Goal: Task Accomplishment & Management: Complete application form

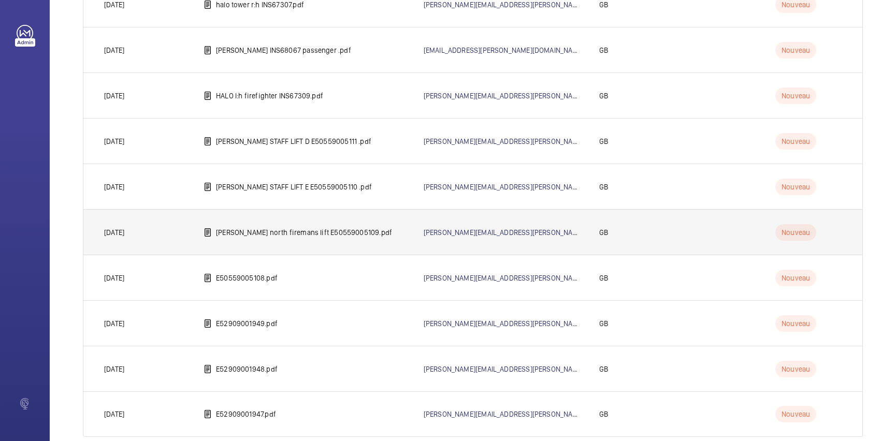
scroll to position [529, 0]
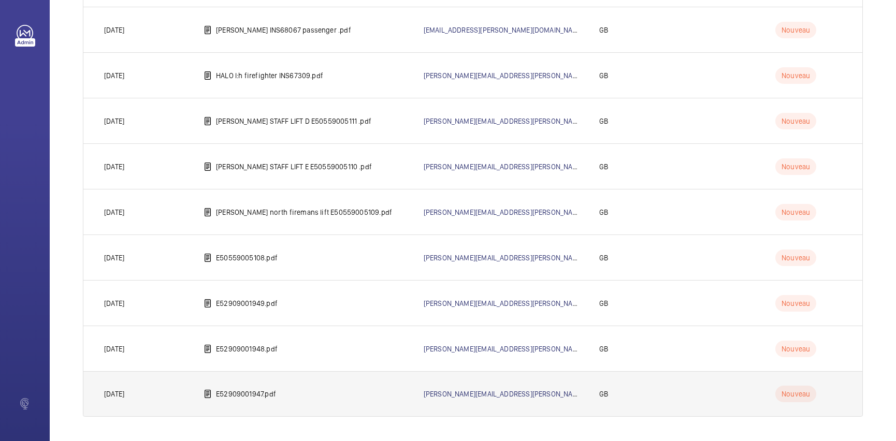
click at [251, 397] on p "E52909001947.pdf" at bounding box center [246, 394] width 60 height 10
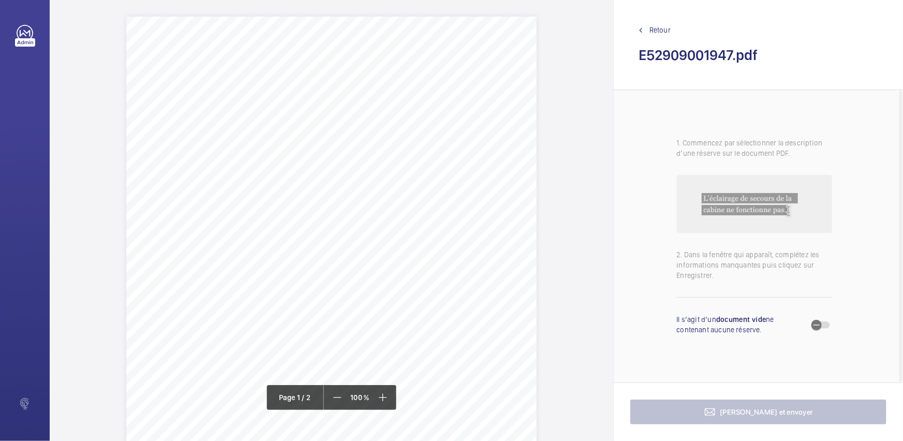
drag, startPoint x: 365, startPoint y: 214, endPoint x: 416, endPoint y: 214, distance: 51.3
click at [416, 214] on div "Page 1" at bounding box center [331, 307] width 411 height 580
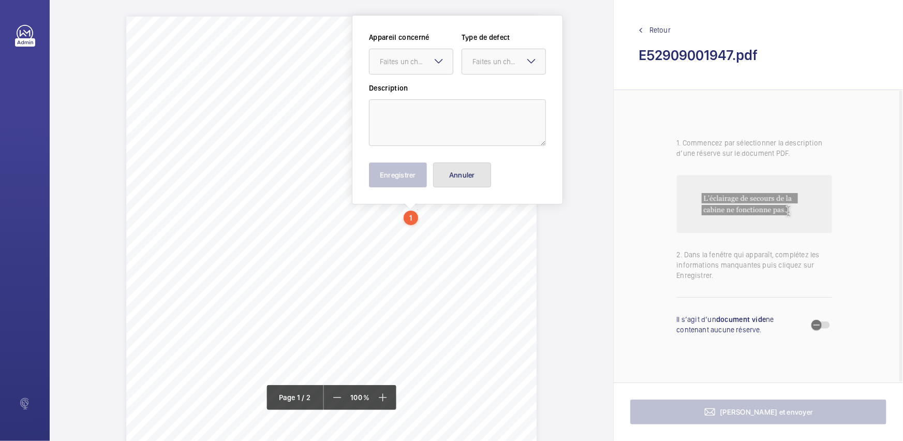
drag, startPoint x: 475, startPoint y: 171, endPoint x: 474, endPoint y: 194, distance: 23.3
click at [475, 173] on button "Annuler" at bounding box center [462, 175] width 58 height 25
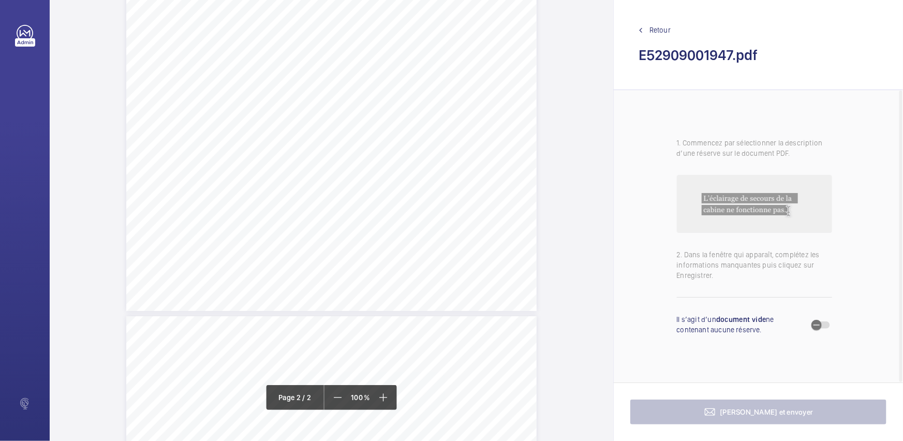
scroll to position [423, 0]
drag, startPoint x: 386, startPoint y: 45, endPoint x: 446, endPoint y: 57, distance: 61.8
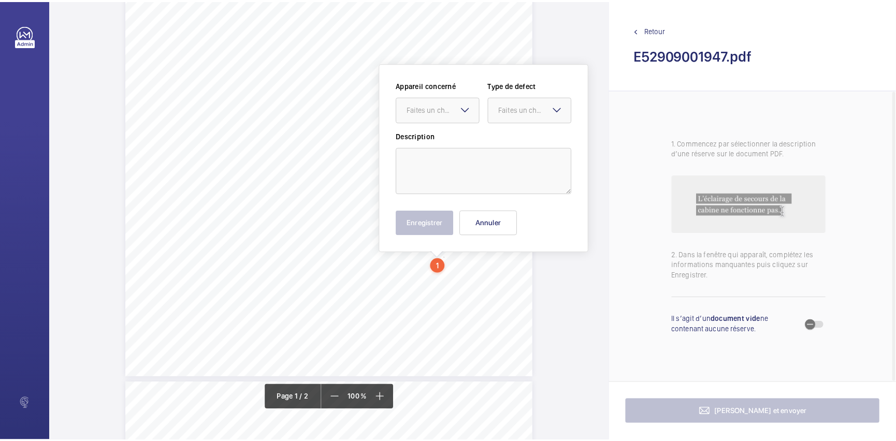
scroll to position [218, 0]
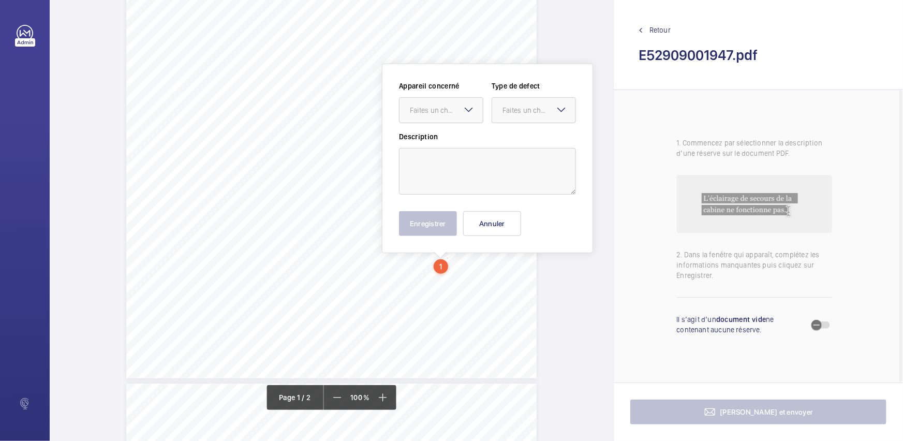
click at [663, 31] on span "Retour" at bounding box center [660, 30] width 21 height 10
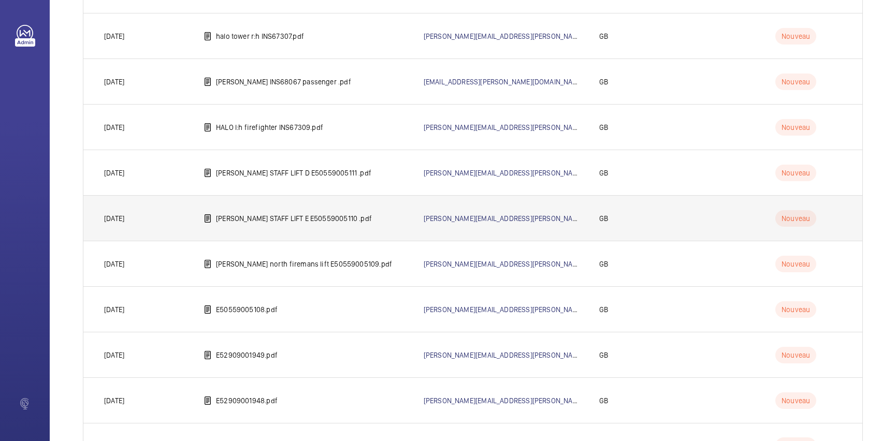
scroll to position [529, 0]
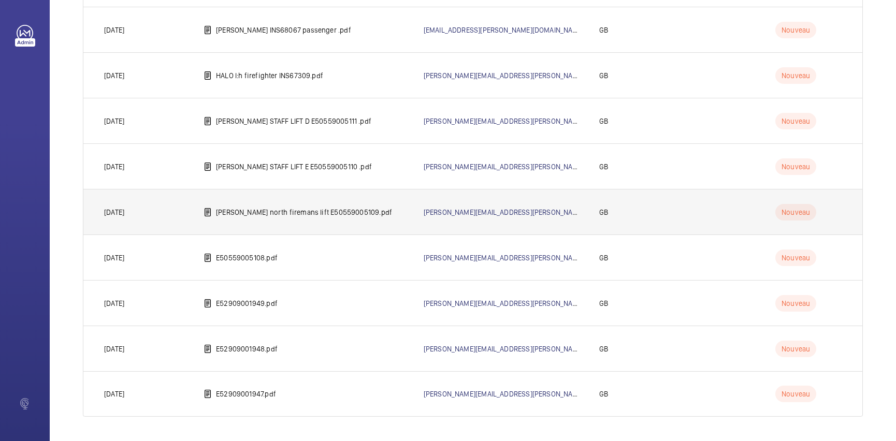
click at [326, 206] on td "[PERSON_NAME] north firemans lift E50559005109.pdf" at bounding box center [297, 212] width 220 height 46
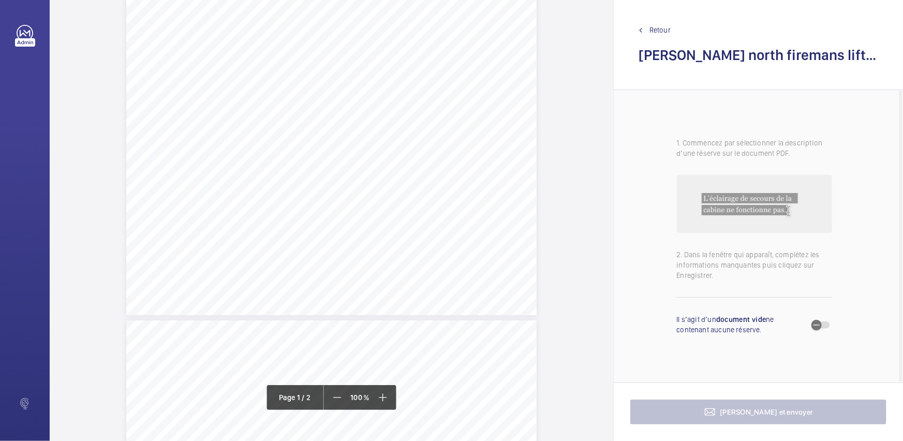
drag, startPoint x: 516, startPoint y: 223, endPoint x: 482, endPoint y: 102, distance: 125.6
click at [482, 102] on div "Lift Report Lifting Operations & Lifting Equipment Regulation 1998 Provision & …" at bounding box center [331, 24] width 411 height 581
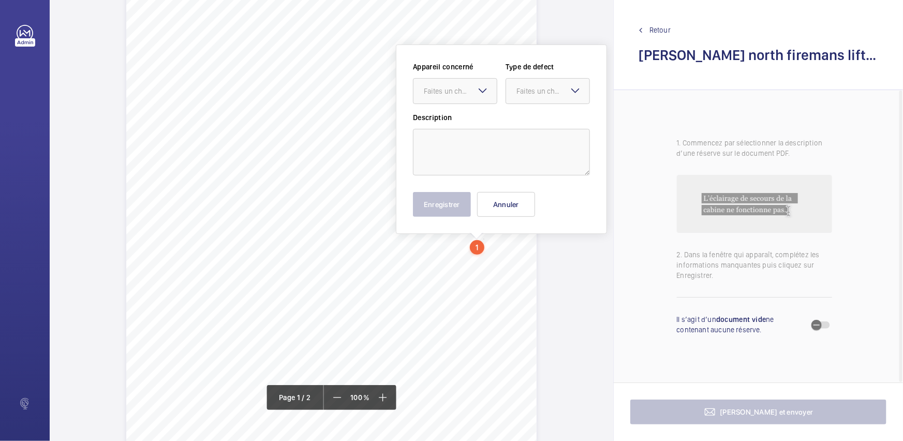
scroll to position [122, 0]
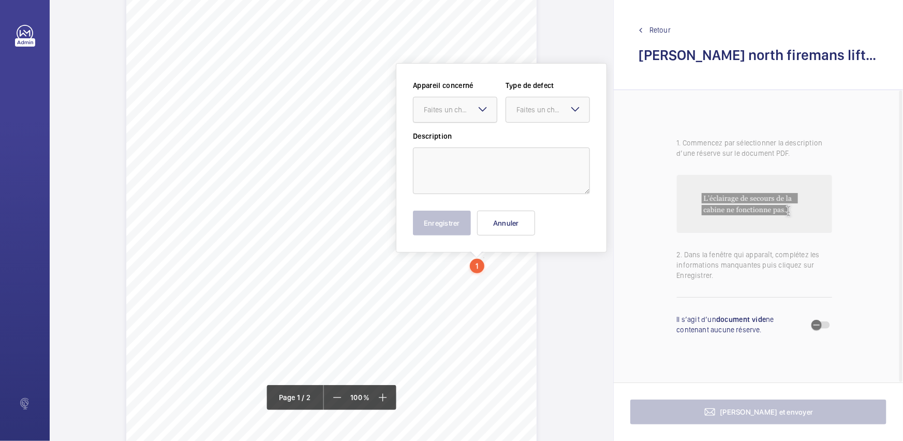
click at [459, 102] on div at bounding box center [455, 109] width 83 height 25
click at [518, 211] on div "Appareil concerné Faites un choix E50559001401 Type de defect Faites un choix D…" at bounding box center [501, 157] width 177 height 155
click at [518, 213] on button "Annuler" at bounding box center [506, 223] width 58 height 25
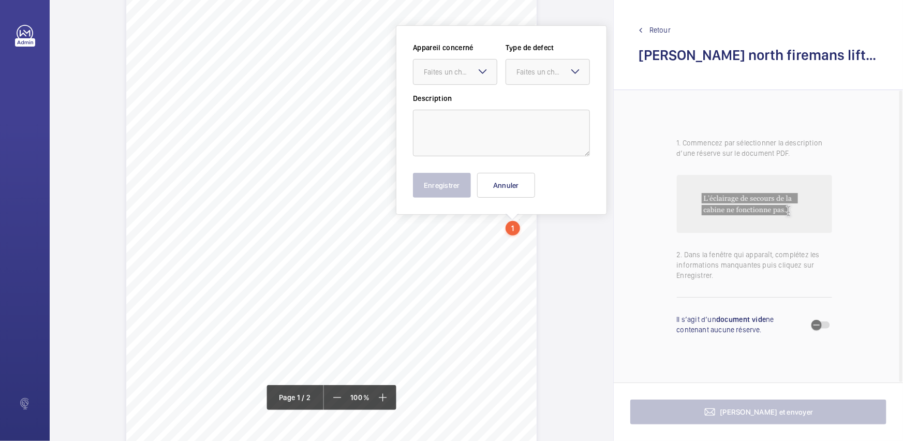
scroll to position [84, 0]
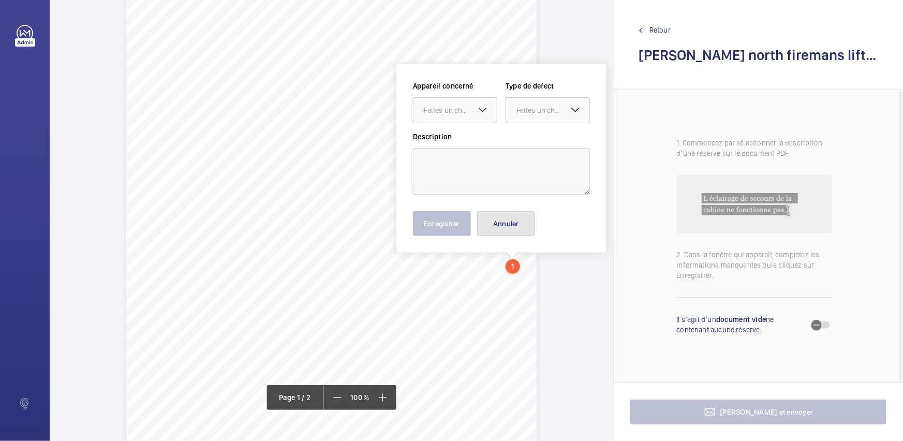
drag, startPoint x: 518, startPoint y: 224, endPoint x: 506, endPoint y: 221, distance: 12.8
click at [500, 222] on button "Annuler" at bounding box center [506, 223] width 58 height 25
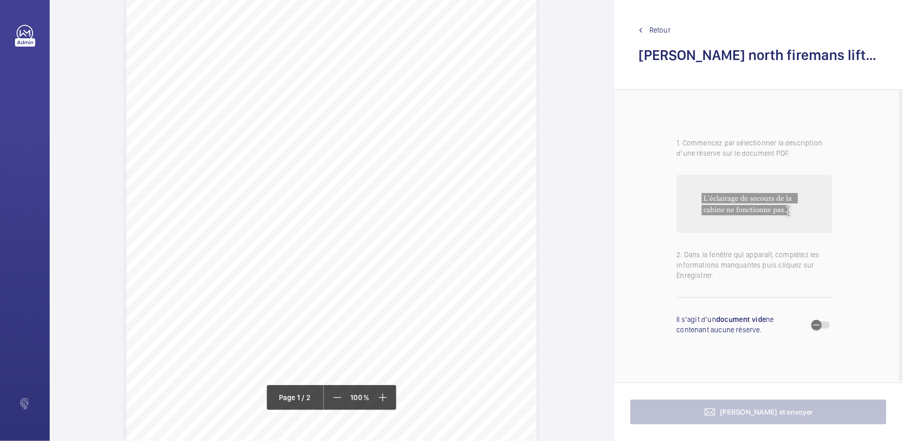
click at [451, 144] on div "Lift Report Lifting Operations & Lifting Equipment Regulation 1998 Provision & …" at bounding box center [331, 223] width 411 height 581
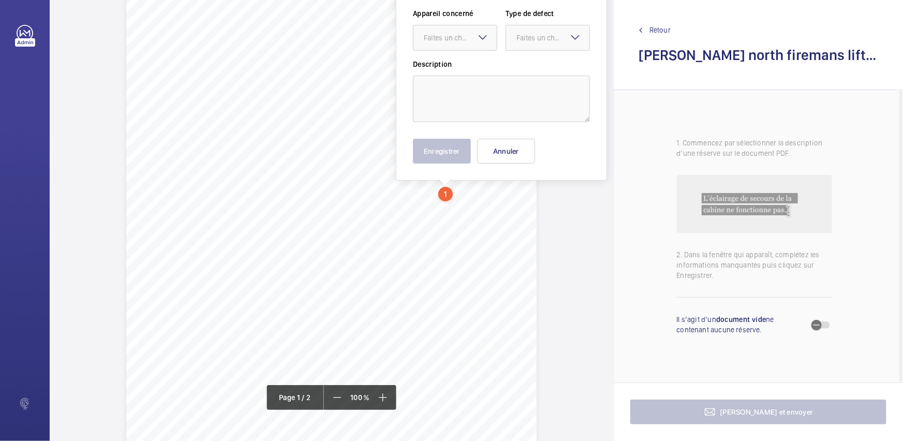
scroll to position [0, 0]
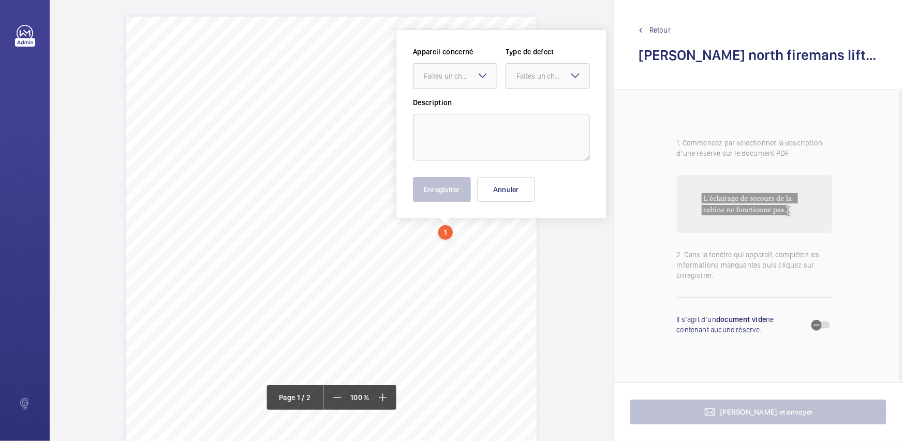
click at [441, 92] on div "Appareil concerné Faites un choix Type de defect Faites un choix" at bounding box center [501, 72] width 177 height 51
click at [471, 87] on div "Faites un choix" at bounding box center [455, 76] width 84 height 26
click at [501, 186] on button "Annuler" at bounding box center [506, 189] width 58 height 25
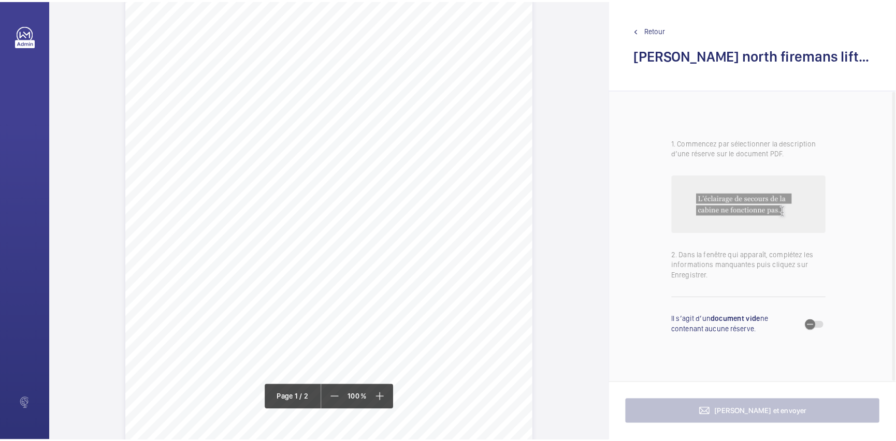
scroll to position [58, 0]
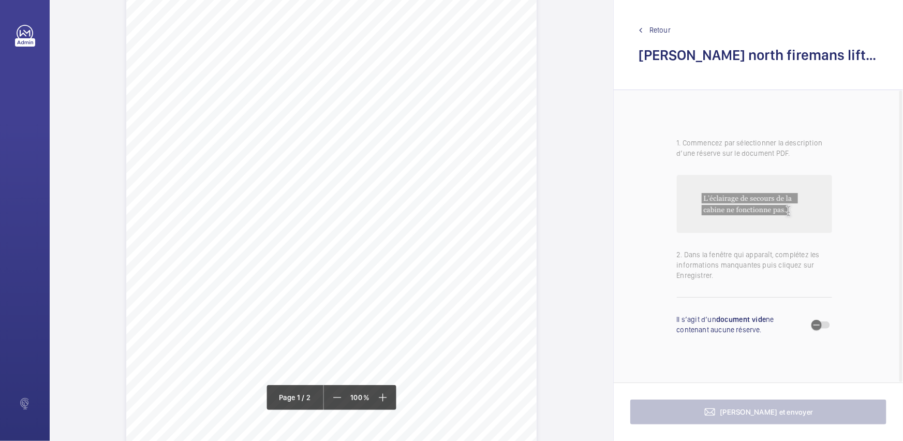
click at [656, 25] on span "Retour" at bounding box center [660, 30] width 21 height 10
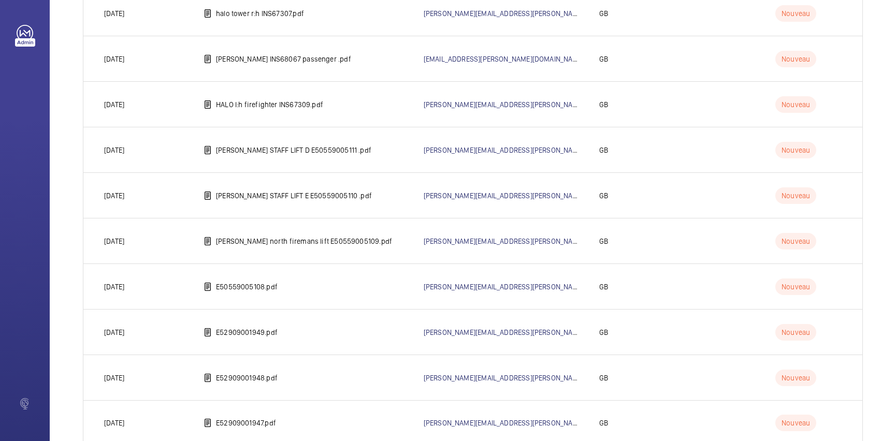
scroll to position [518, 0]
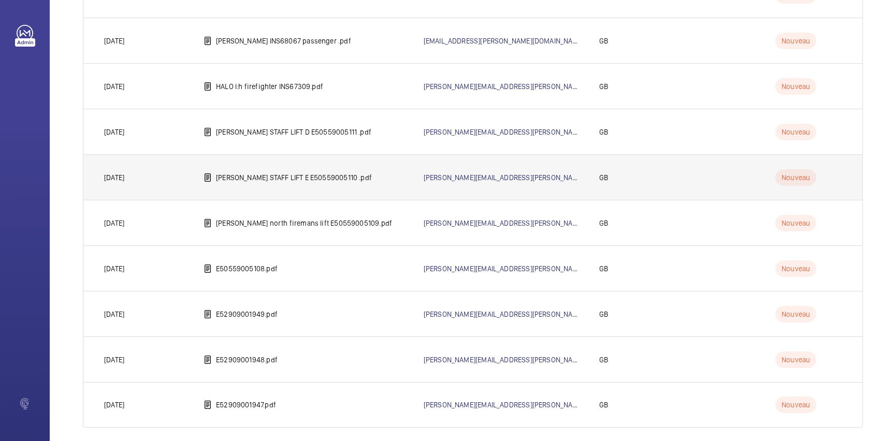
click at [325, 174] on p "[PERSON_NAME] STAFF LIFT E E50559005110 .pdf" at bounding box center [294, 177] width 156 height 10
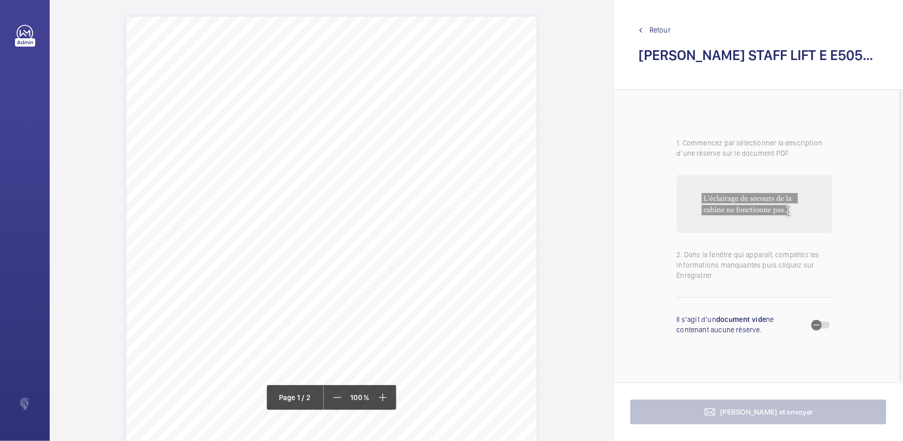
click at [438, 193] on div "Lift Report Lifting Operations & Lifting Equipment Regulation 1998 Provision & …" at bounding box center [331, 307] width 411 height 581
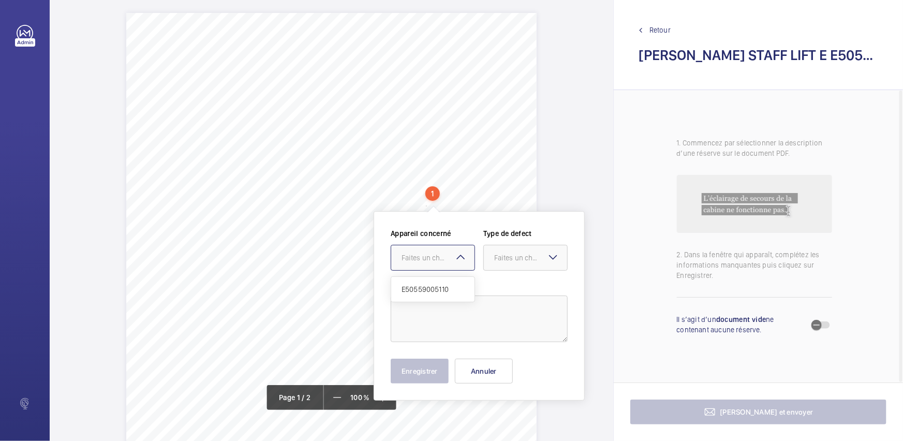
click at [430, 256] on div "Faites un choix" at bounding box center [438, 258] width 73 height 10
drag, startPoint x: 489, startPoint y: 374, endPoint x: 487, endPoint y: 362, distance: 12.1
click at [488, 374] on button "Annuler" at bounding box center [484, 371] width 58 height 25
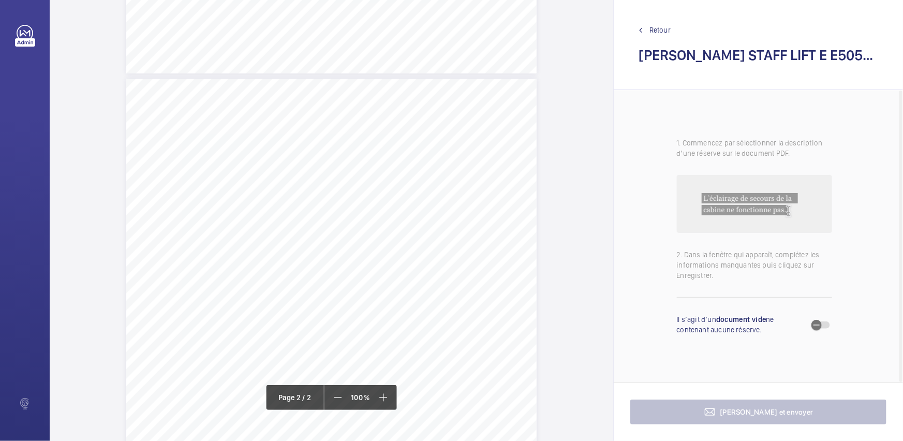
scroll to position [663, 0]
drag, startPoint x: 330, startPoint y: 114, endPoint x: 519, endPoint y: 115, distance: 188.5
click at [519, 115] on span "Car operation panel, ground destination button is worn and illegible." at bounding box center [435, 116] width 208 height 7
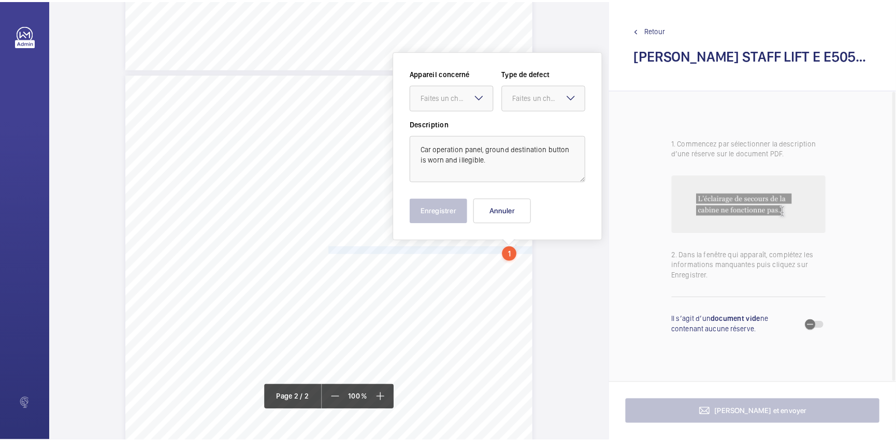
scroll to position [516, 0]
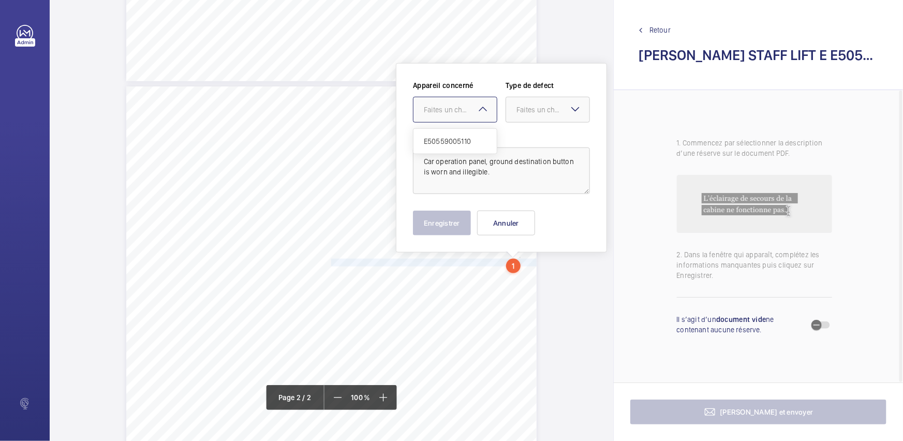
click at [480, 113] on mat-icon at bounding box center [483, 109] width 12 height 12
drag, startPoint x: 477, startPoint y: 135, endPoint x: 551, endPoint y: 113, distance: 76.8
click at [477, 136] on span "E50559005110" at bounding box center [455, 141] width 63 height 10
drag, startPoint x: 560, startPoint y: 104, endPoint x: 557, endPoint y: 124, distance: 20.5
click at [559, 109] on div "Faites un choix" at bounding box center [553, 110] width 73 height 10
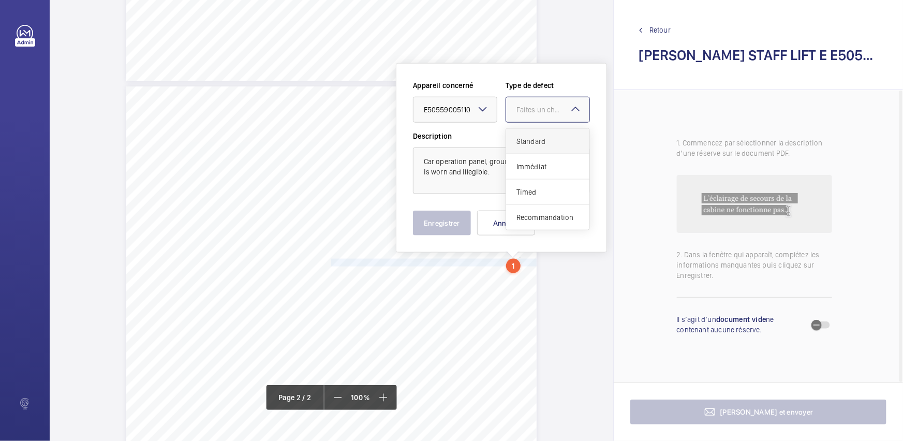
click at [549, 144] on span "Standard" at bounding box center [548, 141] width 63 height 10
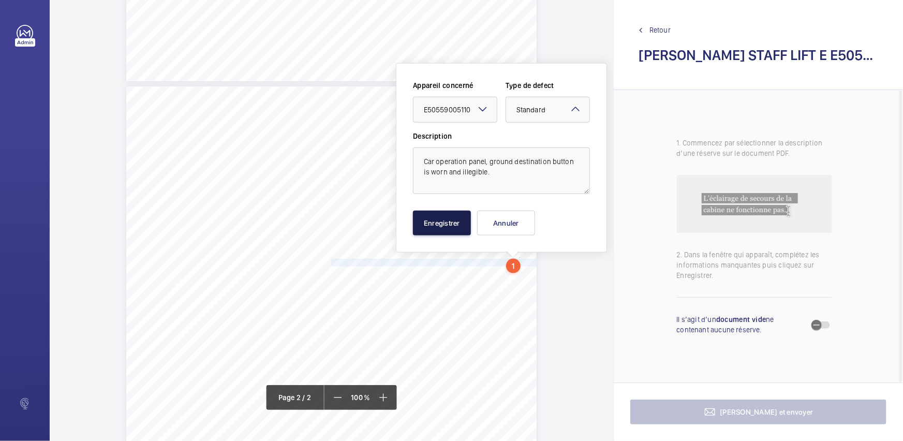
click at [449, 223] on button "Enregistrer" at bounding box center [442, 223] width 58 height 25
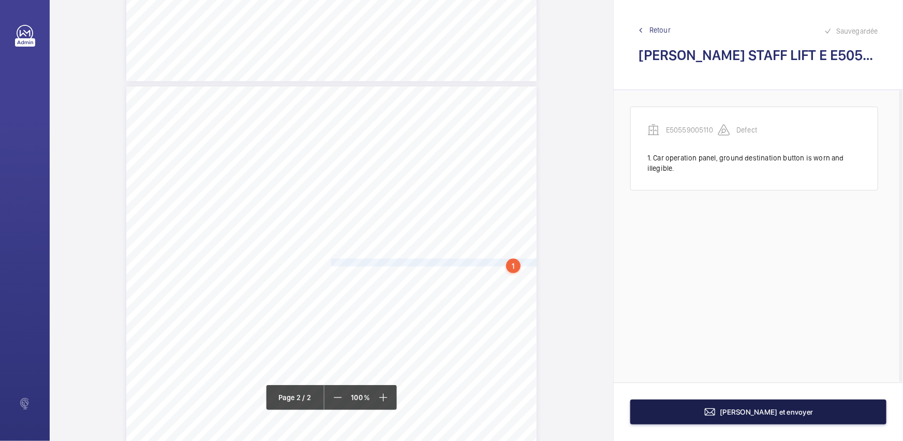
click at [788, 408] on span "[PERSON_NAME] et envoyer" at bounding box center [767, 412] width 93 height 8
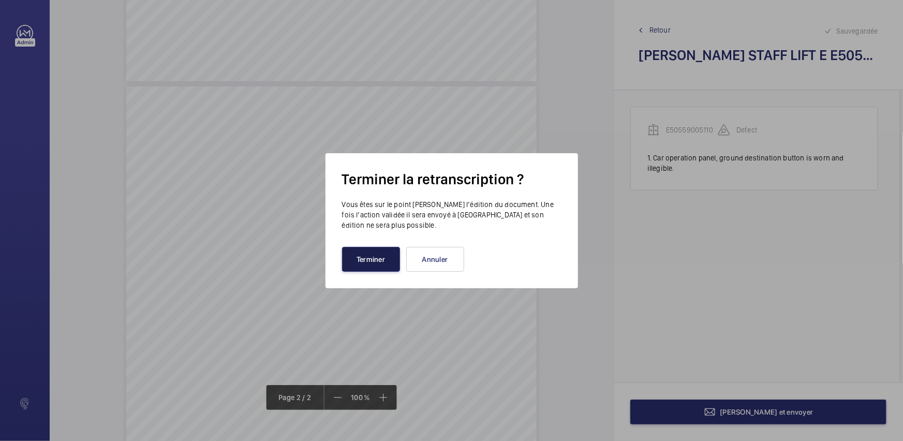
click at [386, 256] on button "Terminer" at bounding box center [371, 259] width 58 height 25
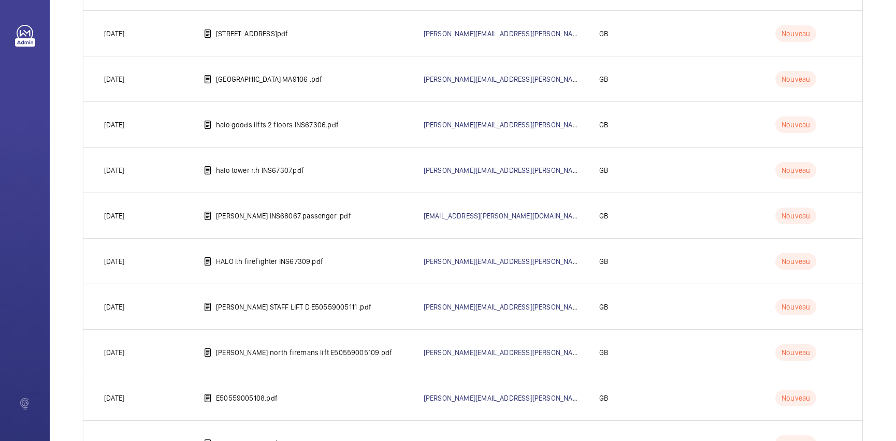
scroll to position [376, 0]
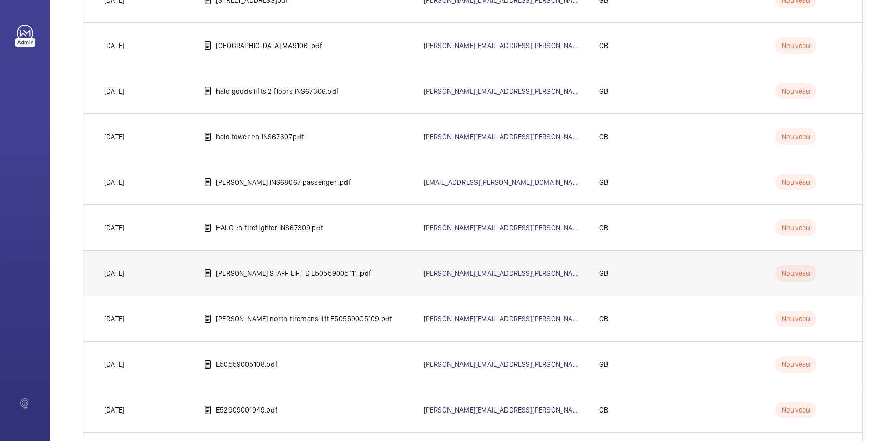
click at [405, 270] on td "[PERSON_NAME] STAFF LIFT D E50559005111 .pdf" at bounding box center [297, 273] width 220 height 46
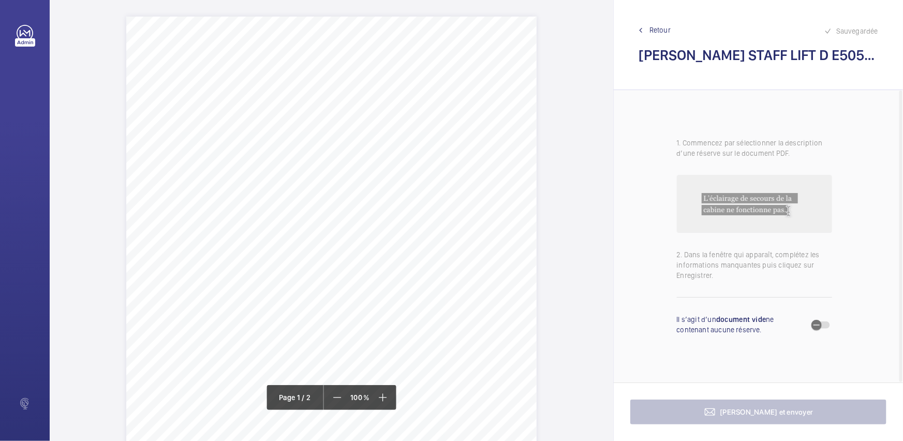
click at [459, 262] on div "Lift Report Lifting Operations & Lifting Equipment Regulation 1998 Provision & …" at bounding box center [331, 307] width 411 height 581
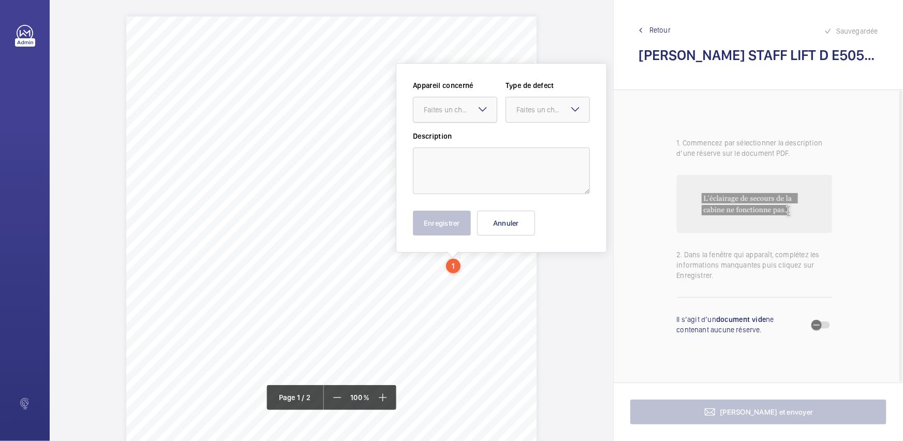
click at [471, 119] on div at bounding box center [455, 109] width 83 height 25
click at [506, 222] on button "Annuler" at bounding box center [506, 223] width 58 height 25
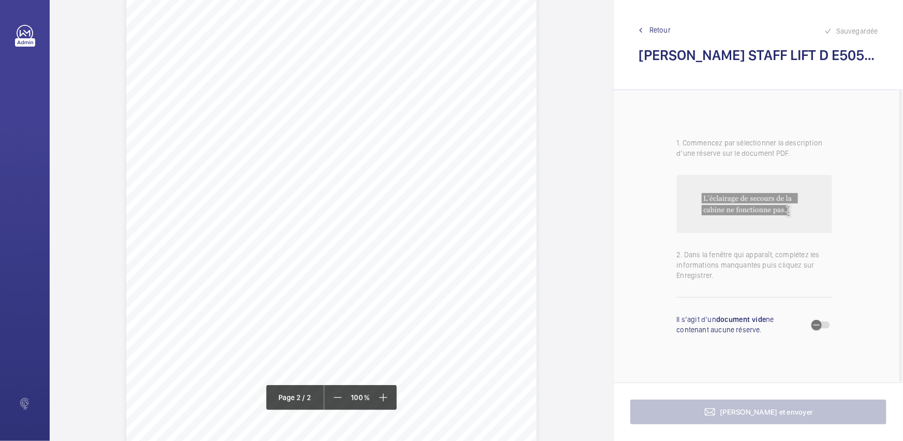
scroll to position [659, 0]
click at [331, 120] on span "Car lights are inoperative." at bounding box center [370, 120] width 78 height 7
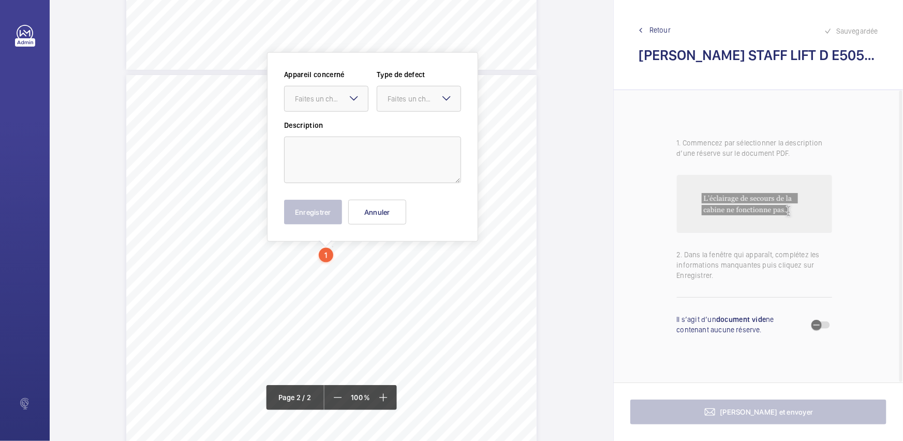
scroll to position [517, 0]
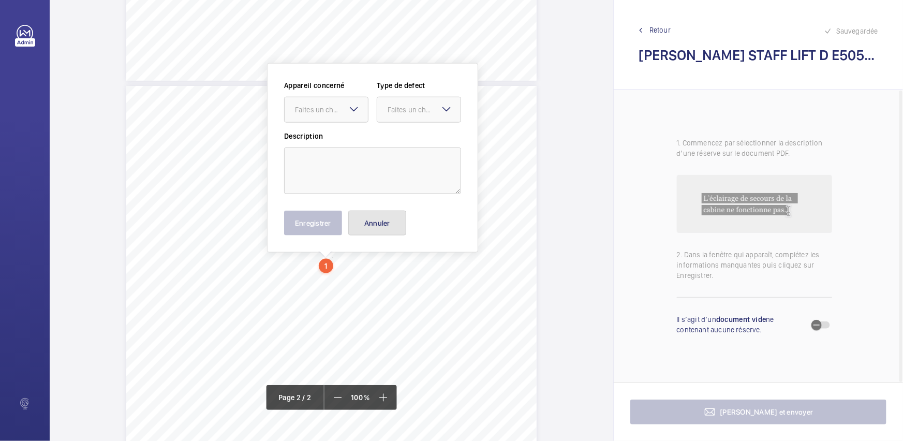
click at [378, 222] on button "Annuler" at bounding box center [377, 223] width 58 height 25
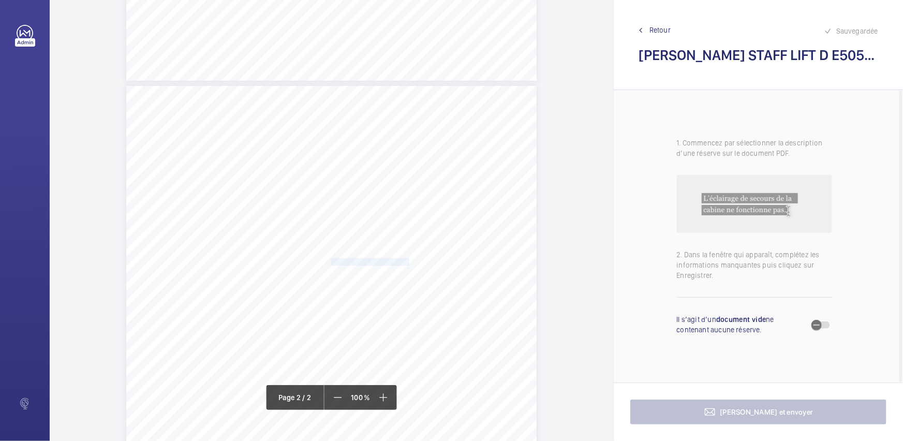
drag, startPoint x: 330, startPoint y: 261, endPoint x: 400, endPoint y: 259, distance: 70.4
click at [400, 259] on span "Car lights are inoperative." at bounding box center [370, 262] width 78 height 7
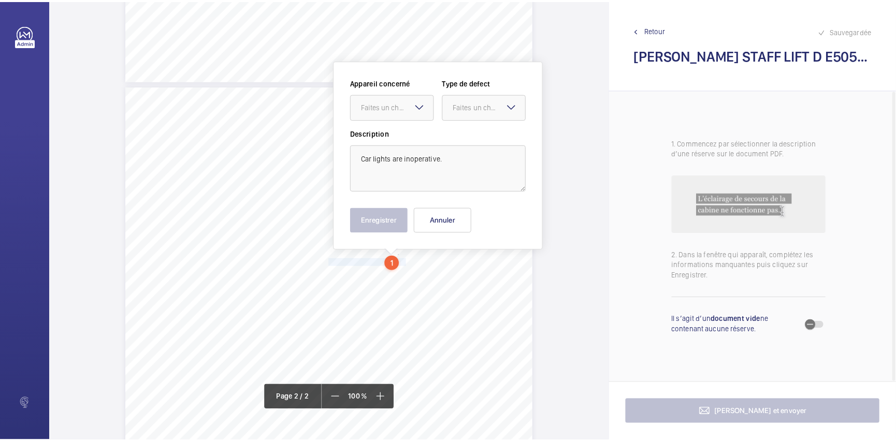
scroll to position [513, 0]
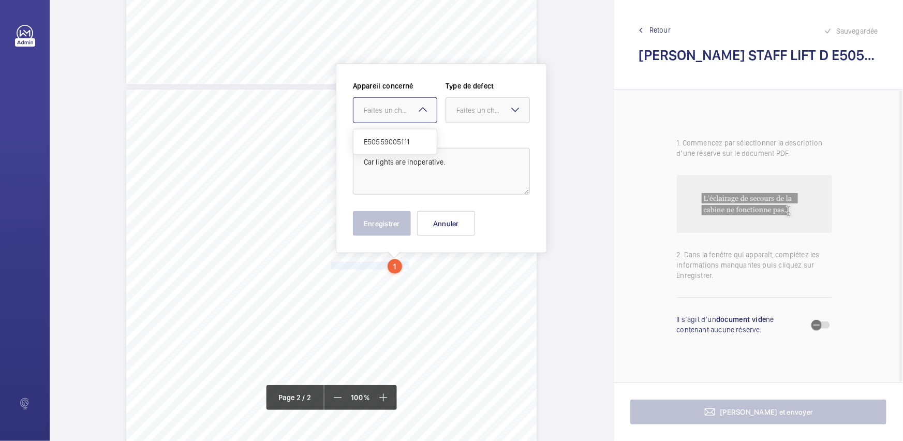
click at [435, 102] on div at bounding box center [395, 110] width 83 height 25
click at [420, 130] on div "E50559005111" at bounding box center [395, 141] width 83 height 25
click at [497, 114] on div "Faites un choix" at bounding box center [493, 110] width 73 height 10
click at [482, 142] on span "Standard" at bounding box center [488, 142] width 63 height 10
click at [395, 227] on button "Enregistrer" at bounding box center [382, 223] width 58 height 25
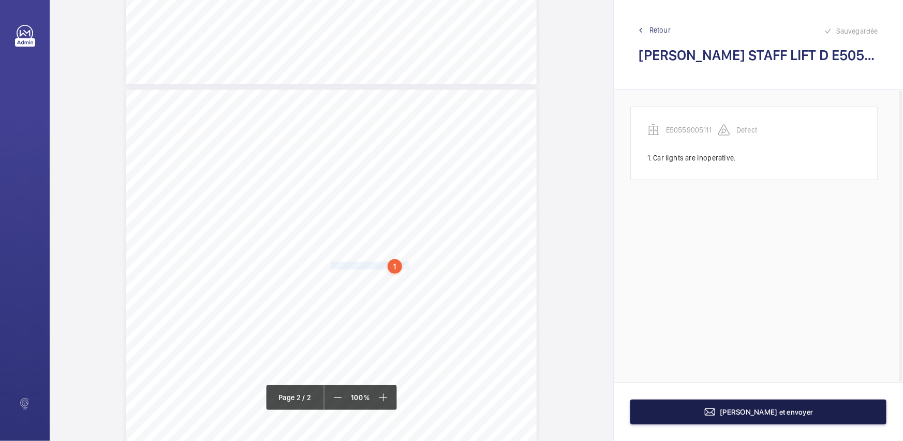
click at [714, 410] on button "[PERSON_NAME] et envoyer" at bounding box center [759, 412] width 256 height 25
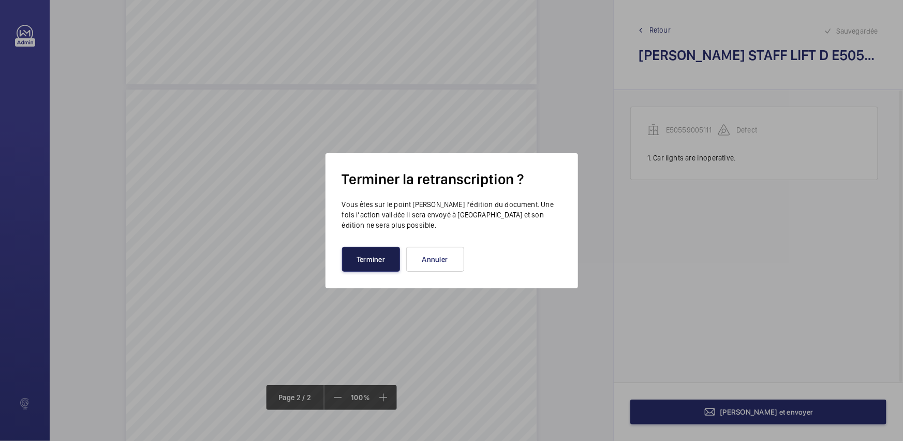
click at [378, 253] on button "Terminer" at bounding box center [371, 259] width 58 height 25
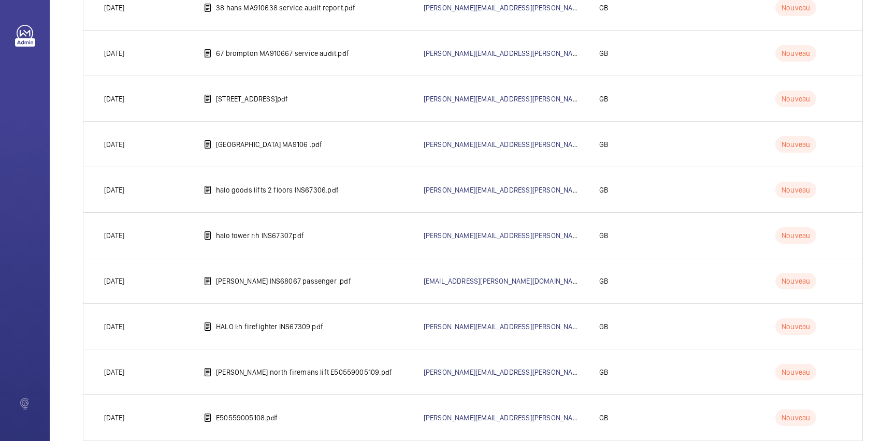
scroll to position [282, 0]
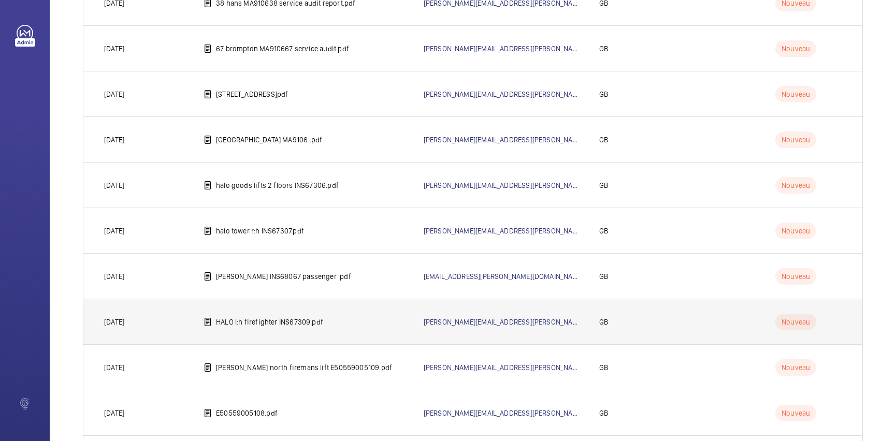
click at [317, 314] on td "HALO l:h firefighter INS67309.pdf" at bounding box center [297, 322] width 220 height 46
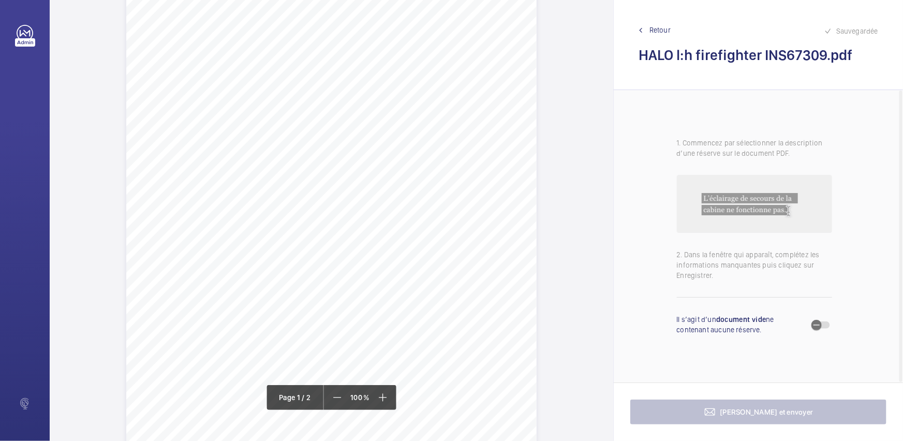
scroll to position [11, 0]
drag, startPoint x: 286, startPoint y: 257, endPoint x: 342, endPoint y: 274, distance: 58.5
click at [342, 274] on div "Signed: Lifting Operations and Lifting Equipment Regulations 1998 Report of Tho…" at bounding box center [331, 296] width 411 height 581
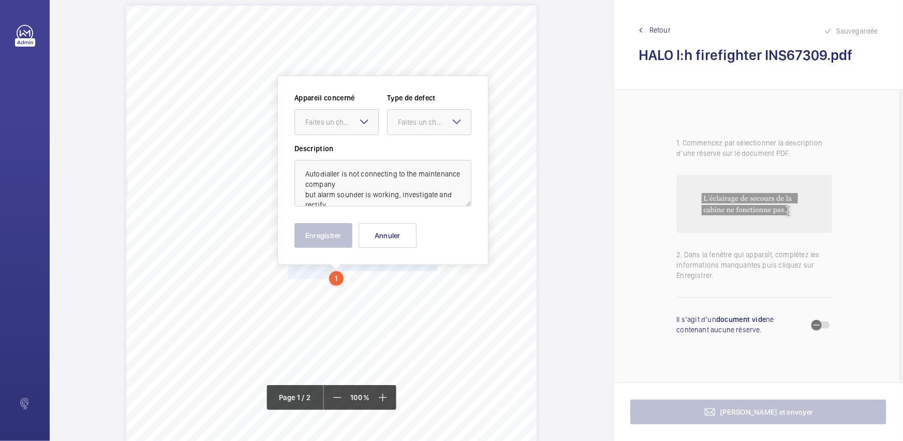
scroll to position [23, 0]
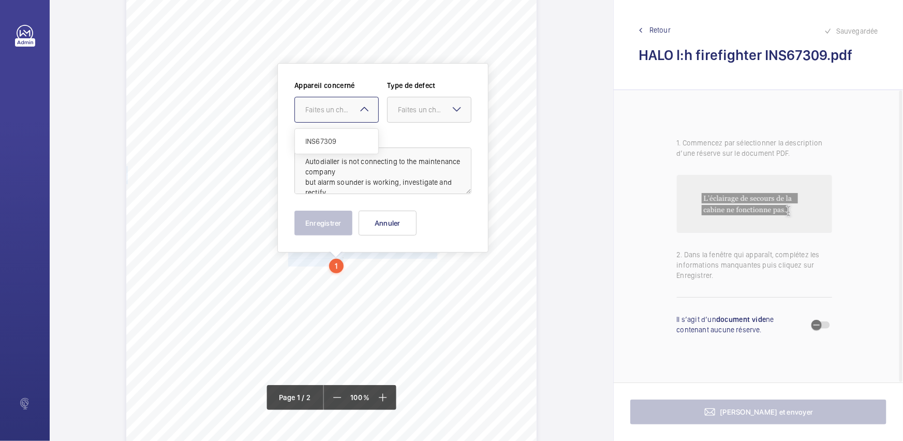
click at [348, 113] on div "Faites un choix" at bounding box center [341, 110] width 73 height 10
click at [354, 134] on div "INS67309" at bounding box center [336, 141] width 83 height 25
click at [426, 114] on div at bounding box center [429, 109] width 83 height 25
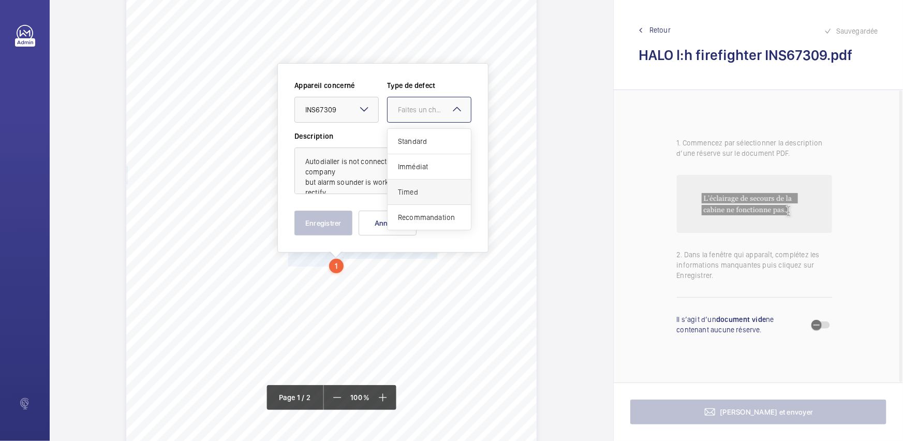
click at [427, 191] on span "Timed" at bounding box center [429, 192] width 63 height 10
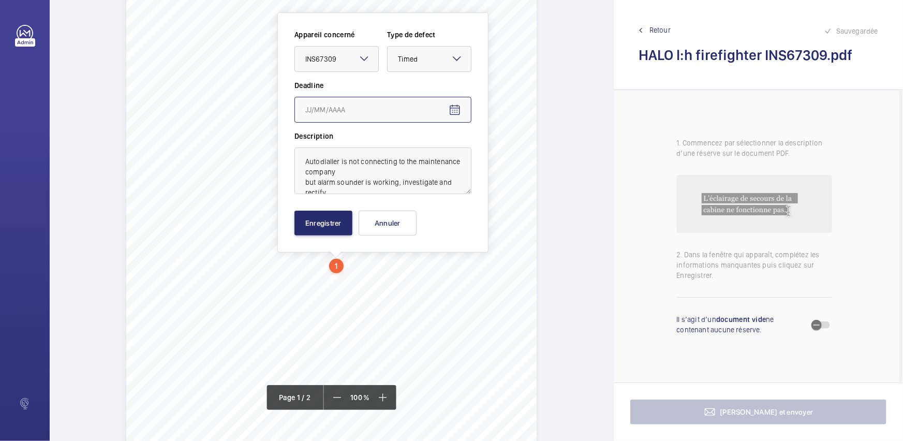
click at [467, 112] on input at bounding box center [383, 110] width 177 height 26
click at [463, 113] on span "Open calendar" at bounding box center [455, 110] width 25 height 25
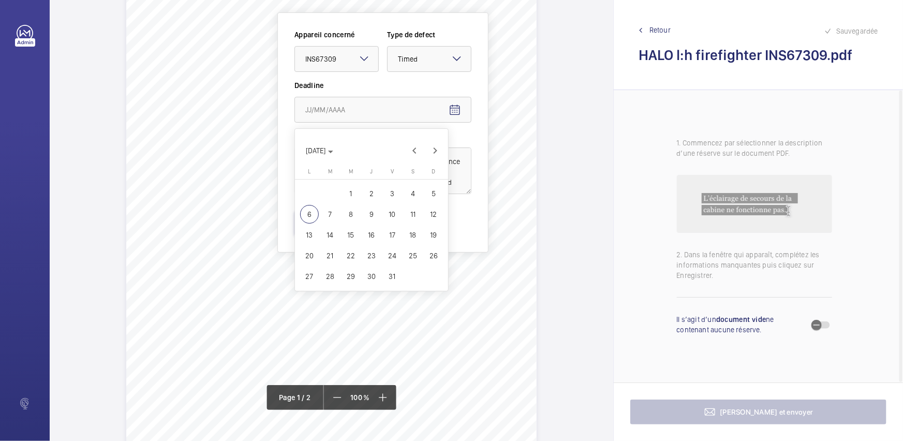
click at [334, 212] on span "7" at bounding box center [330, 214] width 19 height 19
type input "[DATE]"
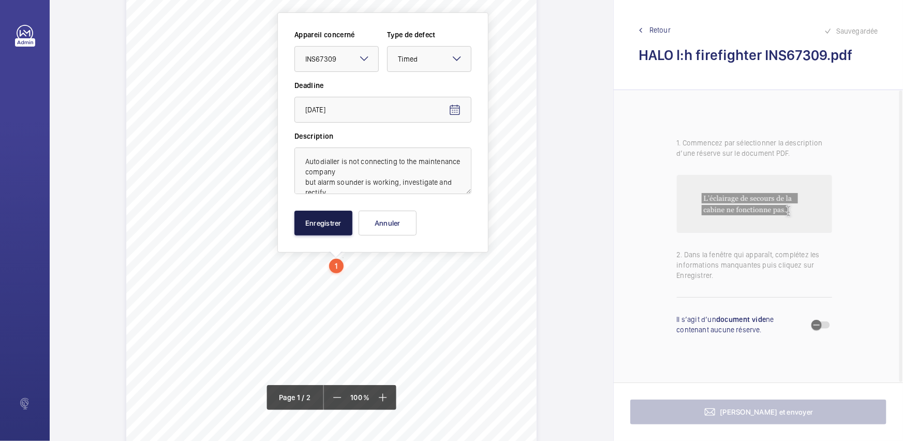
click at [327, 217] on button "Enregistrer" at bounding box center [324, 223] width 58 height 25
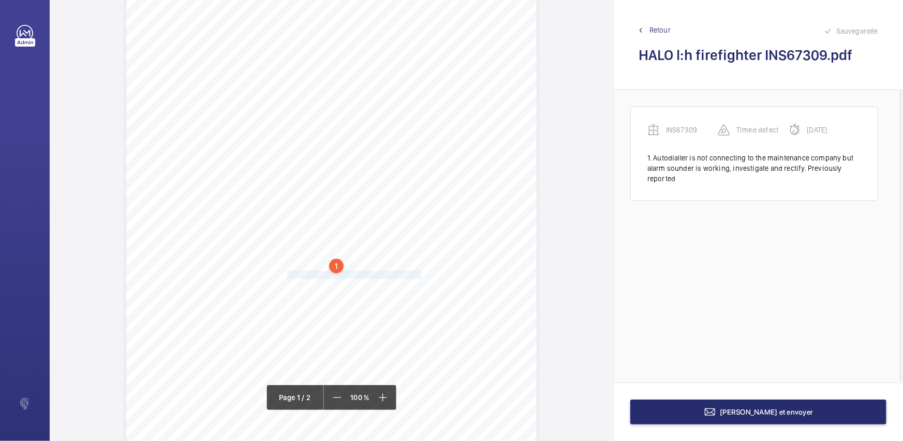
drag, startPoint x: 286, startPoint y: 273, endPoint x: 419, endPoint y: 274, distance: 133.6
click at [419, 274] on span "Two car downlights inoperative, to be reinstated." at bounding box center [355, 274] width 137 height 7
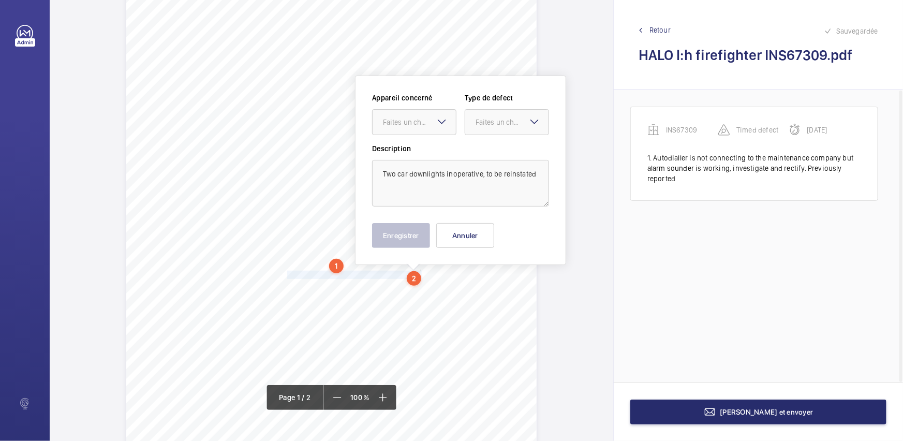
scroll to position [36, 0]
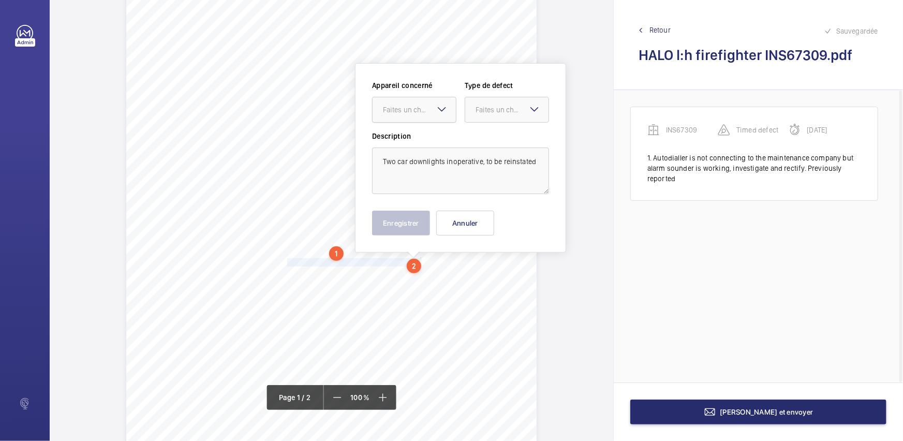
click at [435, 109] on div "Faites un choix" at bounding box center [414, 110] width 84 height 26
click at [437, 132] on div "INS67309" at bounding box center [414, 141] width 83 height 25
drag, startPoint x: 491, startPoint y: 113, endPoint x: 491, endPoint y: 140, distance: 26.4
click at [491, 113] on div "Faites un choix" at bounding box center [512, 110] width 73 height 10
click at [491, 141] on span "Standard" at bounding box center [507, 141] width 63 height 10
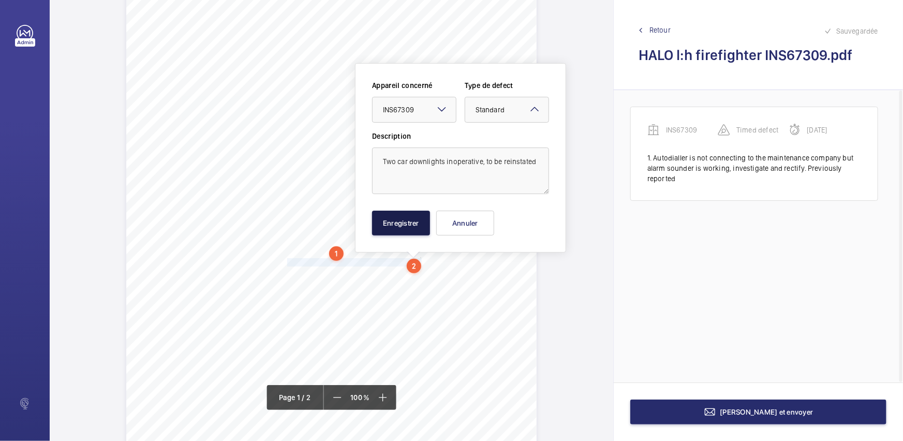
click at [407, 223] on button "Enregistrer" at bounding box center [401, 223] width 58 height 25
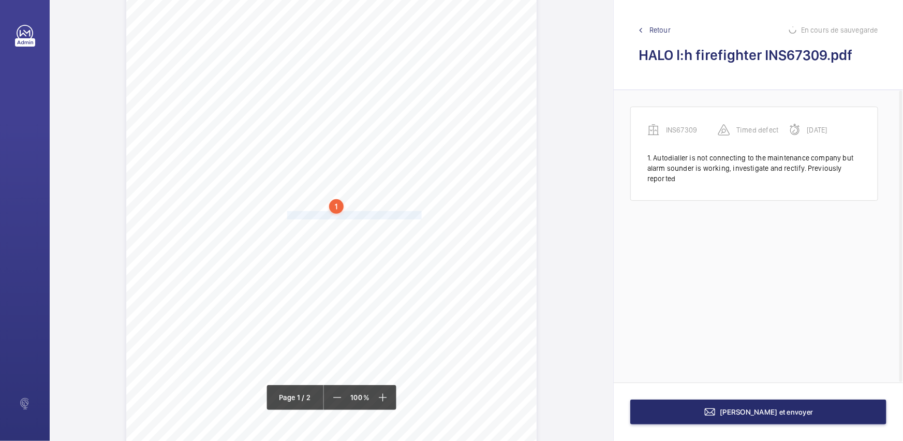
scroll to position [129, 0]
drag, startPoint x: 286, startPoint y: 179, endPoint x: 388, endPoint y: 181, distance: 102.0
click at [388, 181] on span "Pit light inoperative, to be reinstated." at bounding box center [339, 181] width 104 height 7
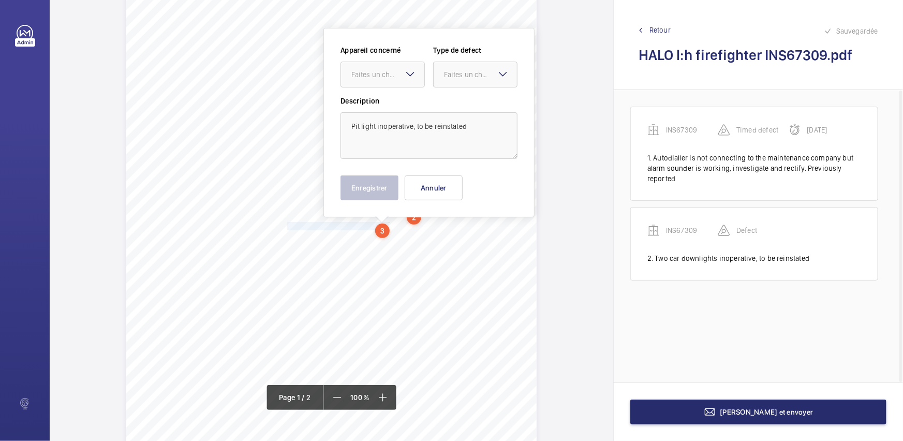
scroll to position [49, 0]
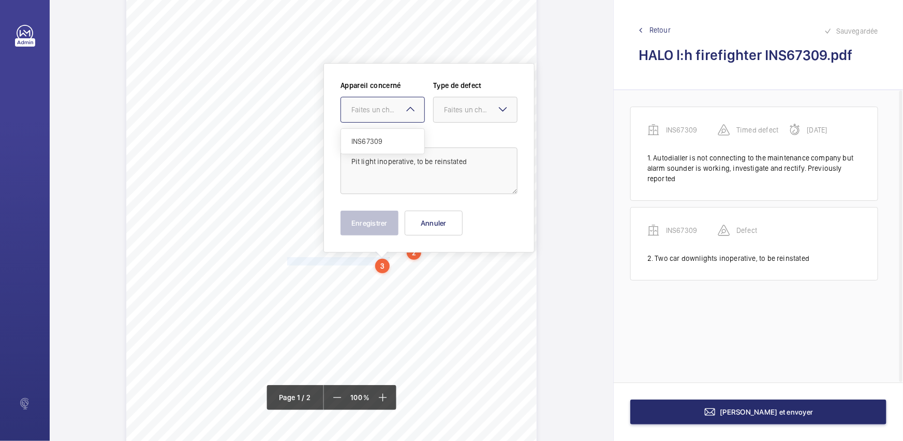
click at [384, 112] on div "Faites un choix" at bounding box center [388, 110] width 73 height 10
drag, startPoint x: 398, startPoint y: 130, endPoint x: 467, endPoint y: 109, distance: 72.4
click at [399, 130] on div "INS67309" at bounding box center [382, 141] width 83 height 25
drag, startPoint x: 467, startPoint y: 109, endPoint x: 470, endPoint y: 135, distance: 25.5
click at [467, 110] on div "Faites un choix" at bounding box center [480, 110] width 73 height 10
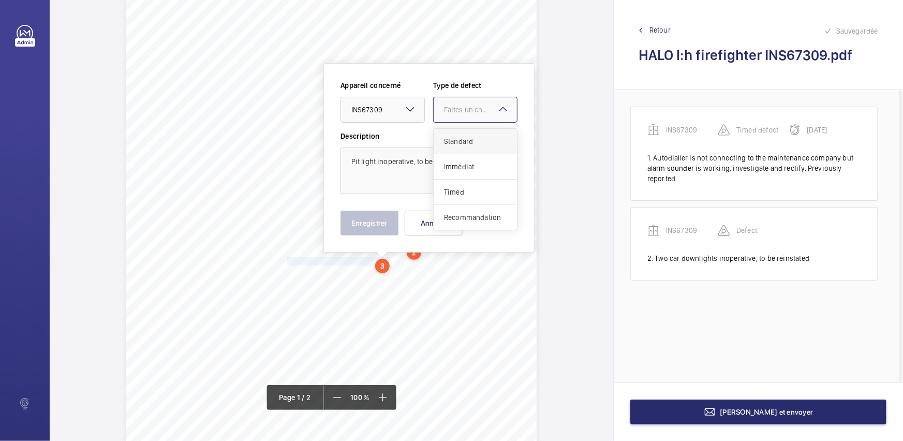
click at [469, 136] on span "Standard" at bounding box center [475, 141] width 63 height 10
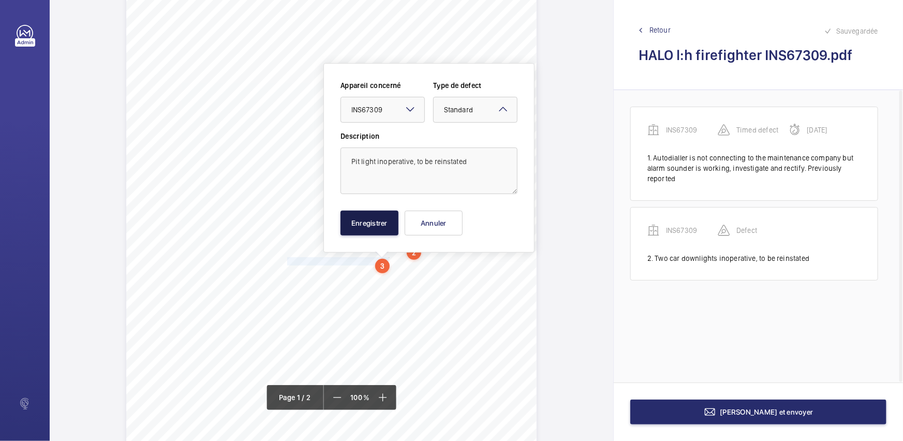
drag, startPoint x: 358, startPoint y: 232, endPoint x: 374, endPoint y: 227, distance: 16.4
click at [359, 232] on button "Enregistrer" at bounding box center [370, 223] width 58 height 25
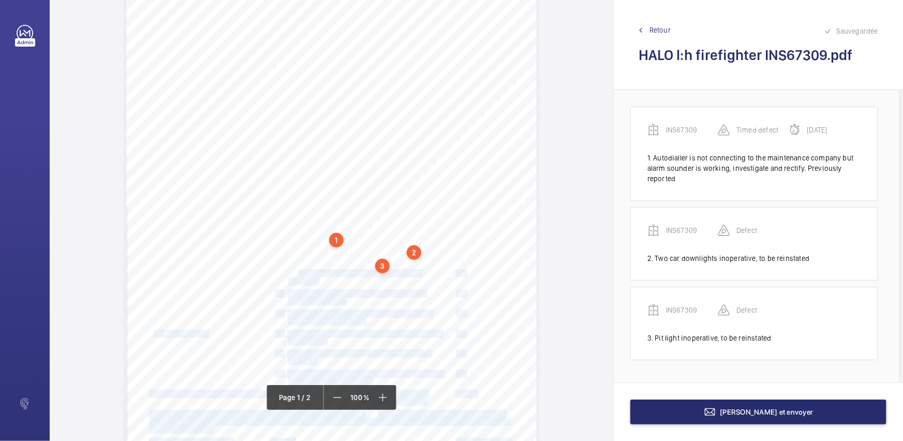
drag, startPoint x: 285, startPoint y: 271, endPoint x: 298, endPoint y: 275, distance: 13.9
click at [298, 275] on div "Signed: Lifting Operations and Lifting Equipment Regulations 1998 Report of Tho…" at bounding box center [331, 257] width 411 height 581
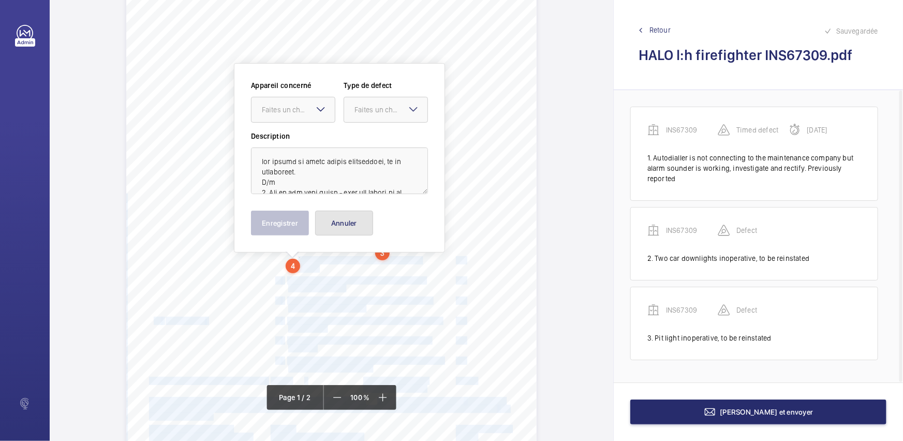
drag, startPoint x: 345, startPoint y: 227, endPoint x: 517, endPoint y: 250, distance: 173.3
click at [346, 227] on button "Annuler" at bounding box center [344, 223] width 58 height 25
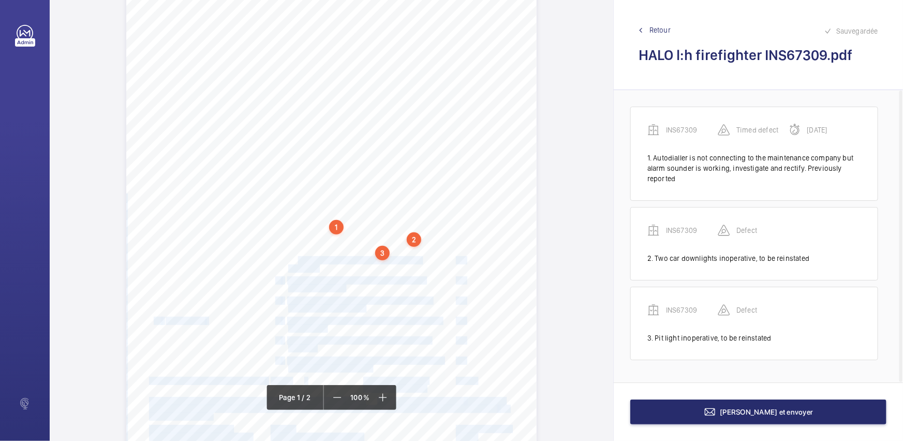
click at [521, 248] on div "Signed: Lifting Operations and Lifting Equipment Regulations 1998 Report of Tho…" at bounding box center [331, 244] width 411 height 581
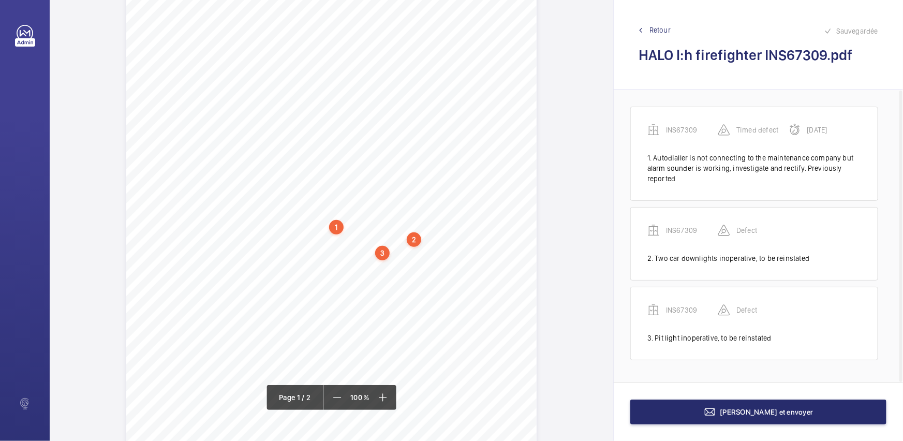
scroll to position [48, 0]
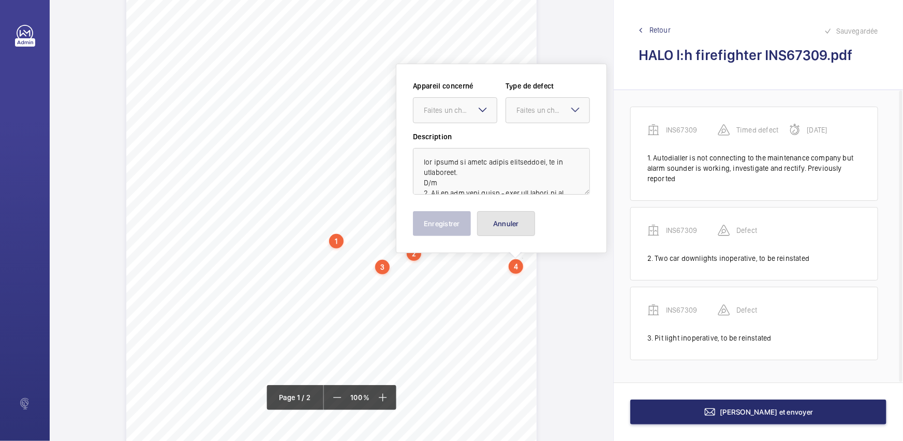
drag, startPoint x: 534, startPoint y: 223, endPoint x: 487, endPoint y: 252, distance: 55.0
click at [533, 223] on button "Annuler" at bounding box center [506, 223] width 58 height 25
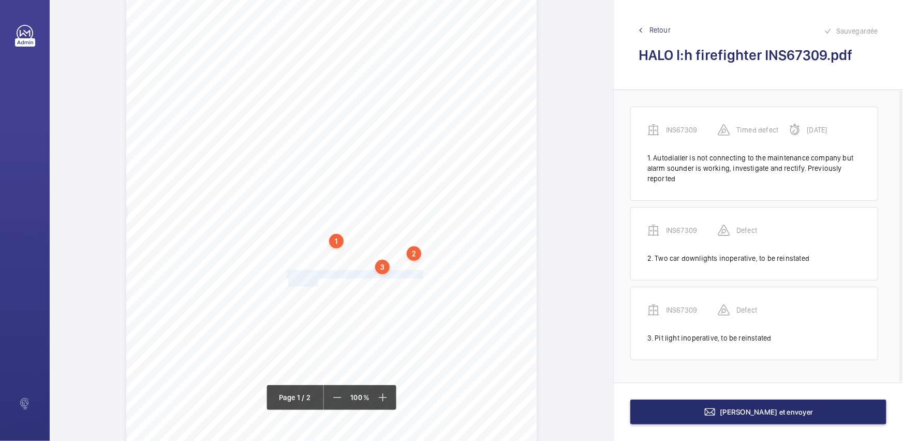
drag, startPoint x: 286, startPoint y: 273, endPoint x: 316, endPoint y: 280, distance: 31.4
click at [316, 280] on div "Signed: Lifting Operations and Lifting Equipment Regulations 1998 Report of Tho…" at bounding box center [331, 258] width 411 height 581
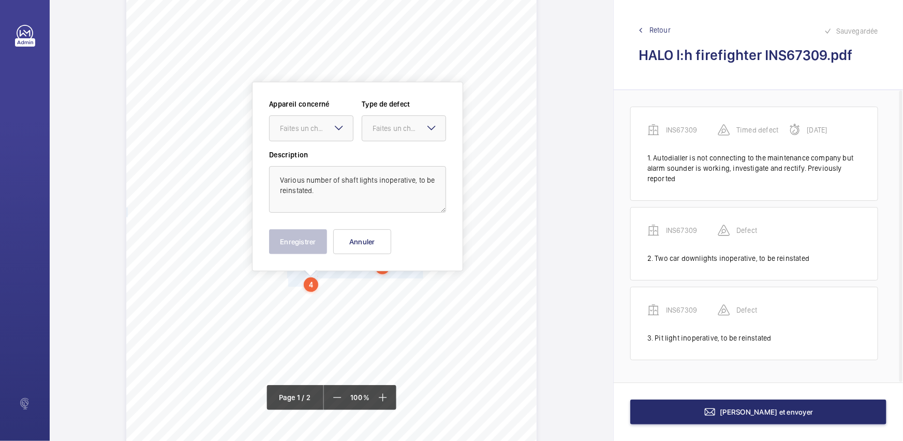
scroll to position [67, 0]
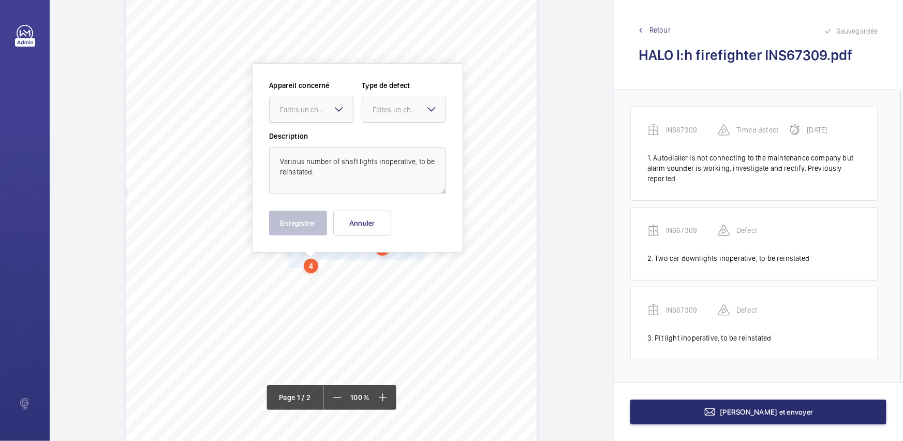
click at [325, 119] on div at bounding box center [311, 109] width 83 height 25
click at [327, 132] on div "INS67309" at bounding box center [311, 141] width 83 height 25
click at [384, 116] on div at bounding box center [403, 109] width 83 height 25
click at [389, 137] on span "Standard" at bounding box center [404, 141] width 63 height 10
click at [315, 221] on button "Enregistrer" at bounding box center [298, 223] width 58 height 25
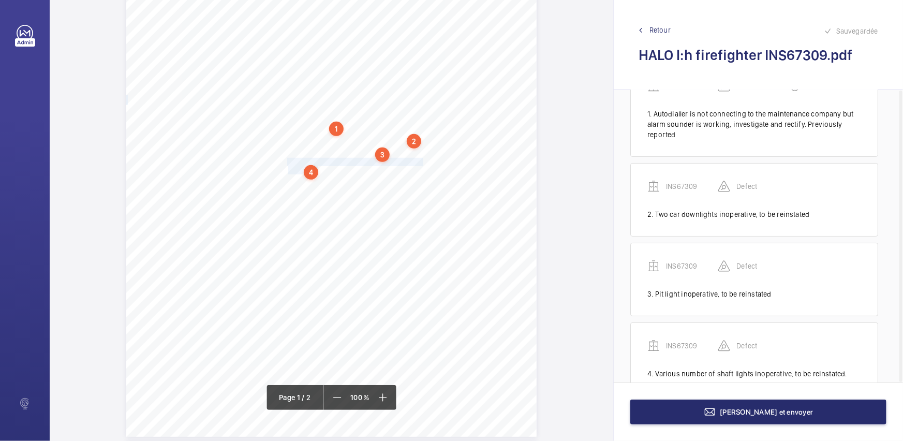
scroll to position [73, 0]
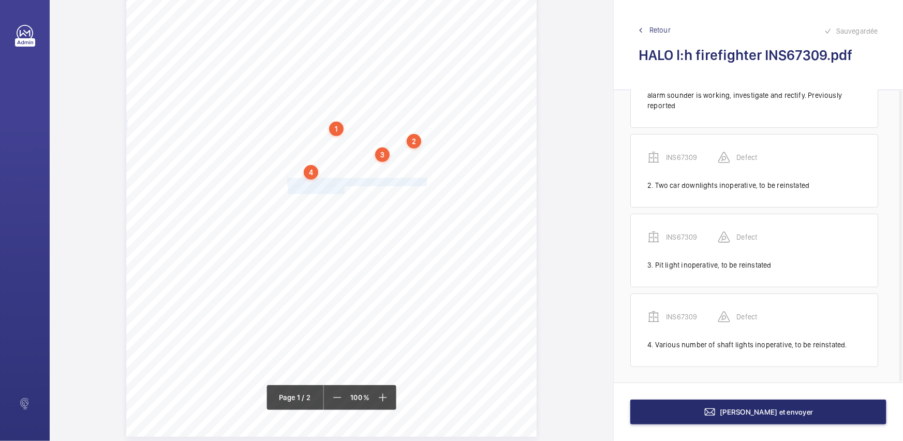
drag, startPoint x: 286, startPoint y: 181, endPoint x: 343, endPoint y: 190, distance: 57.6
click at [343, 190] on div "Signed: Lifting Operations and Lifting Equipment Regulations 1998 Report of Tho…" at bounding box center [331, 146] width 411 height 581
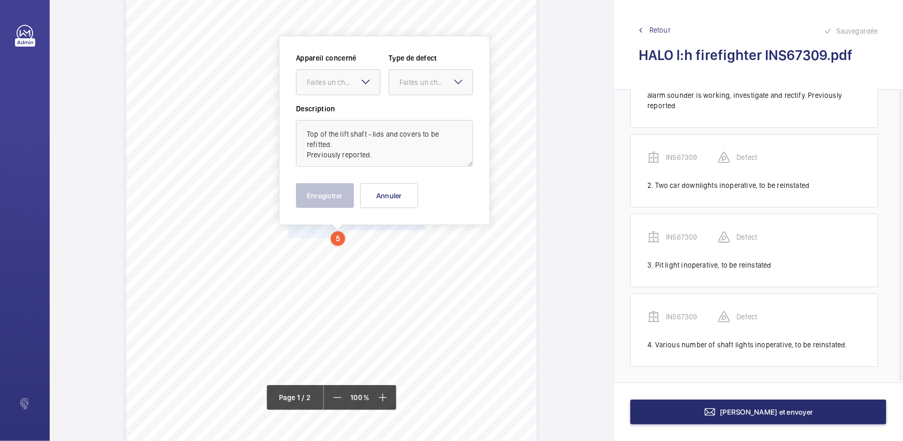
scroll to position [89, 0]
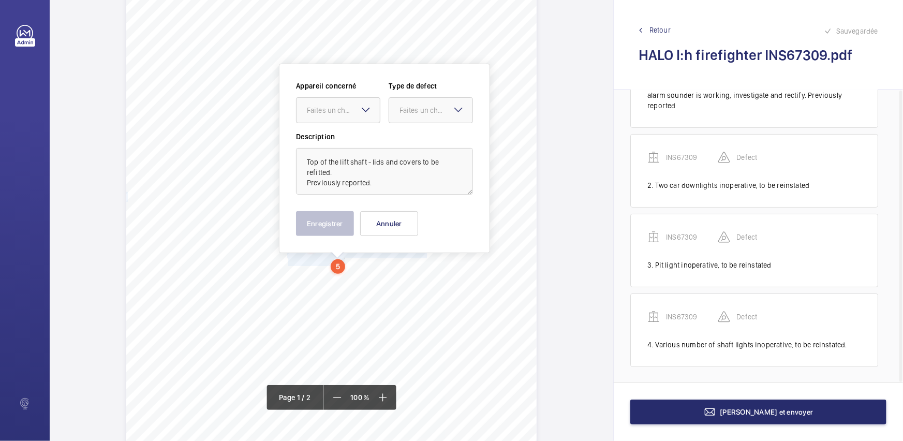
click at [368, 114] on mat-icon at bounding box center [366, 110] width 12 height 12
drag, startPoint x: 371, startPoint y: 125, endPoint x: 421, endPoint y: 116, distance: 50.6
click at [372, 135] on div "INS67309" at bounding box center [338, 141] width 83 height 25
drag, startPoint x: 424, startPoint y: 114, endPoint x: 422, endPoint y: 127, distance: 13.0
click at [423, 122] on div "Faites un choix" at bounding box center [431, 110] width 84 height 26
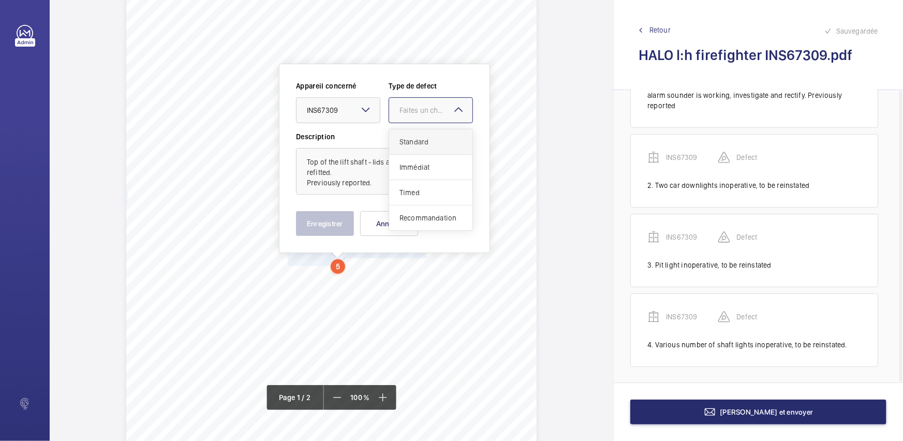
click at [420, 137] on span "Standard" at bounding box center [431, 142] width 63 height 10
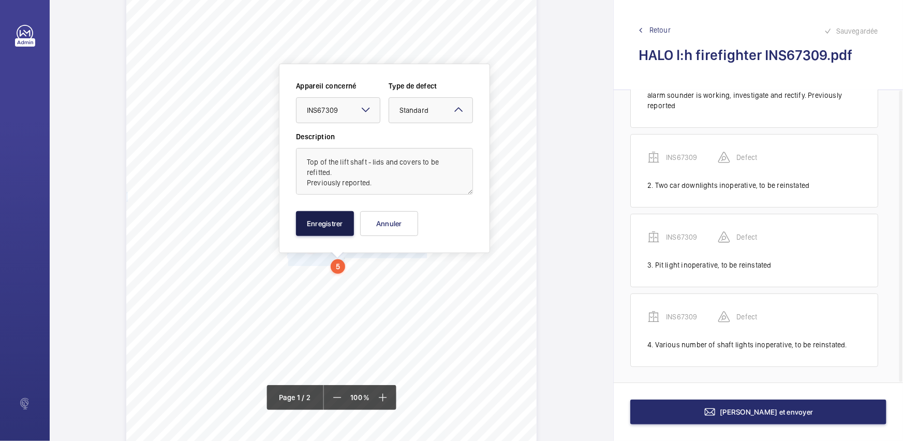
click at [316, 222] on button "Enregistrer" at bounding box center [325, 223] width 58 height 25
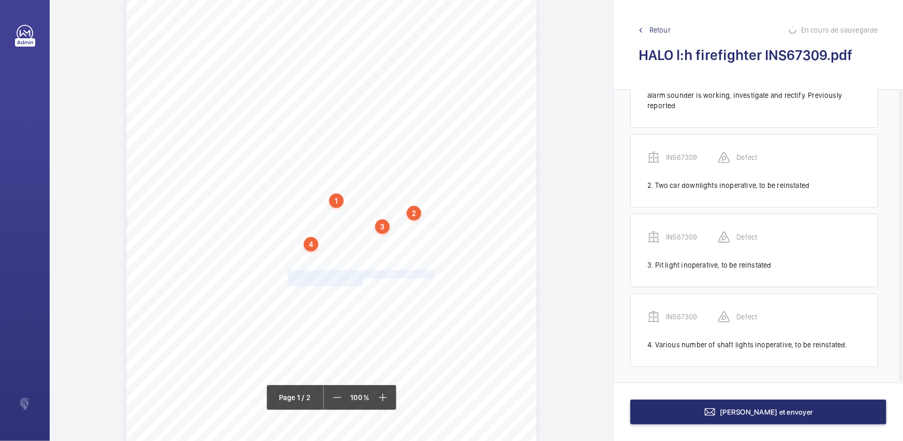
drag, startPoint x: 286, startPoint y: 272, endPoint x: 362, endPoint y: 278, distance: 76.4
click at [362, 278] on div "Signed: Lifting Operations and Lifting Equipment Regulations 1998 Report of Tho…" at bounding box center [331, 218] width 411 height 581
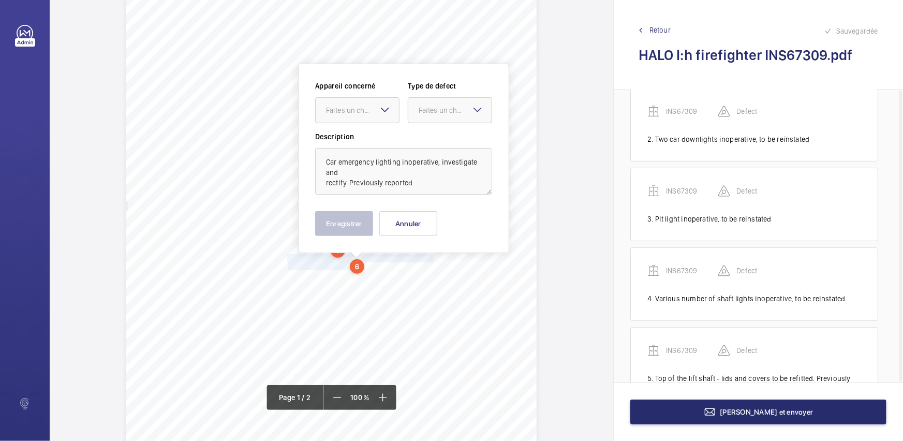
scroll to position [163, 0]
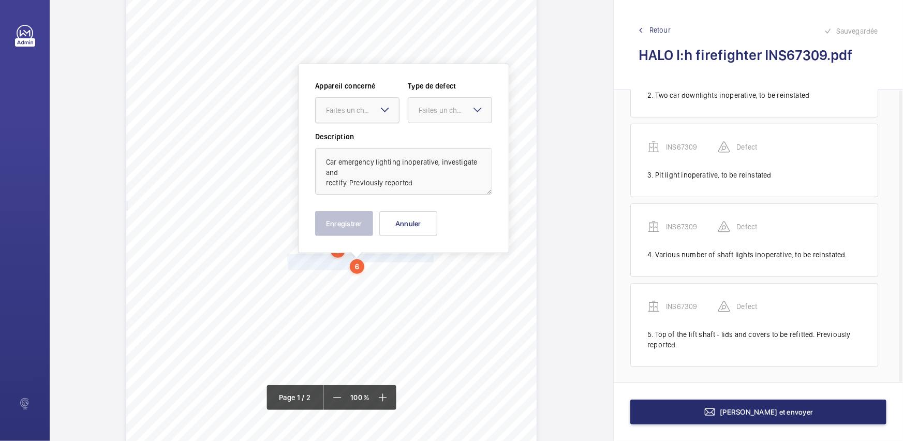
click at [357, 106] on div "Faites un choix" at bounding box center [362, 110] width 73 height 10
click at [369, 137] on span "INS67309" at bounding box center [357, 142] width 63 height 10
click at [416, 109] on div at bounding box center [449, 110] width 83 height 25
drag, startPoint x: 426, startPoint y: 129, endPoint x: 431, endPoint y: 145, distance: 17.4
click at [426, 129] on div "Standard" at bounding box center [449, 141] width 83 height 25
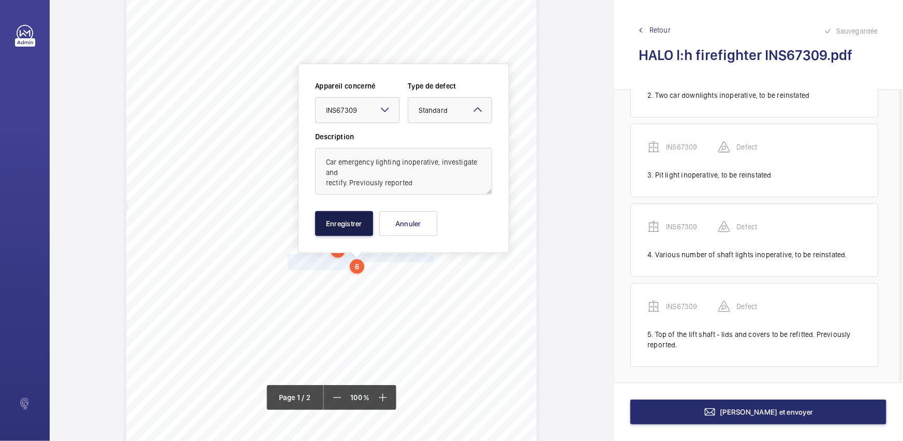
click at [362, 221] on button "Enregistrer" at bounding box center [344, 223] width 58 height 25
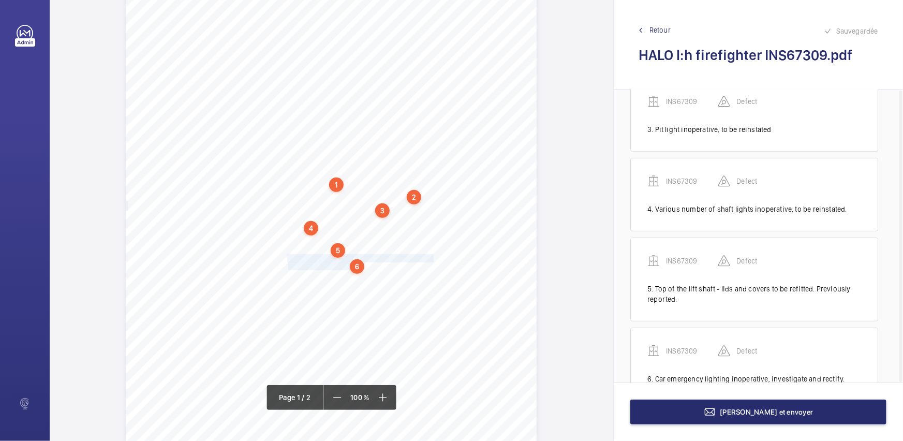
scroll to position [253, 0]
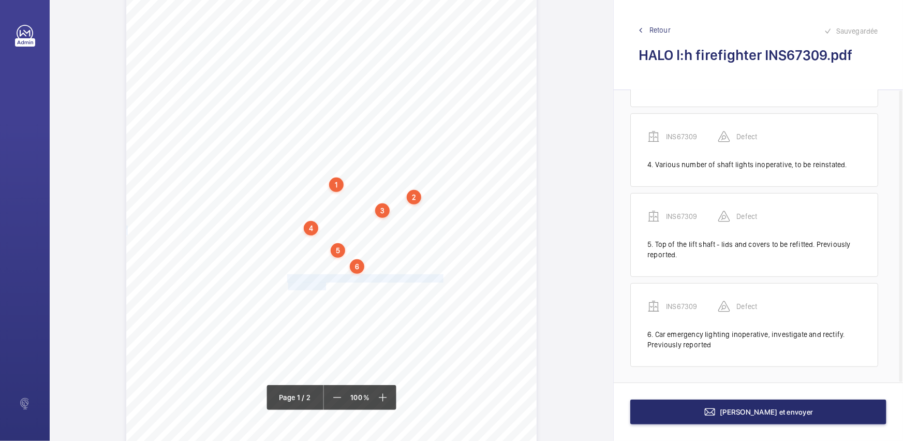
drag, startPoint x: 287, startPoint y: 276, endPoint x: 325, endPoint y: 286, distance: 39.1
click at [325, 286] on div "Signed: Lifting Operations and Lifting Equipment Regulations 1998 Report of Tho…" at bounding box center [331, 202] width 411 height 581
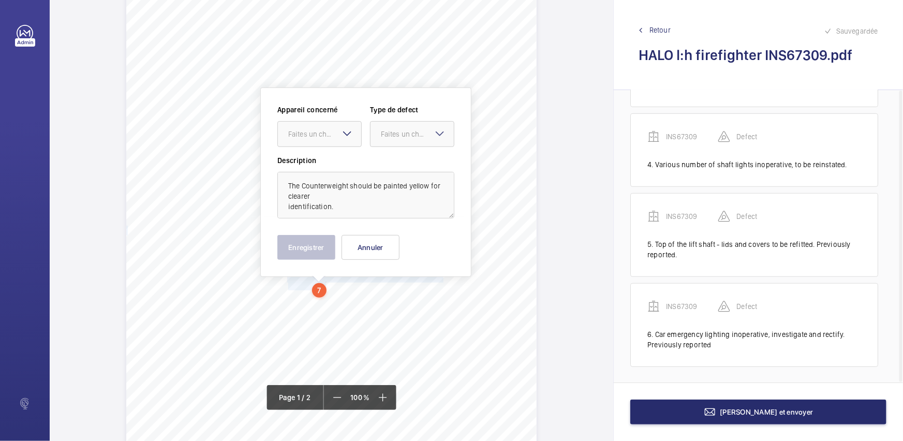
scroll to position [129, 0]
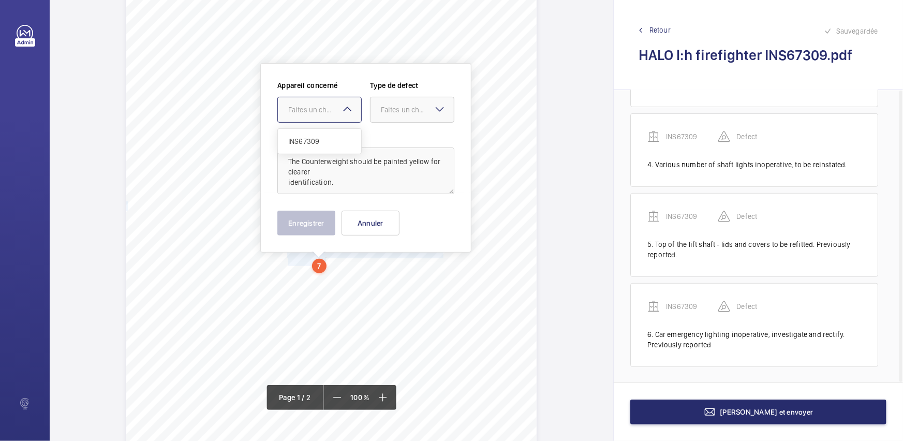
click at [339, 114] on div "Faites un choix" at bounding box center [324, 110] width 73 height 10
drag, startPoint x: 343, startPoint y: 140, endPoint x: 391, endPoint y: 124, distance: 50.8
click at [345, 141] on span "INS67309" at bounding box center [319, 141] width 63 height 10
drag, startPoint x: 404, startPoint y: 116, endPoint x: 410, endPoint y: 122, distance: 8.1
click at [406, 116] on div at bounding box center [412, 109] width 83 height 25
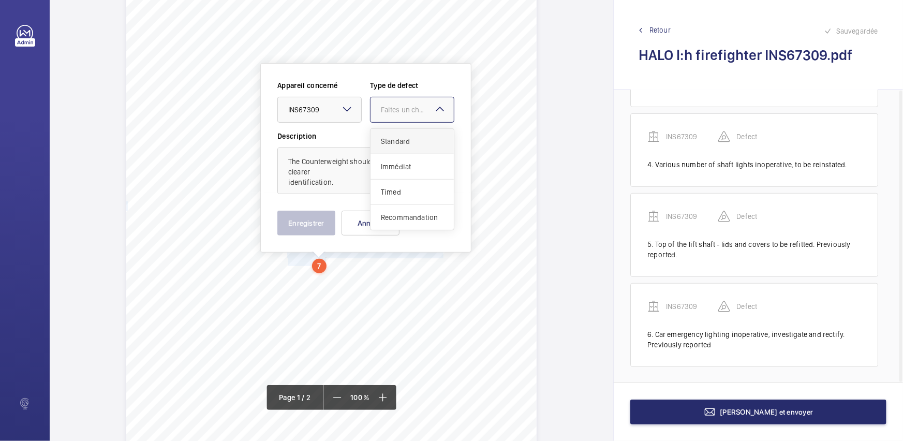
drag, startPoint x: 411, startPoint y: 139, endPoint x: 381, endPoint y: 172, distance: 44.3
click at [411, 140] on span "Standard" at bounding box center [412, 141] width 63 height 10
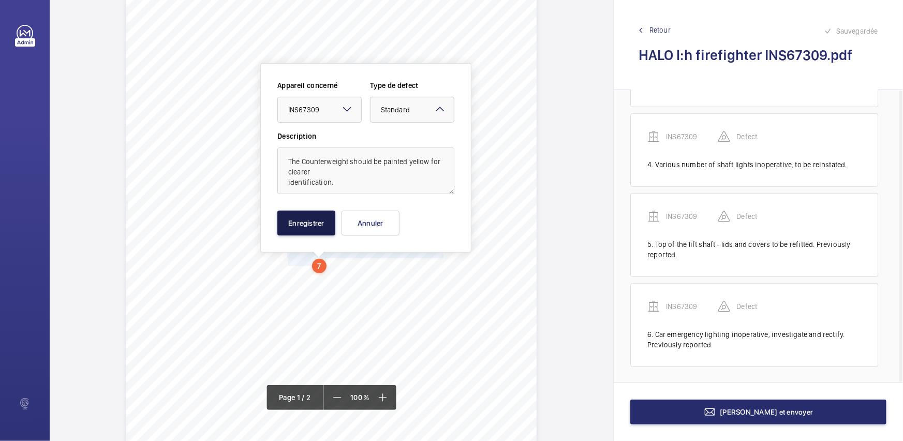
click at [312, 217] on button "Enregistrer" at bounding box center [306, 223] width 58 height 25
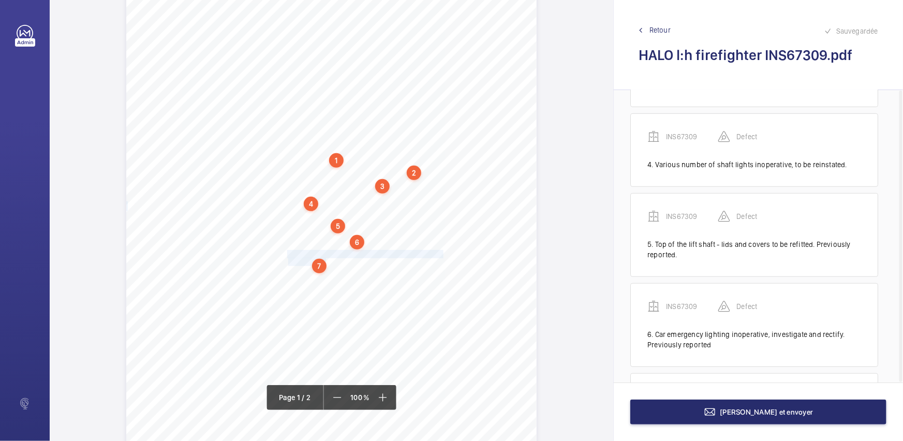
scroll to position [343, 0]
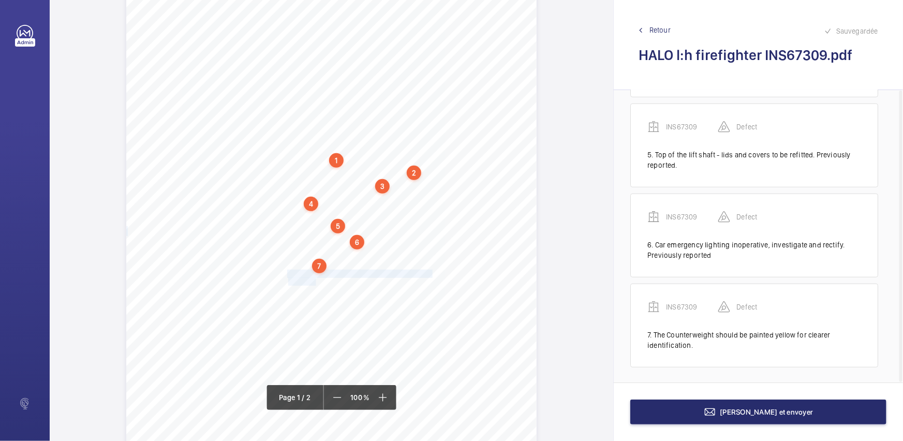
drag, startPoint x: 286, startPoint y: 273, endPoint x: 314, endPoint y: 283, distance: 29.6
click at [314, 283] on div "Signed: Lifting Operations and Lifting Equipment Regulations 1998 Report of Tho…" at bounding box center [331, 178] width 411 height 581
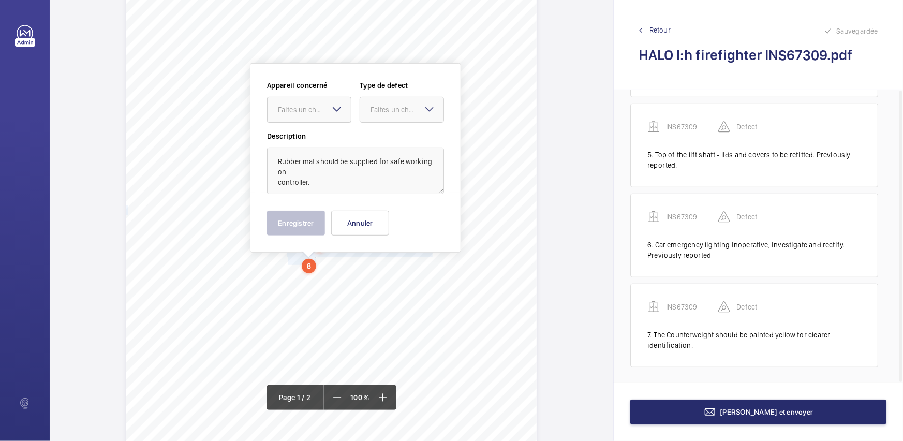
click at [328, 113] on div "Faites un choix" at bounding box center [314, 110] width 73 height 10
drag, startPoint x: 335, startPoint y: 124, endPoint x: 386, endPoint y: 110, distance: 53.1
click at [339, 133] on div "INS67309" at bounding box center [309, 141] width 83 height 25
drag, startPoint x: 386, startPoint y: 110, endPoint x: 389, endPoint y: 125, distance: 15.7
click at [388, 115] on div "Faites un choix" at bounding box center [401, 110] width 83 height 10
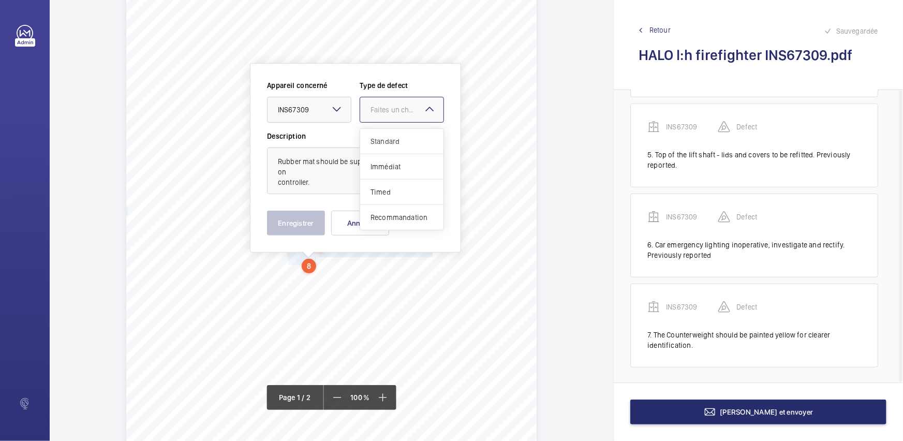
drag, startPoint x: 389, startPoint y: 125, endPoint x: 350, endPoint y: 171, distance: 59.9
click at [389, 133] on div "Standard" at bounding box center [401, 141] width 83 height 25
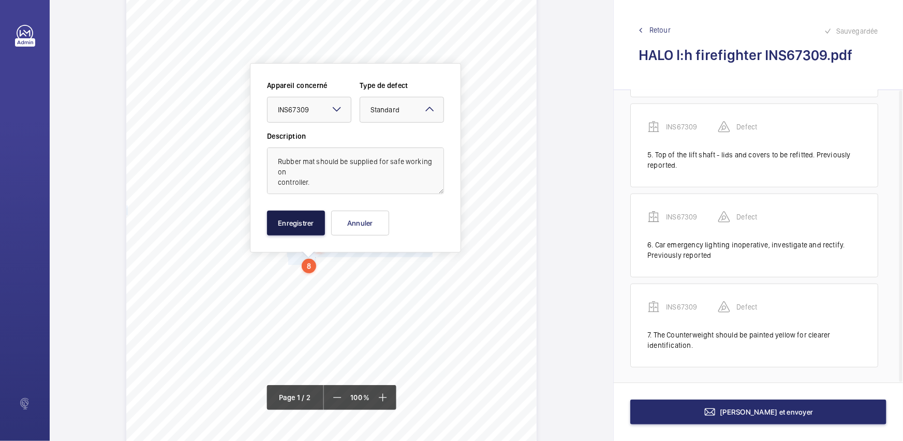
click at [283, 221] on button "Enregistrer" at bounding box center [296, 223] width 58 height 25
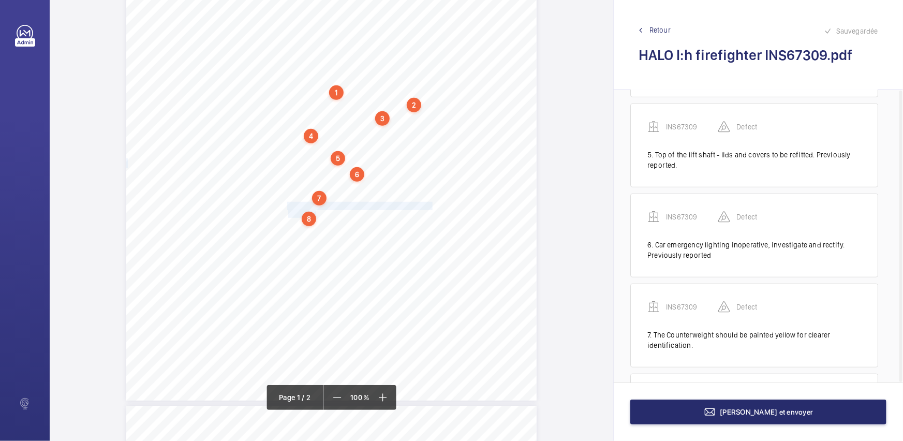
scroll to position [422, 0]
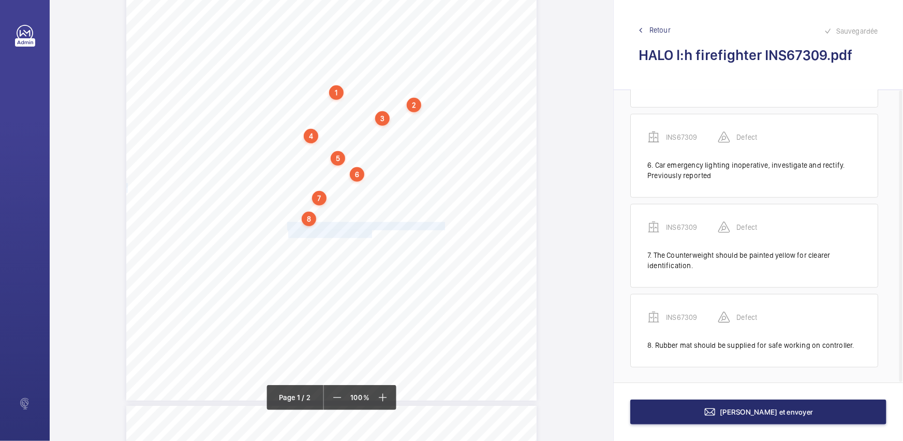
drag, startPoint x: 287, startPoint y: 225, endPoint x: 371, endPoint y: 232, distance: 84.2
click at [371, 232] on div "Signed: Lifting Operations and Lifting Equipment Regulations 1998 Report of Tho…" at bounding box center [331, 110] width 411 height 581
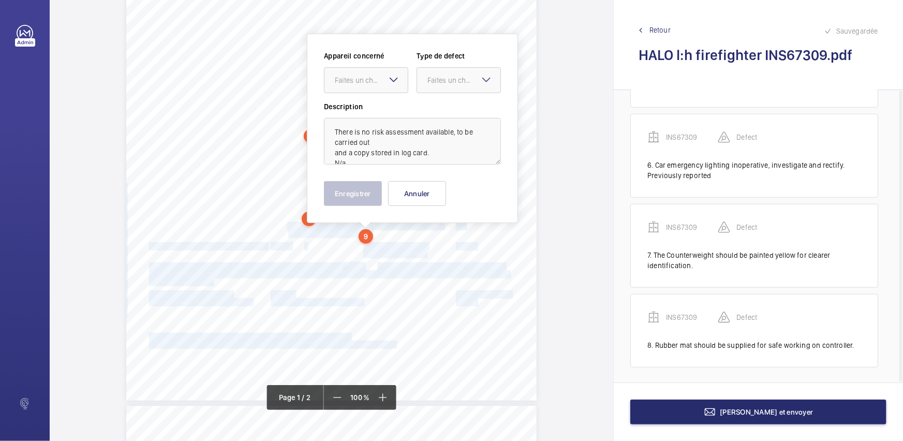
scroll to position [167, 0]
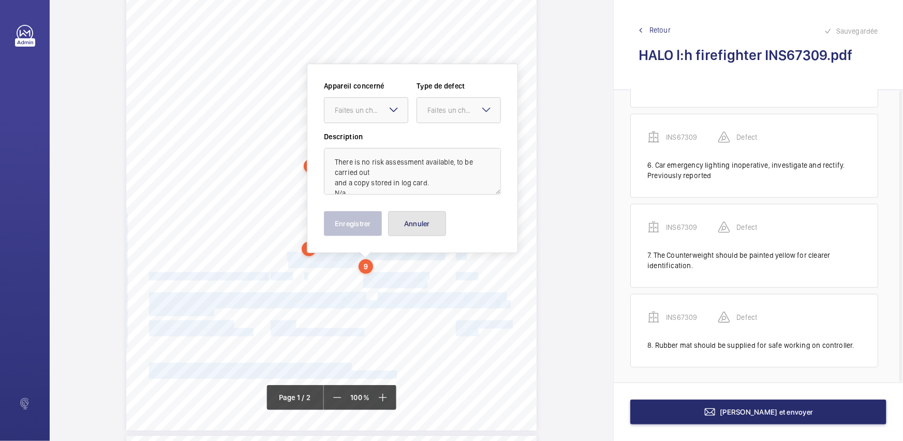
drag, startPoint x: 433, startPoint y: 219, endPoint x: 528, endPoint y: 208, distance: 95.4
click at [435, 219] on button "Annuler" at bounding box center [417, 223] width 58 height 25
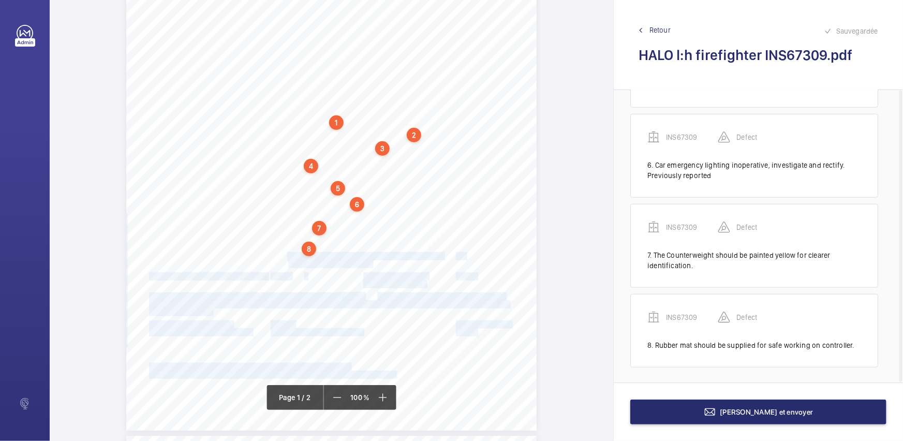
click at [530, 207] on div "Signed: Lifting Operations and Lifting Equipment Regulations 1998 Report of Tho…" at bounding box center [331, 140] width 411 height 581
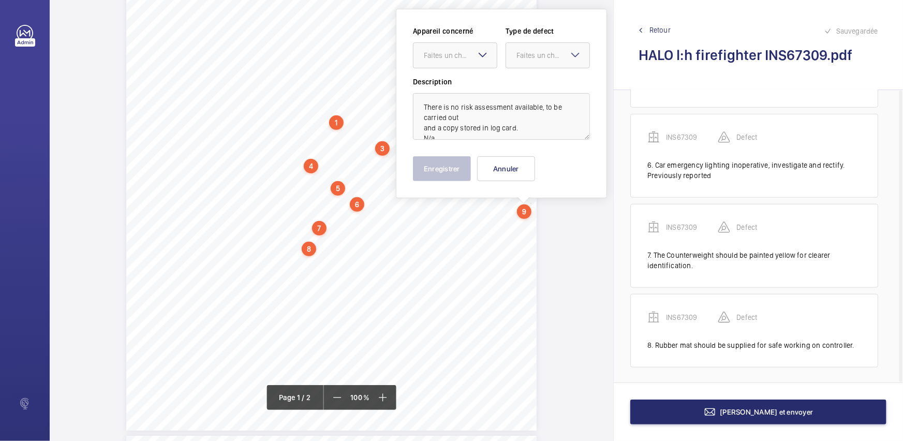
scroll to position [112, 0]
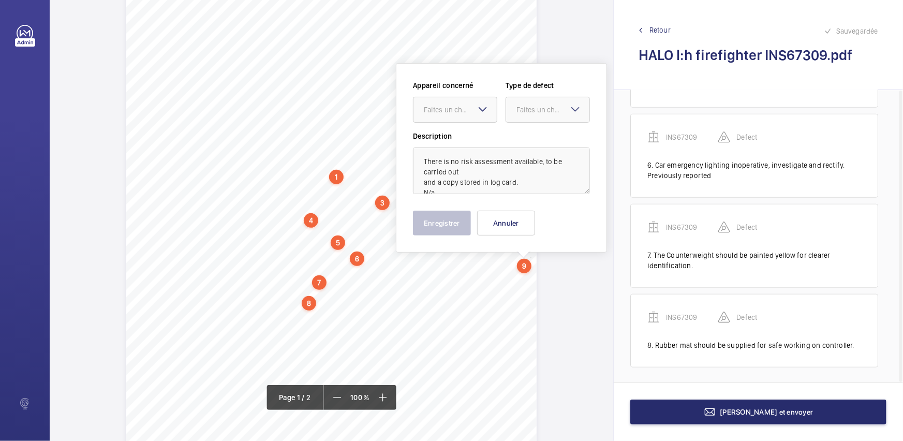
click at [529, 207] on div "Appareil concerné Faites un choix Type de defect Faites un choix Description Th…" at bounding box center [501, 157] width 177 height 155
click at [527, 221] on button "Annuler" at bounding box center [506, 223] width 58 height 25
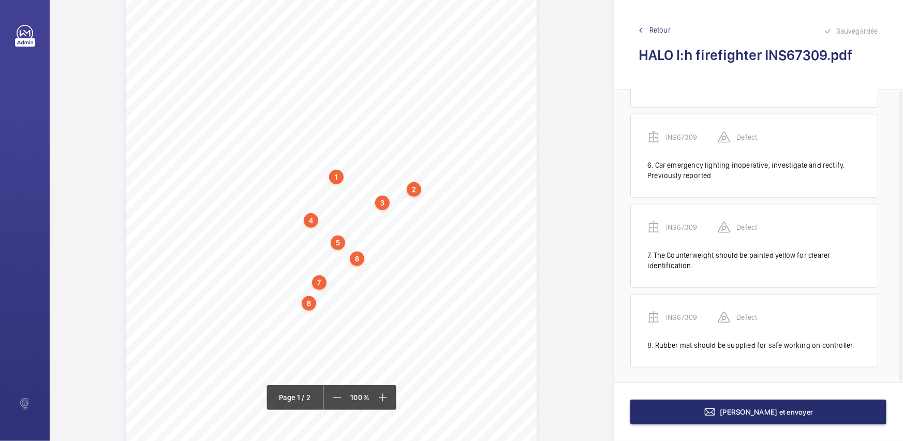
click at [288, 310] on div "Signed: Lifting Operations and Lifting Equipment Regulations 1998 Report of Tho…" at bounding box center [331, 194] width 411 height 581
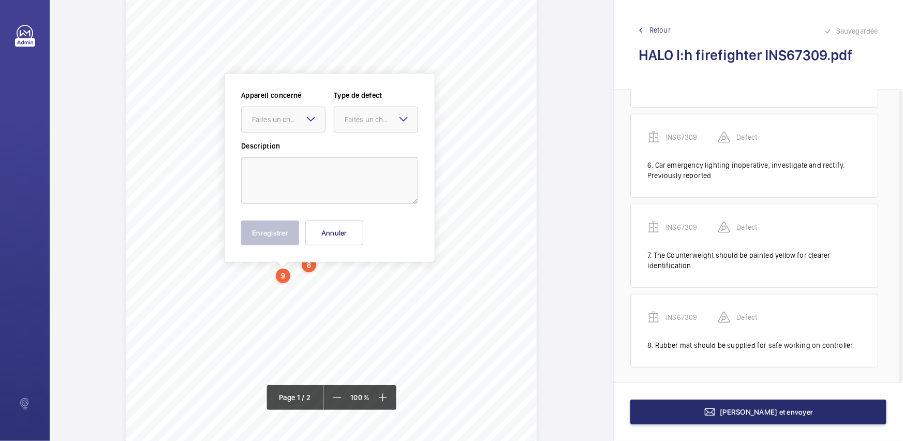
scroll to position [160, 0]
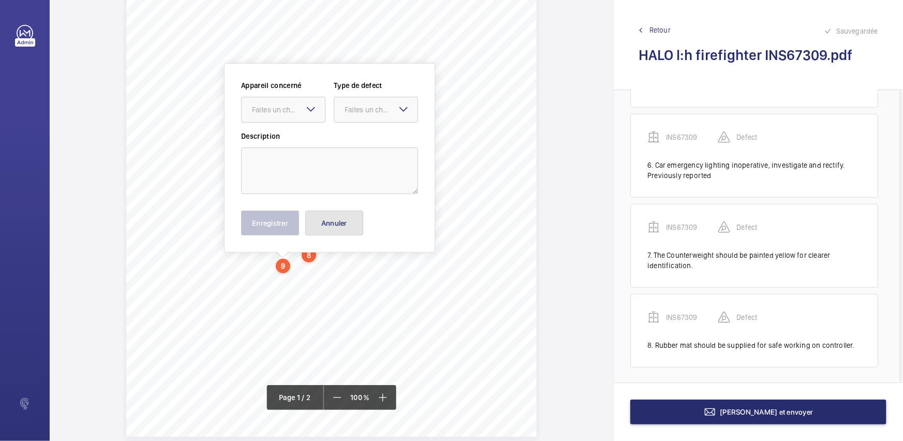
click at [335, 229] on button "Annuler" at bounding box center [334, 223] width 58 height 25
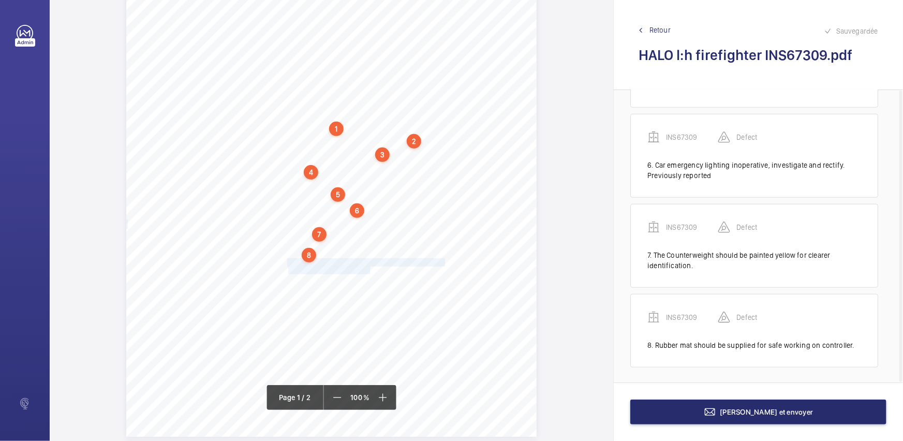
drag, startPoint x: 287, startPoint y: 259, endPoint x: 369, endPoint y: 268, distance: 82.8
click at [369, 268] on div "Signed: Lifting Operations and Lifting Equipment Regulations 1998 Report of Tho…" at bounding box center [331, 146] width 411 height 581
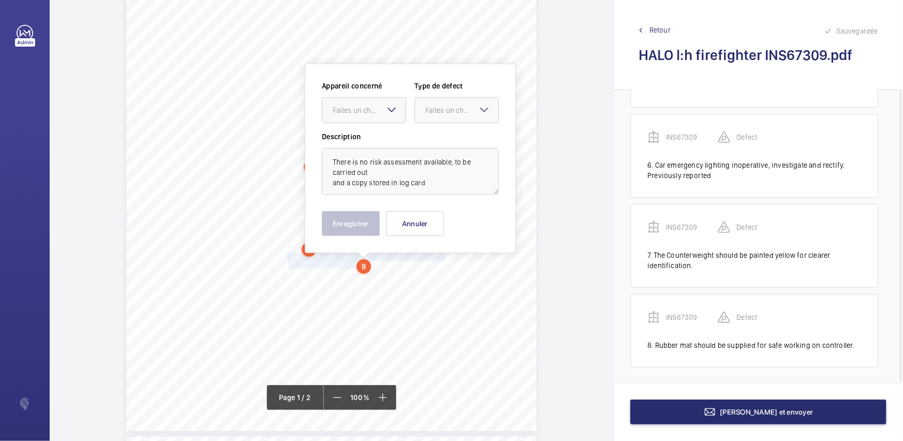
click at [387, 113] on mat-icon at bounding box center [392, 110] width 12 height 12
drag, startPoint x: 399, startPoint y: 133, endPoint x: 416, endPoint y: 123, distance: 19.7
click at [399, 133] on div "INS67309" at bounding box center [364, 141] width 83 height 25
drag, startPoint x: 446, startPoint y: 107, endPoint x: 446, endPoint y: 125, distance: 18.1
click at [447, 115] on div "Faites un choix" at bounding box center [456, 110] width 83 height 10
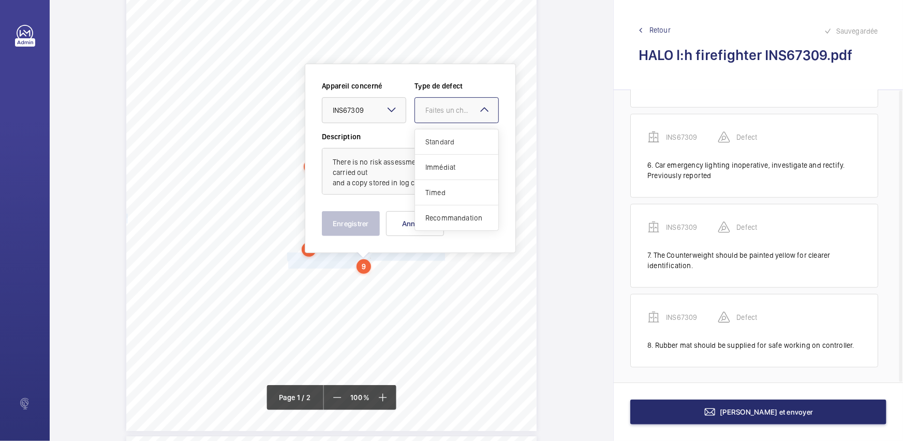
click at [446, 140] on span "Standard" at bounding box center [457, 142] width 63 height 10
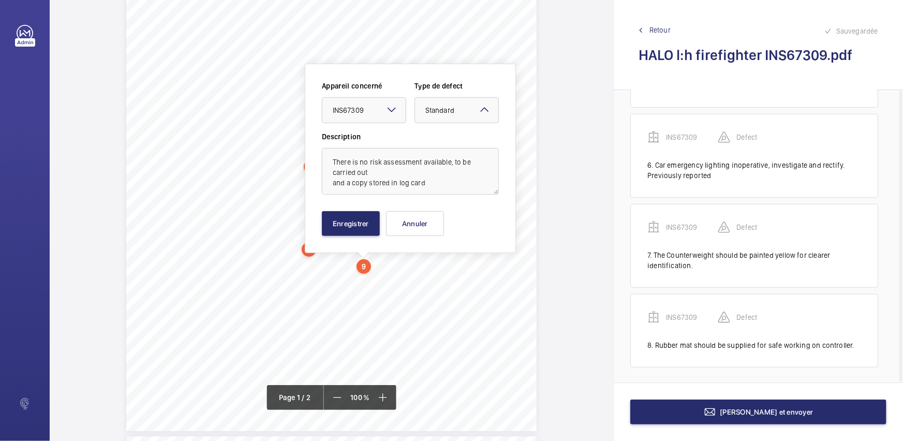
click at [335, 240] on div "Appareil concerné Faites un choix × INS67309 × Type de defect Faites un choix ×…" at bounding box center [410, 158] width 211 height 189
click at [368, 218] on button "Enregistrer" at bounding box center [351, 223] width 58 height 25
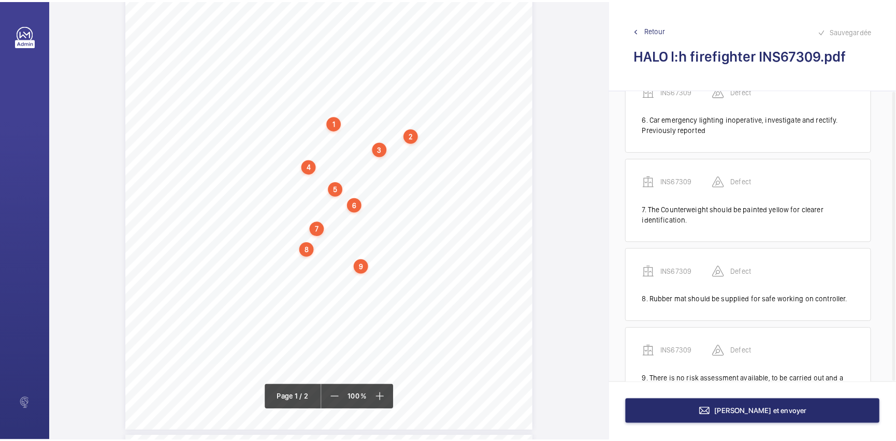
scroll to position [513, 0]
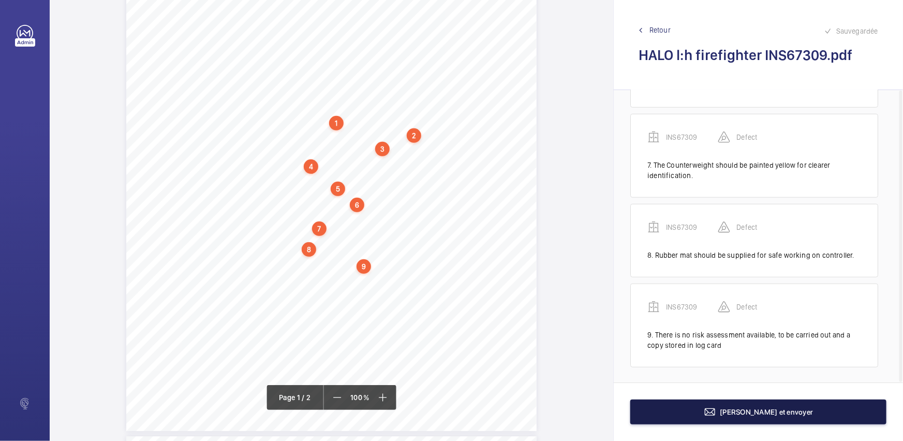
click at [717, 411] on mat-icon at bounding box center [710, 412] width 12 height 12
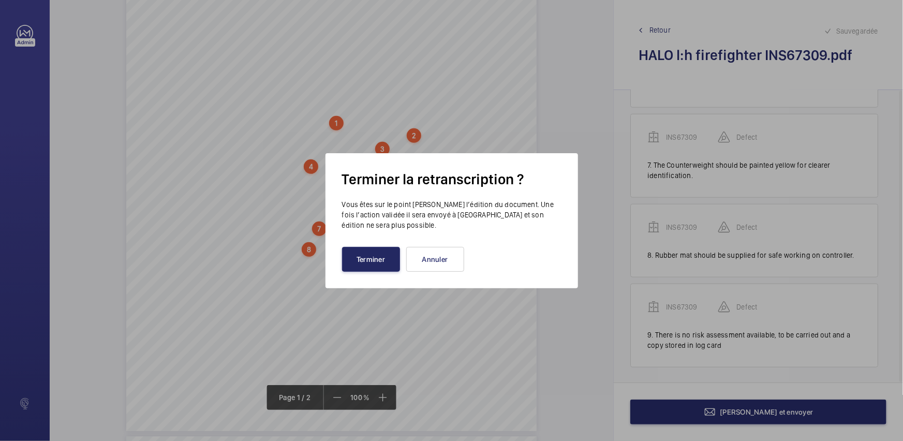
click at [389, 258] on button "Terminer" at bounding box center [371, 259] width 58 height 25
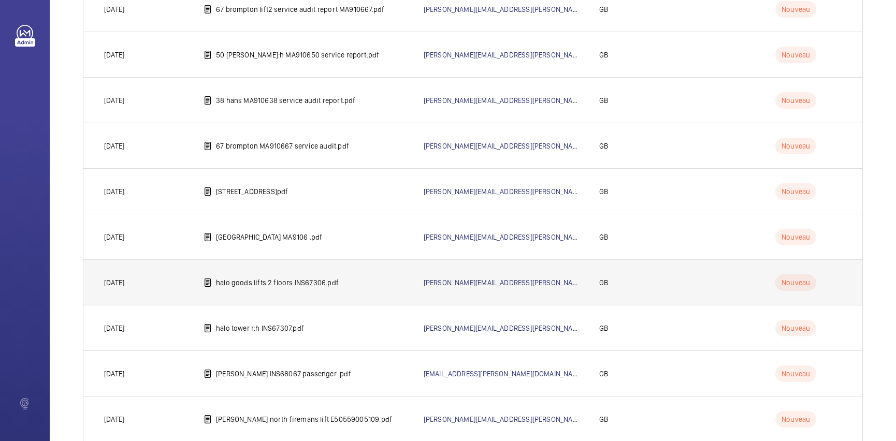
scroll to position [235, 0]
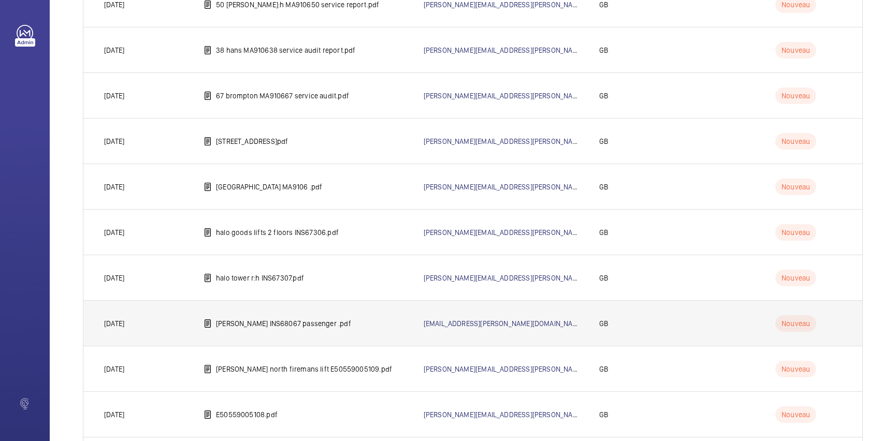
click at [408, 310] on td "[EMAIL_ADDRESS][PERSON_NAME][DOMAIN_NAME]" at bounding box center [495, 323] width 176 height 46
click at [304, 323] on p "[PERSON_NAME] INS68067 passenger .pdf" at bounding box center [283, 323] width 135 height 10
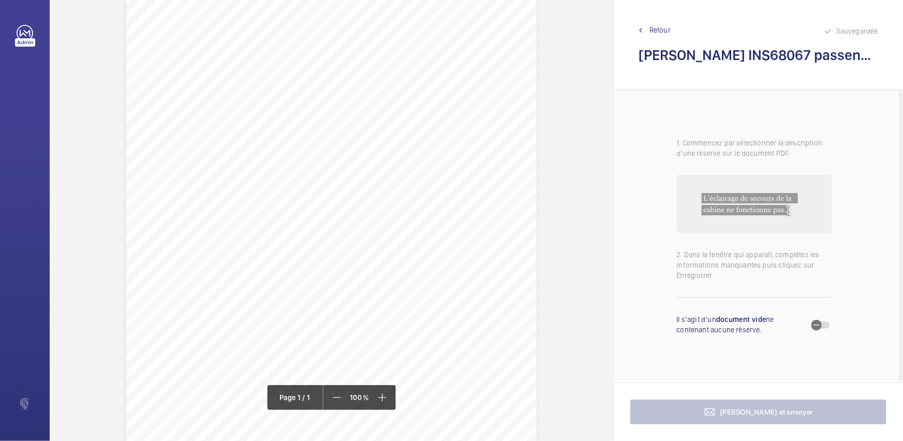
scroll to position [94, 0]
drag, startPoint x: 286, startPoint y: 202, endPoint x: 322, endPoint y: 219, distance: 39.8
click at [322, 219] on div "Signed: Lifting Operations and Lifting Equipment Regulations 1998 Report of Tho…" at bounding box center [331, 213] width 411 height 581
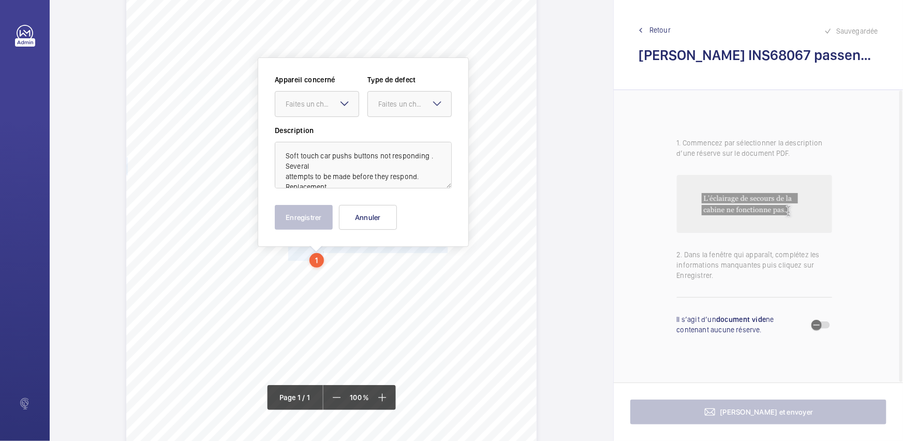
scroll to position [51, 0]
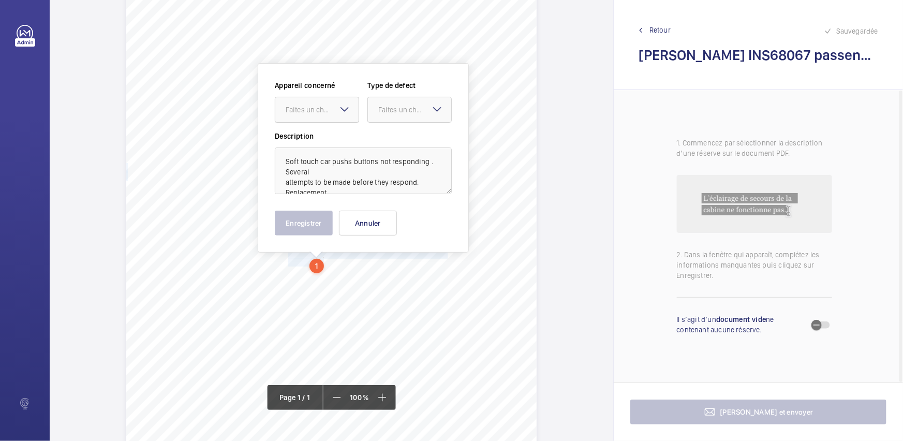
click at [337, 115] on div "Faites un choix" at bounding box center [316, 110] width 83 height 10
drag, startPoint x: 339, startPoint y: 140, endPoint x: 416, endPoint y: 109, distance: 83.4
click at [339, 141] on span "INS50263" at bounding box center [317, 141] width 63 height 10
drag, startPoint x: 416, startPoint y: 109, endPoint x: 407, endPoint y: 134, distance: 26.5
click at [416, 110] on div "Faites un choix" at bounding box center [414, 110] width 73 height 10
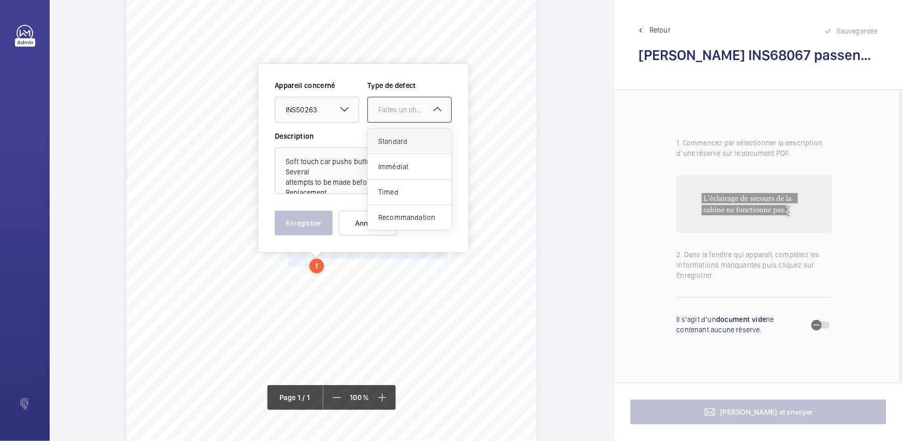
click at [403, 140] on span "Standard" at bounding box center [409, 141] width 63 height 10
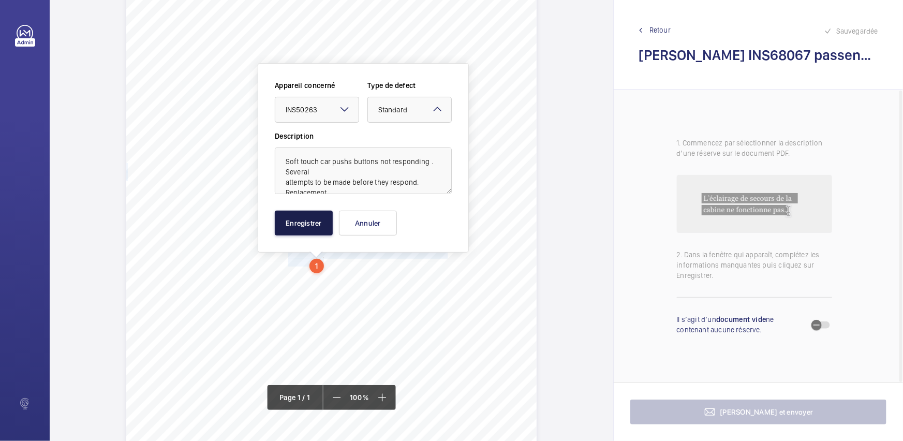
click at [310, 222] on button "Enregistrer" at bounding box center [304, 223] width 58 height 25
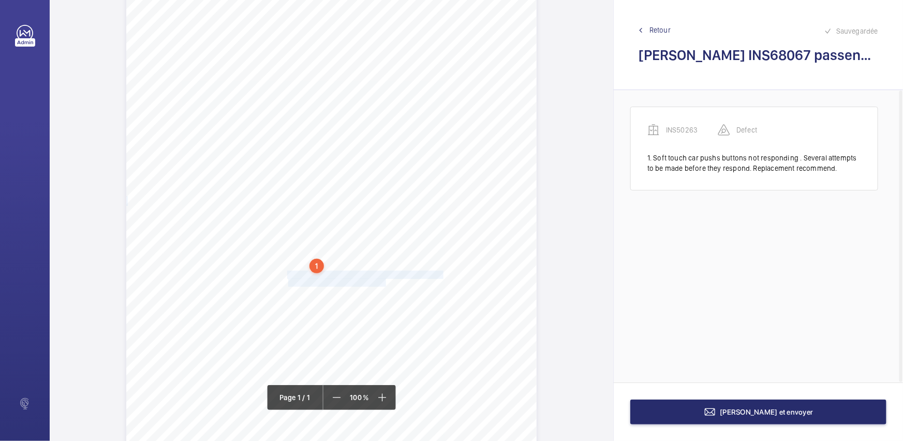
drag, startPoint x: 286, startPoint y: 273, endPoint x: 384, endPoint y: 281, distance: 98.2
click at [384, 281] on div "Signed: Lifting Operations and Lifting Equipment Regulations 1998 Report of Tho…" at bounding box center [331, 255] width 411 height 581
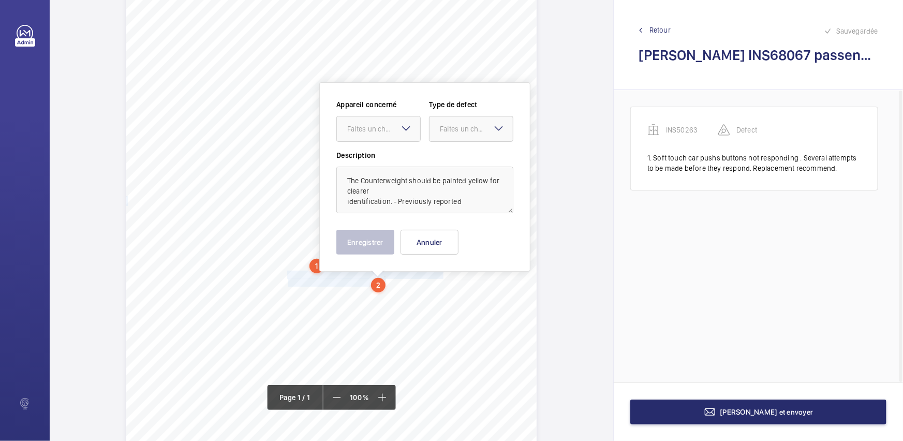
scroll to position [70, 0]
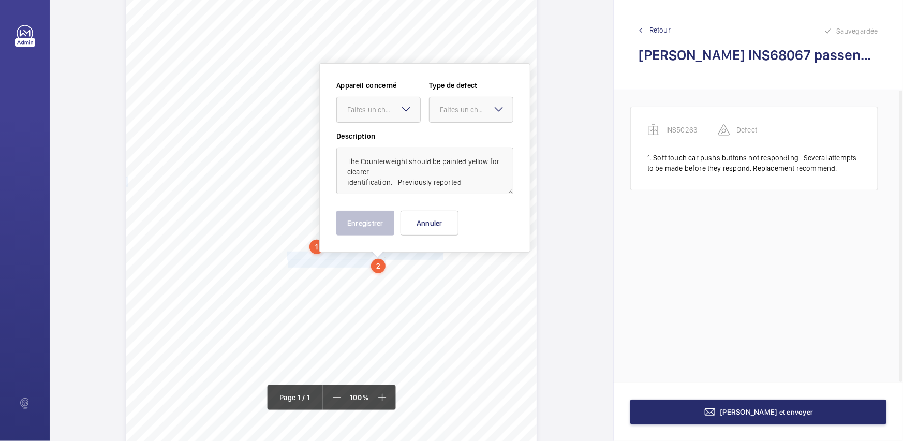
click at [378, 104] on div at bounding box center [378, 109] width 83 height 25
click at [387, 141] on span "INS50263" at bounding box center [378, 141] width 63 height 10
drag, startPoint x: 502, startPoint y: 106, endPoint x: 494, endPoint y: 122, distance: 17.8
click at [502, 106] on mat-icon at bounding box center [499, 109] width 12 height 12
click at [480, 147] on div "Standard" at bounding box center [471, 141] width 83 height 25
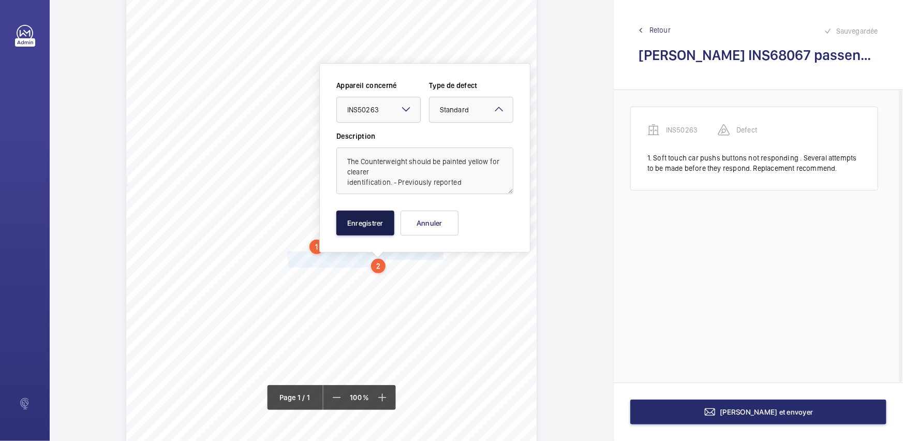
click at [386, 213] on button "Enregistrer" at bounding box center [366, 223] width 58 height 25
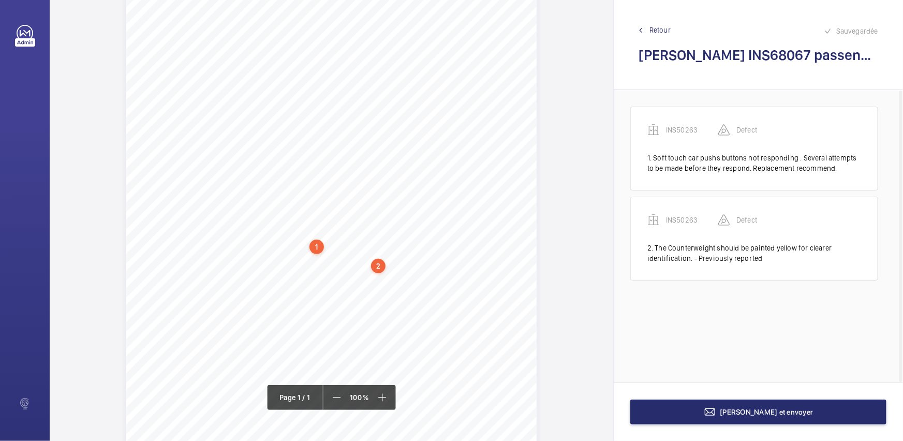
click at [285, 274] on div "Signed: Lifting Operations and Lifting Equipment Regulations 1998 Report of Tho…" at bounding box center [331, 236] width 411 height 581
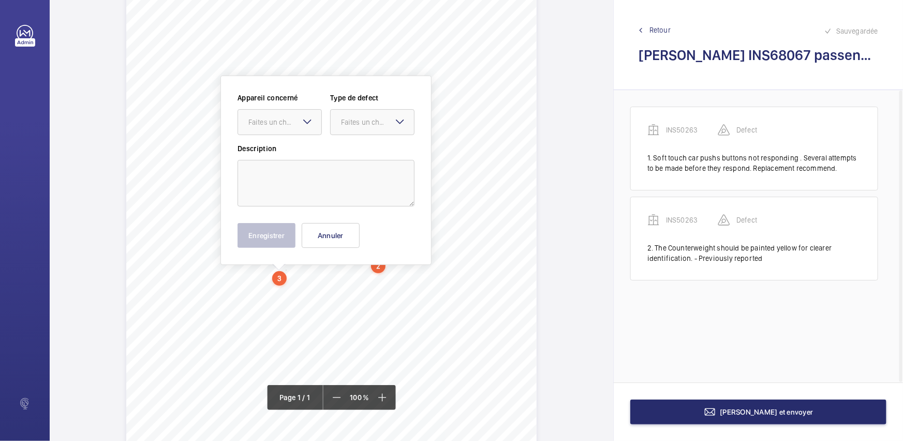
scroll to position [83, 0]
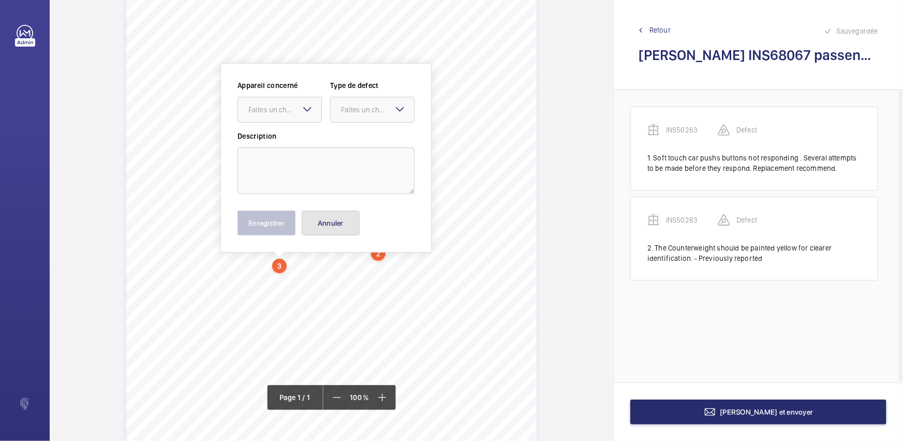
drag, startPoint x: 337, startPoint y: 228, endPoint x: 333, endPoint y: 238, distance: 10.5
click at [337, 228] on button "Annuler" at bounding box center [331, 223] width 58 height 25
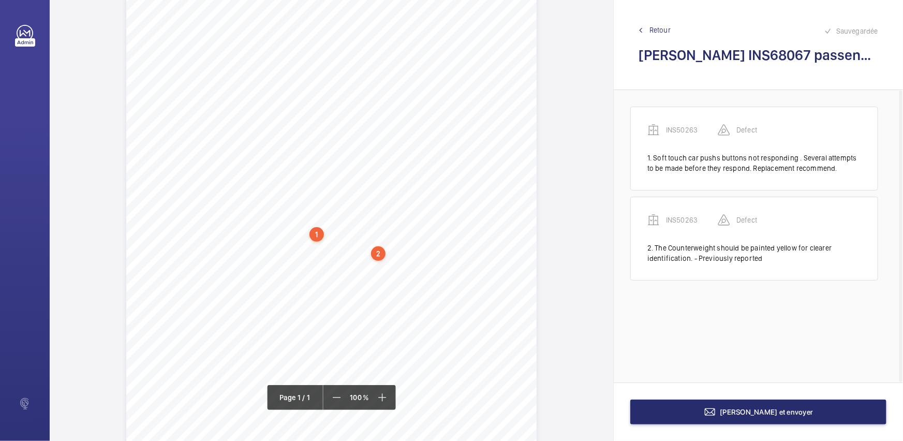
drag, startPoint x: 285, startPoint y: 263, endPoint x: 324, endPoint y: 266, distance: 38.4
click at [324, 266] on div "Signed: Lifting Operations and Lifting Equipment Regulations 1998 Report of Tho…" at bounding box center [331, 224] width 411 height 581
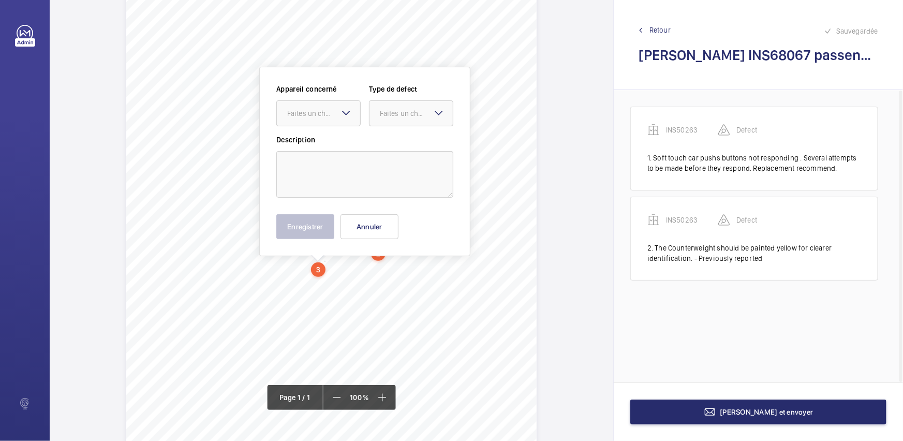
scroll to position [86, 0]
click at [361, 230] on button "Annuler" at bounding box center [370, 223] width 58 height 25
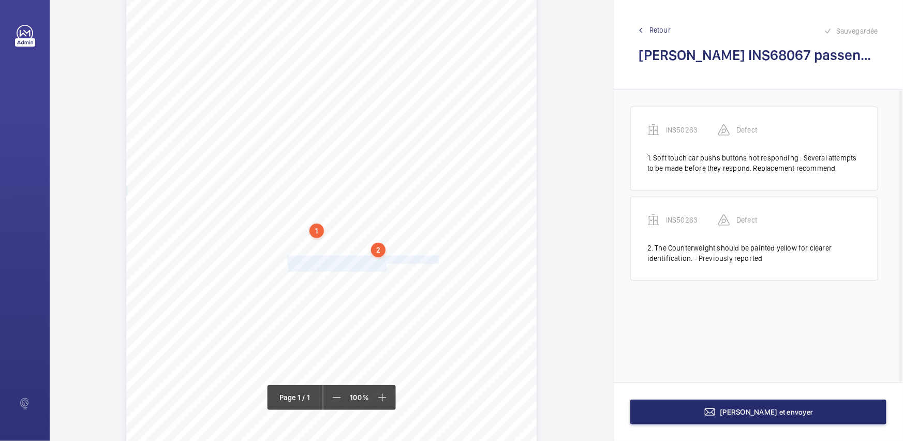
drag, startPoint x: 286, startPoint y: 258, endPoint x: 386, endPoint y: 268, distance: 99.8
click at [386, 268] on div "Signed: Lifting Operations and Lifting Equipment Regulations 1998 Report of Tho…" at bounding box center [331, 220] width 411 height 581
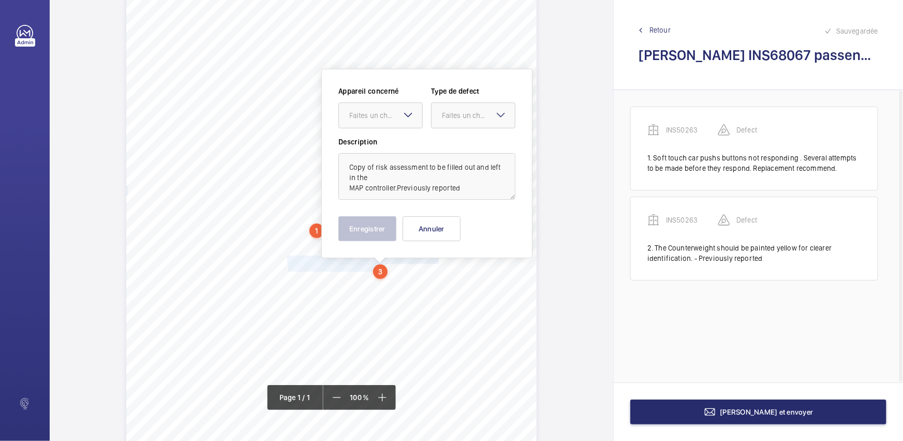
scroll to position [92, 0]
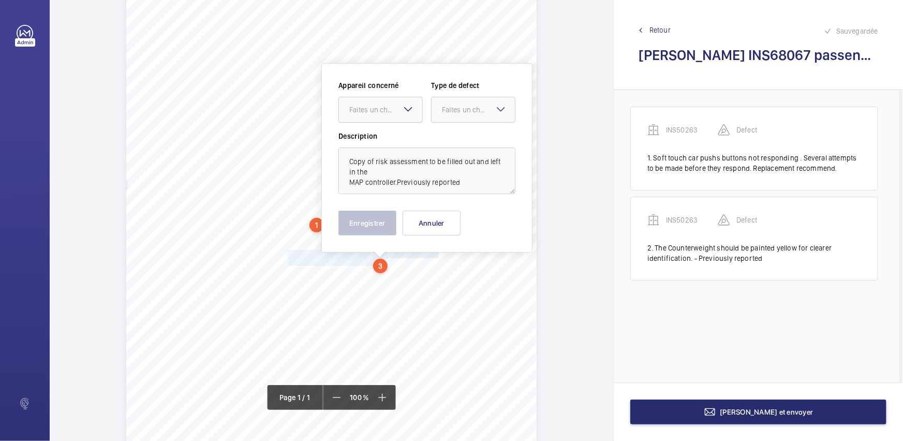
click at [400, 115] on div at bounding box center [380, 109] width 83 height 25
drag, startPoint x: 404, startPoint y: 133, endPoint x: 467, endPoint y: 110, distance: 67.1
click at [405, 133] on div "INS50263" at bounding box center [380, 141] width 83 height 25
drag, startPoint x: 467, startPoint y: 110, endPoint x: 465, endPoint y: 127, distance: 17.2
click at [467, 112] on div "Faites un choix" at bounding box center [478, 110] width 73 height 10
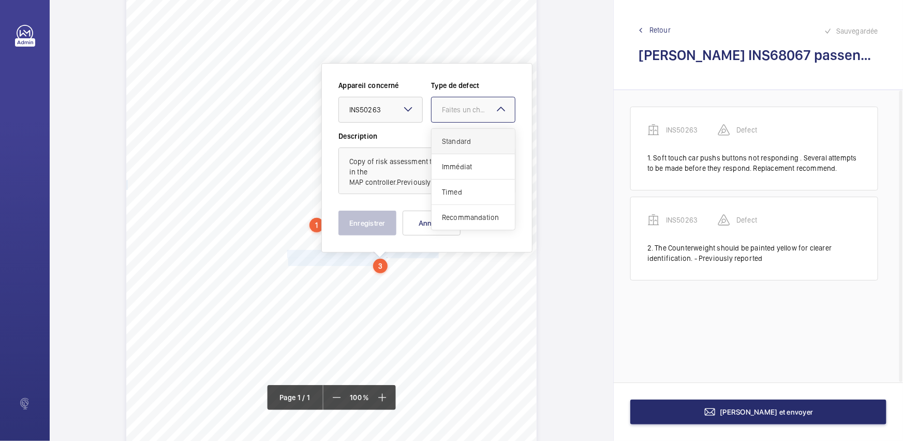
click at [462, 138] on span "Standard" at bounding box center [473, 141] width 63 height 10
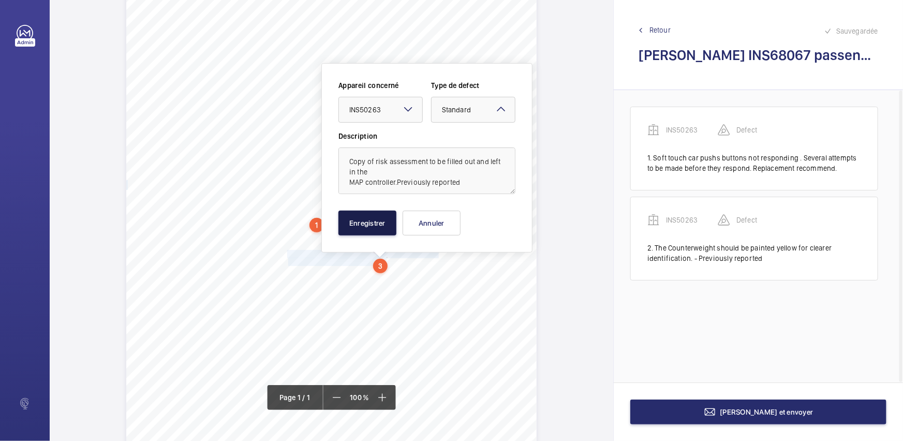
drag, startPoint x: 364, startPoint y: 233, endPoint x: 375, endPoint y: 224, distance: 13.6
click at [372, 226] on button "Enregistrer" at bounding box center [368, 223] width 58 height 25
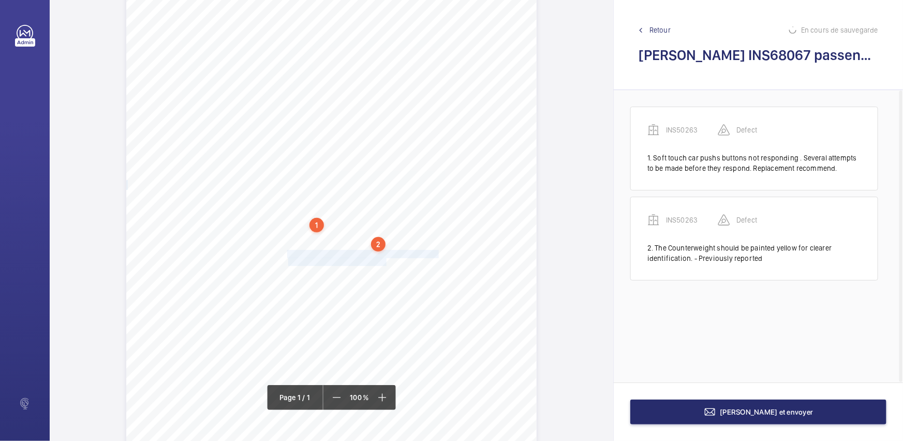
scroll to position [4, 0]
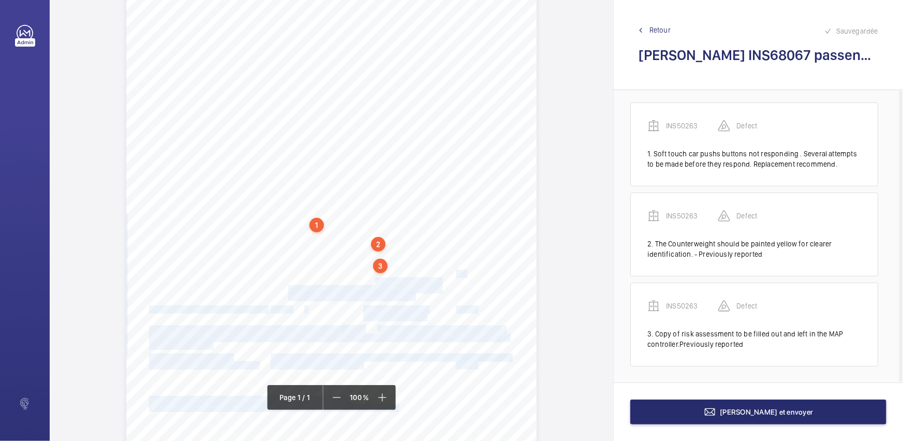
drag, startPoint x: 285, startPoint y: 272, endPoint x: 375, endPoint y: 285, distance: 90.5
click at [375, 285] on div "Signed: Lifting Operations and Lifting Equipment Regulations 1998 Report of Tho…" at bounding box center [331, 214] width 411 height 581
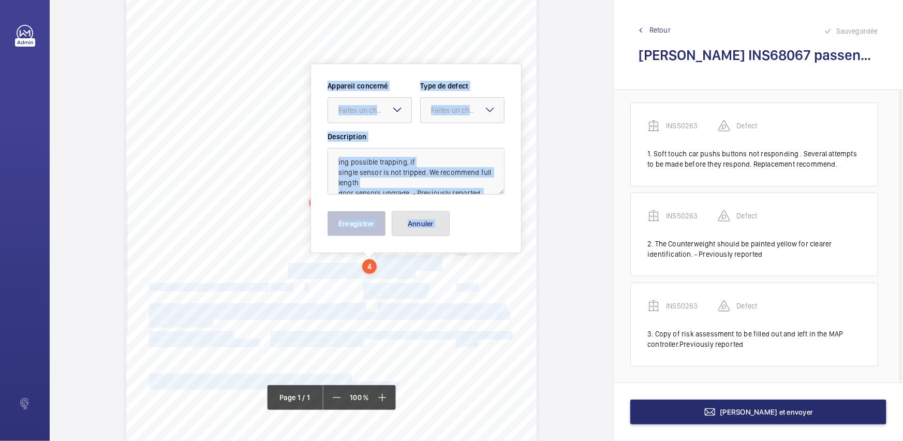
drag, startPoint x: 429, startPoint y: 226, endPoint x: 436, endPoint y: 224, distance: 8.0
click at [430, 225] on button "Annuler" at bounding box center [421, 223] width 58 height 25
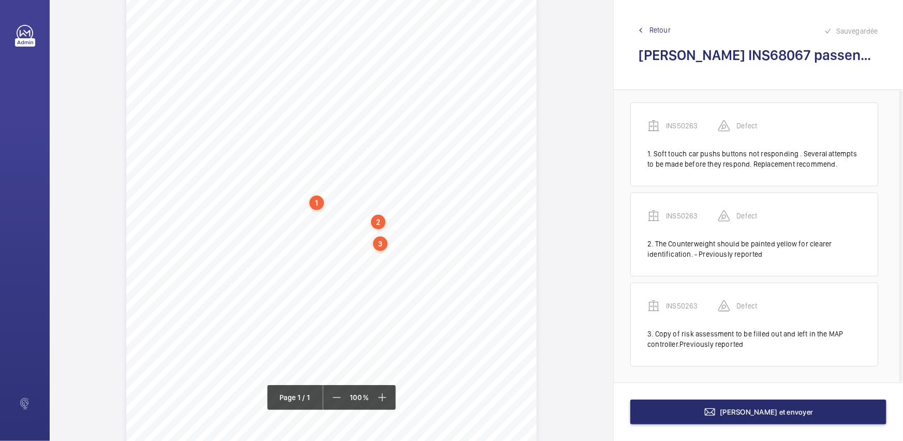
click at [536, 220] on div "Signed: Lifting Operations and Lifting Equipment Regulations 1998 Report of Tho…" at bounding box center [332, 192] width 564 height 581
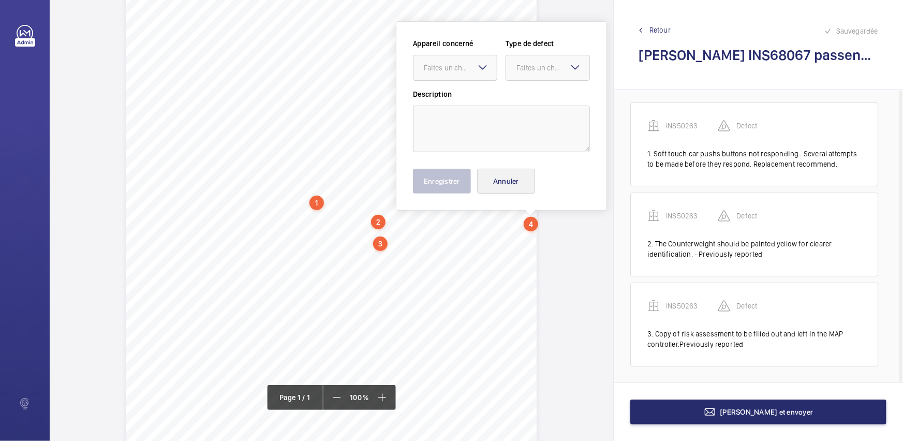
scroll to position [72, 0]
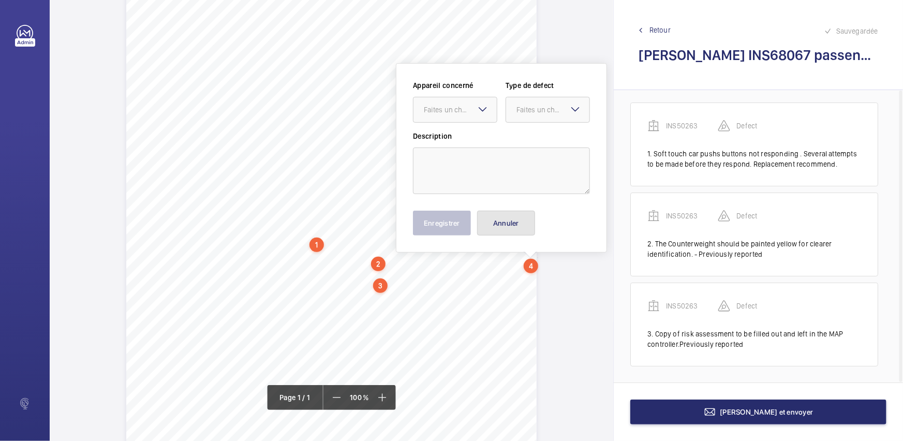
click at [522, 223] on button "Annuler" at bounding box center [506, 223] width 58 height 25
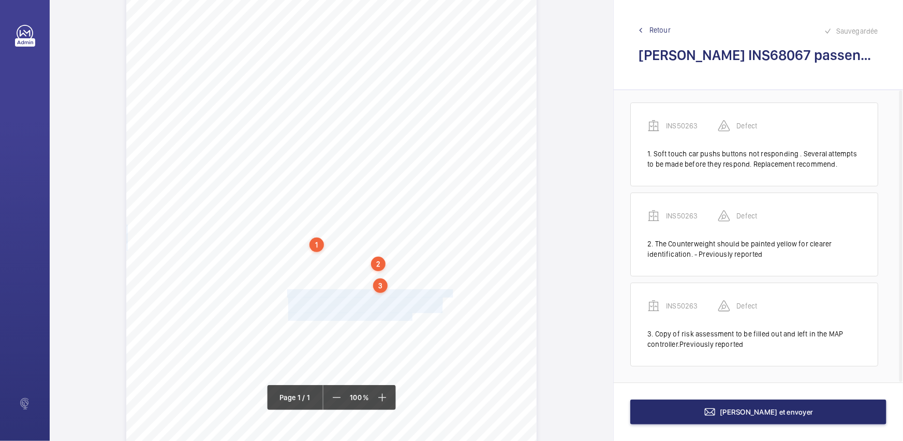
drag, startPoint x: 286, startPoint y: 293, endPoint x: 412, endPoint y: 316, distance: 128.5
click at [412, 316] on div "Signed: Lifting Operations and Lifting Equipment Regulations 1998 Report of Tho…" at bounding box center [331, 234] width 411 height 581
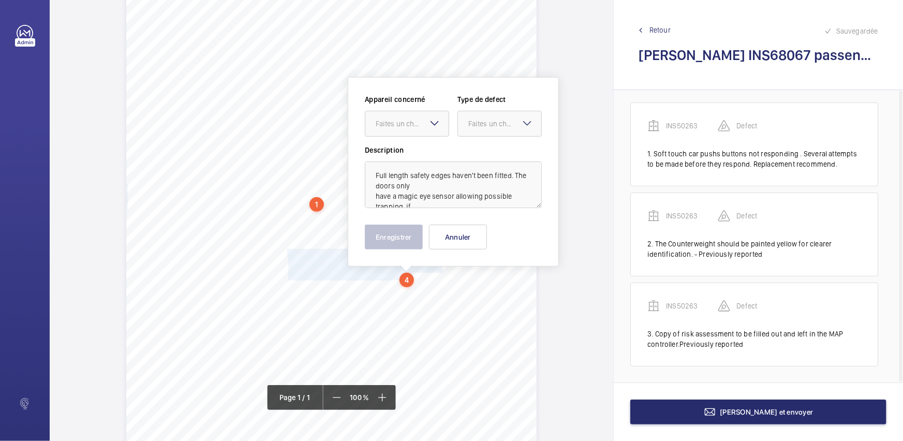
scroll to position [127, 0]
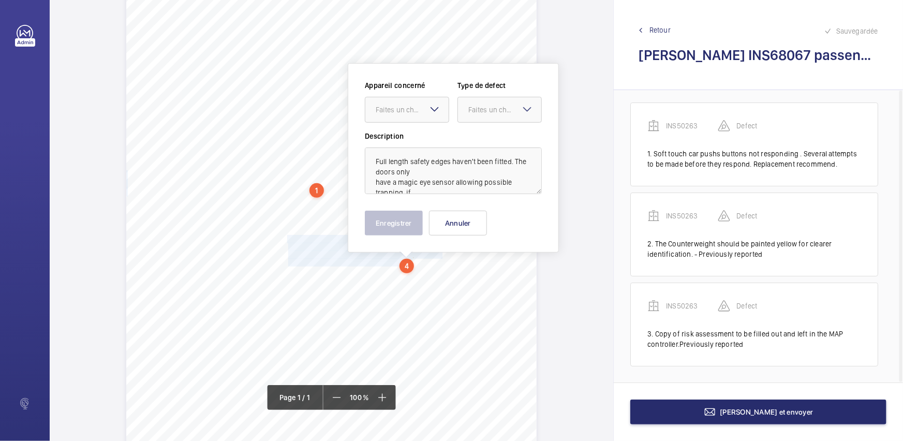
click at [431, 110] on mat-icon at bounding box center [435, 109] width 12 height 12
click at [435, 137] on span "INS50263" at bounding box center [407, 141] width 63 height 10
click at [496, 122] on div at bounding box center [499, 109] width 83 height 25
drag, startPoint x: 498, startPoint y: 138, endPoint x: 484, endPoint y: 148, distance: 17.1
click at [497, 138] on span "Standard" at bounding box center [500, 141] width 63 height 10
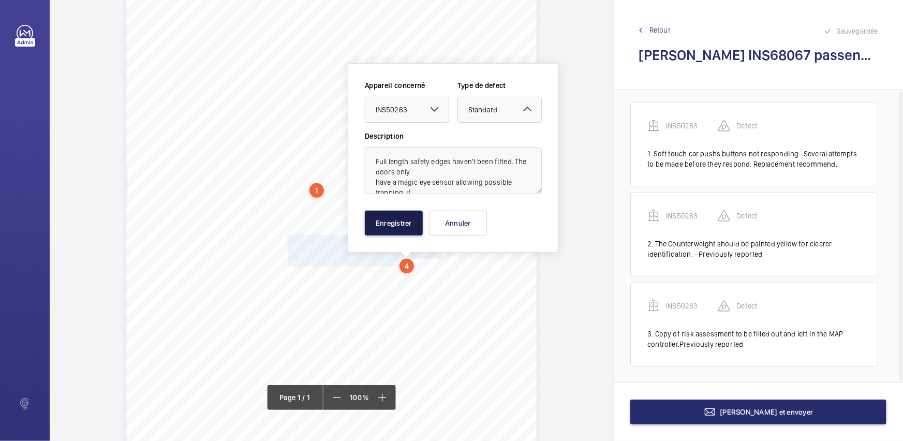
click at [393, 222] on button "Enregistrer" at bounding box center [394, 223] width 58 height 25
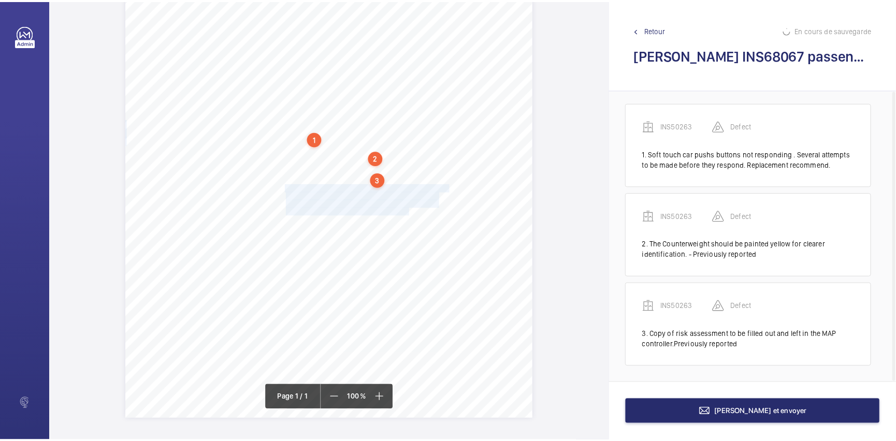
scroll to position [12, 0]
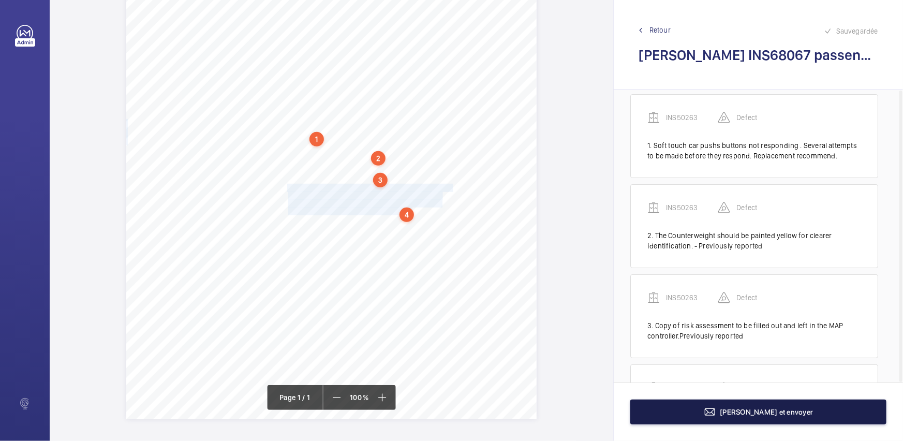
click at [705, 416] on button "[PERSON_NAME] et envoyer" at bounding box center [759, 412] width 256 height 25
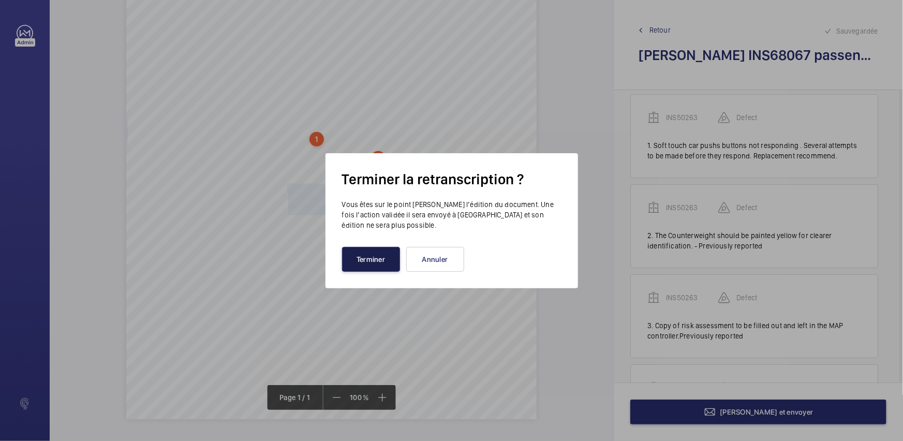
click at [371, 258] on button "Terminer" at bounding box center [371, 259] width 58 height 25
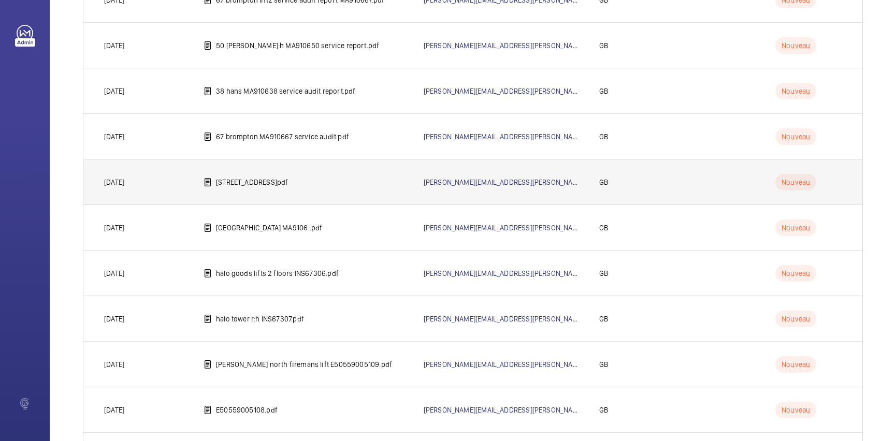
scroll to position [235, 0]
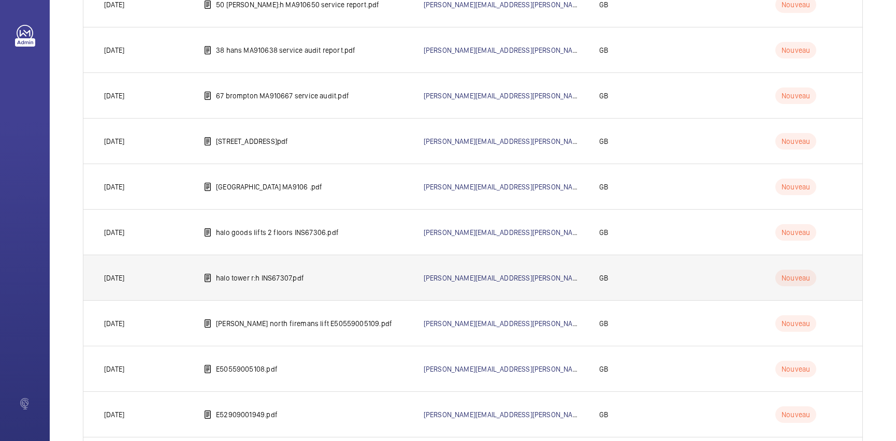
click at [354, 279] on td "halo tower r:h INS67307.pdf" at bounding box center [297, 278] width 220 height 46
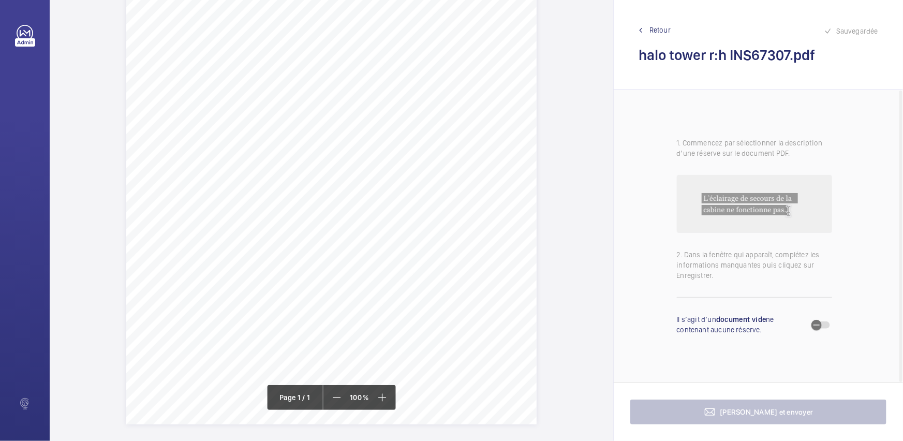
scroll to position [178, 0]
drag, startPoint x: 286, startPoint y: 119, endPoint x: 411, endPoint y: 128, distance: 125.2
click at [411, 128] on div "Signed: Lifting Operations and Lifting Equipment Regulations 1998 Report of Tho…" at bounding box center [331, 128] width 411 height 581
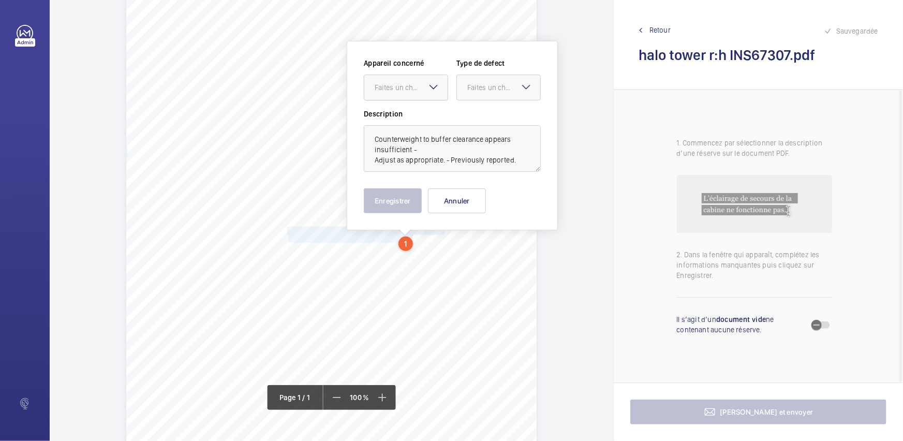
scroll to position [45, 0]
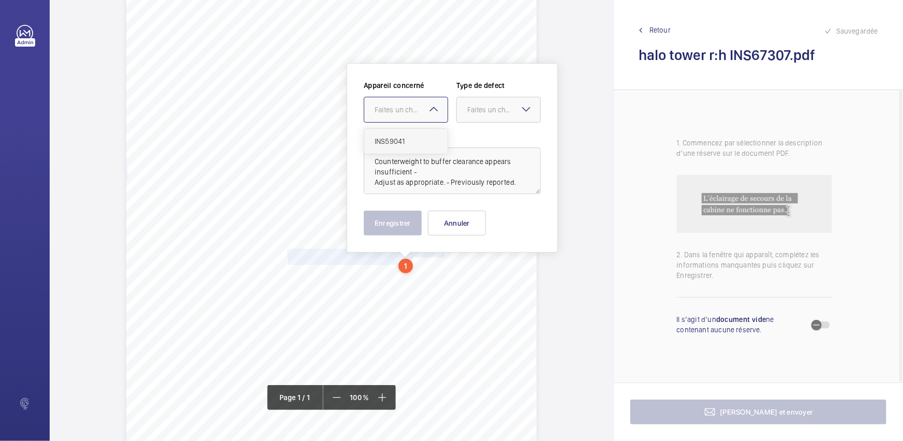
drag, startPoint x: 428, startPoint y: 108, endPoint x: 431, endPoint y: 135, distance: 27.2
click at [429, 109] on mat-icon at bounding box center [434, 109] width 12 height 12
drag, startPoint x: 432, startPoint y: 137, endPoint x: 445, endPoint y: 135, distance: 13.0
click at [434, 137] on span "INS59041" at bounding box center [406, 141] width 63 height 10
drag, startPoint x: 499, startPoint y: 105, endPoint x: 503, endPoint y: 127, distance: 23.2
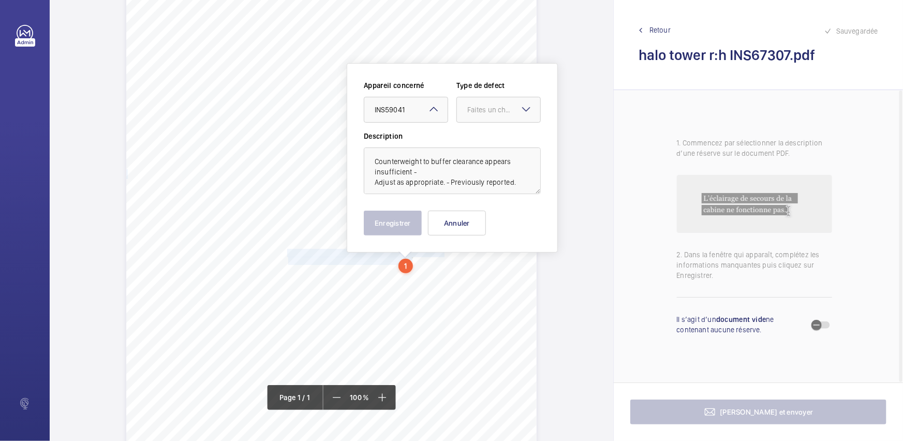
click at [501, 110] on div "Faites un choix" at bounding box center [503, 110] width 73 height 10
click at [502, 140] on span "Standard" at bounding box center [498, 141] width 63 height 10
click at [403, 212] on button "Enregistrer" at bounding box center [393, 223] width 58 height 25
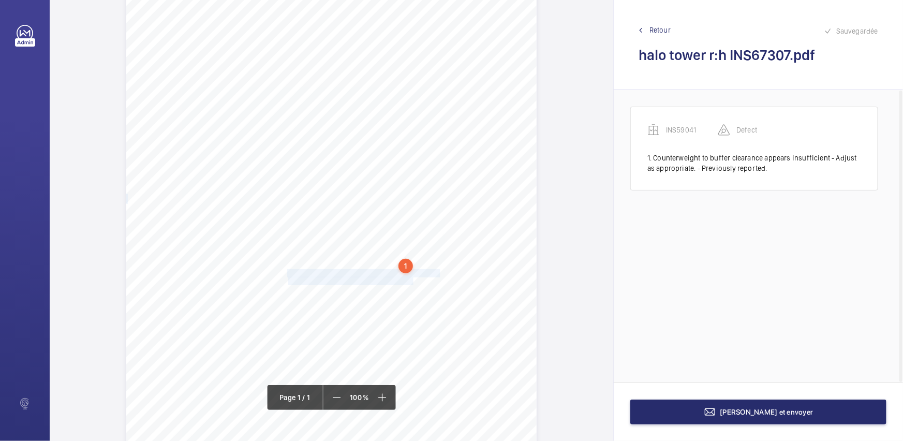
drag, startPoint x: 286, startPoint y: 273, endPoint x: 413, endPoint y: 280, distance: 126.5
click at [413, 280] on div "Signed: Lifting Operations and Lifting Equipment Regulations 1998 Report of Tho…" at bounding box center [331, 262] width 411 height 581
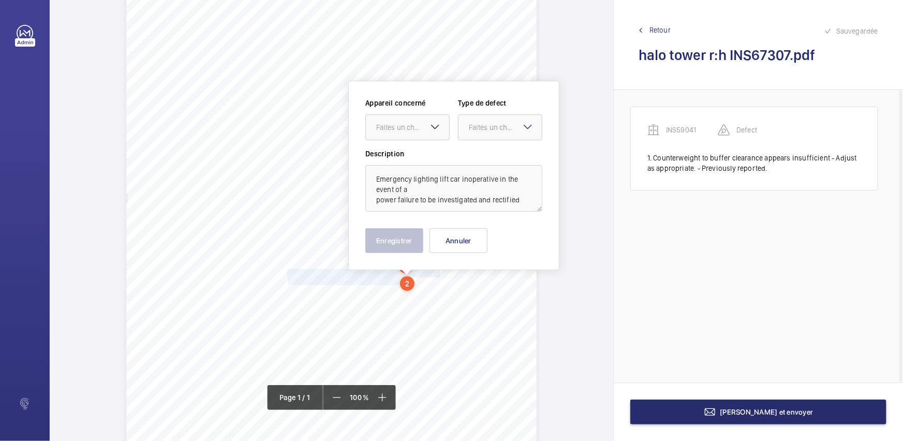
scroll to position [62, 0]
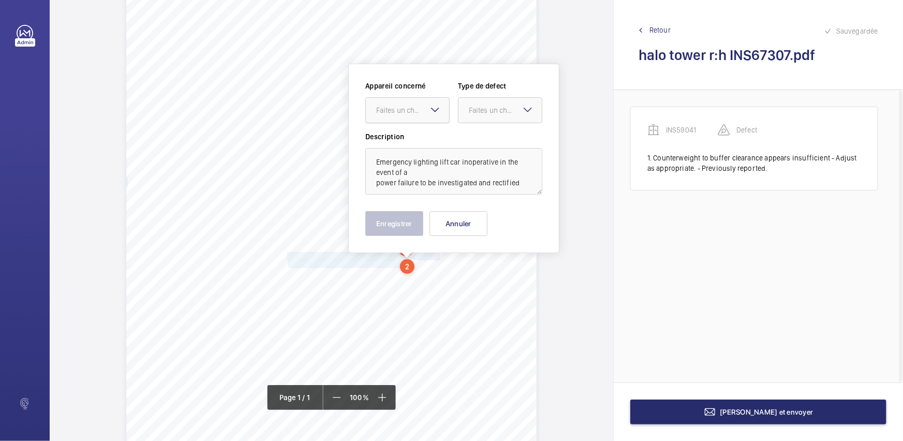
click at [440, 119] on div at bounding box center [407, 110] width 83 height 25
drag, startPoint x: 443, startPoint y: 132, endPoint x: 461, endPoint y: 128, distance: 18.5
click at [445, 132] on div "INS59041" at bounding box center [407, 141] width 83 height 25
drag, startPoint x: 490, startPoint y: 116, endPoint x: 493, endPoint y: 123, distance: 7.2
click at [491, 119] on div at bounding box center [500, 110] width 83 height 25
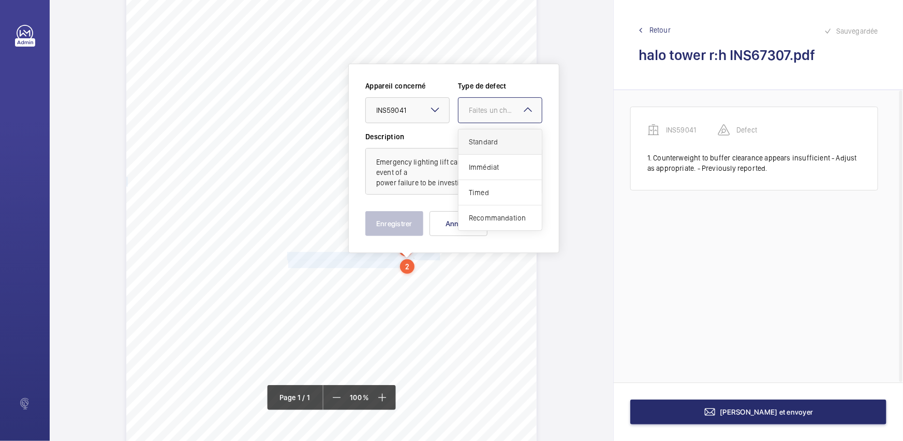
click at [493, 135] on div "Standard" at bounding box center [500, 141] width 83 height 25
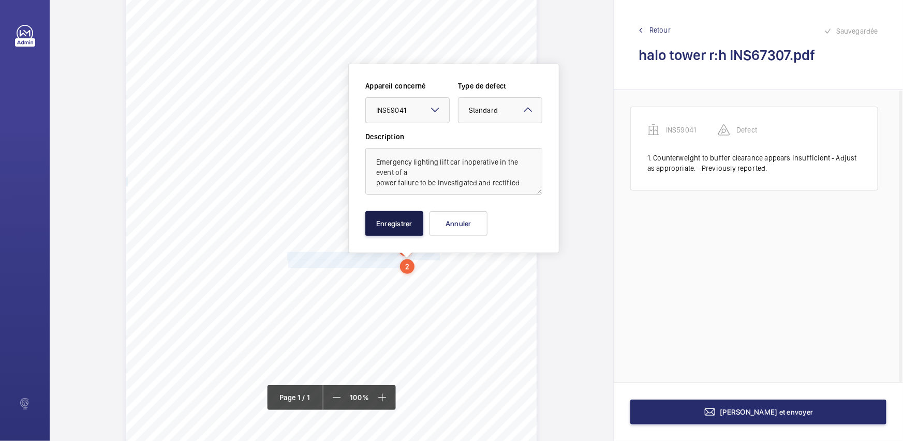
click at [399, 223] on button "Enregistrer" at bounding box center [394, 223] width 58 height 25
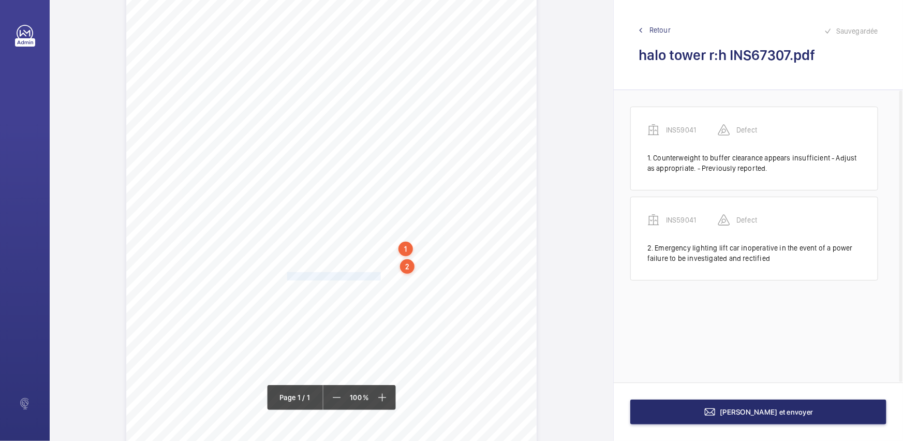
drag, startPoint x: 287, startPoint y: 274, endPoint x: 379, endPoint y: 274, distance: 92.7
click at [379, 274] on span "Pit ladder missing to be replaced." at bounding box center [335, 276] width 96 height 7
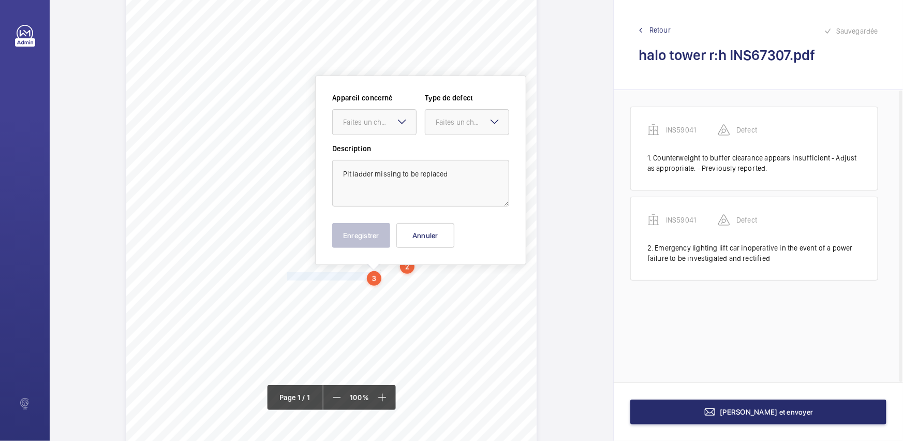
scroll to position [74, 0]
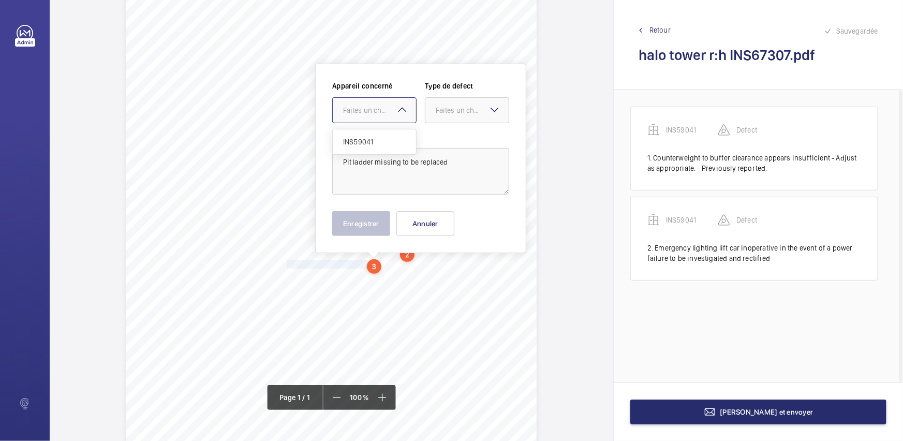
click at [386, 109] on div "Faites un choix" at bounding box center [379, 110] width 73 height 10
drag, startPoint x: 398, startPoint y: 133, endPoint x: 438, endPoint y: 120, distance: 42.7
click at [400, 135] on div "INS59041" at bounding box center [374, 141] width 83 height 25
drag, startPoint x: 457, startPoint y: 110, endPoint x: 460, endPoint y: 136, distance: 26.6
click at [460, 115] on div "Faites un choix" at bounding box center [467, 110] width 83 height 10
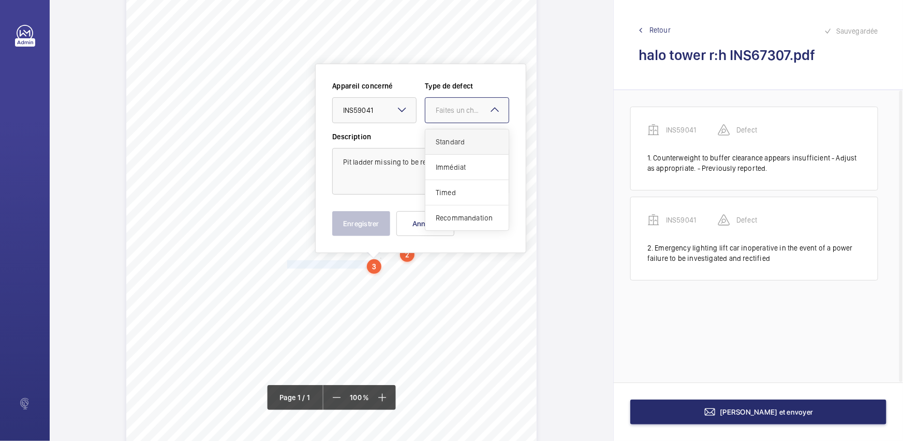
click at [460, 137] on span "Standard" at bounding box center [467, 142] width 63 height 10
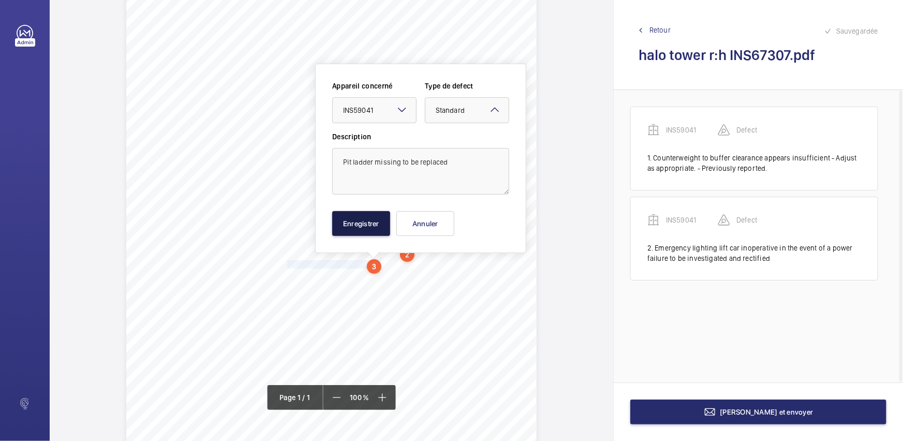
click at [364, 218] on button "Enregistrer" at bounding box center [361, 223] width 58 height 25
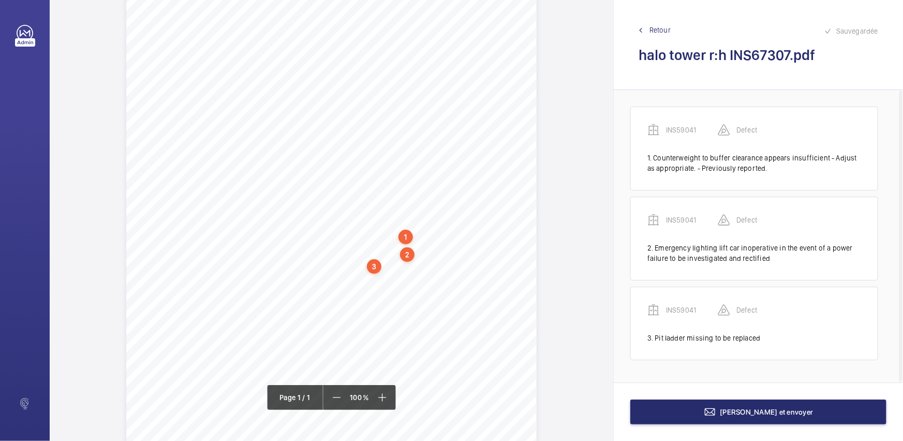
click at [285, 275] on div "Signed: Lifting Operations and Lifting Equipment Regulations 1998 Report of Tho…" at bounding box center [331, 233] width 411 height 581
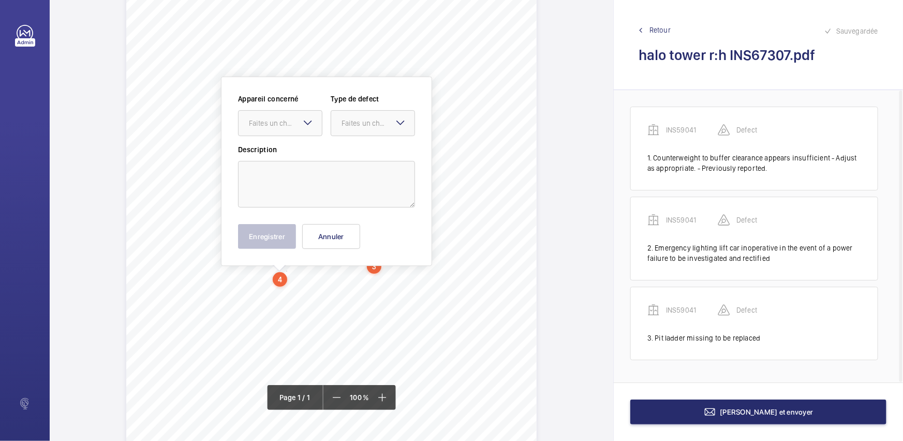
scroll to position [87, 0]
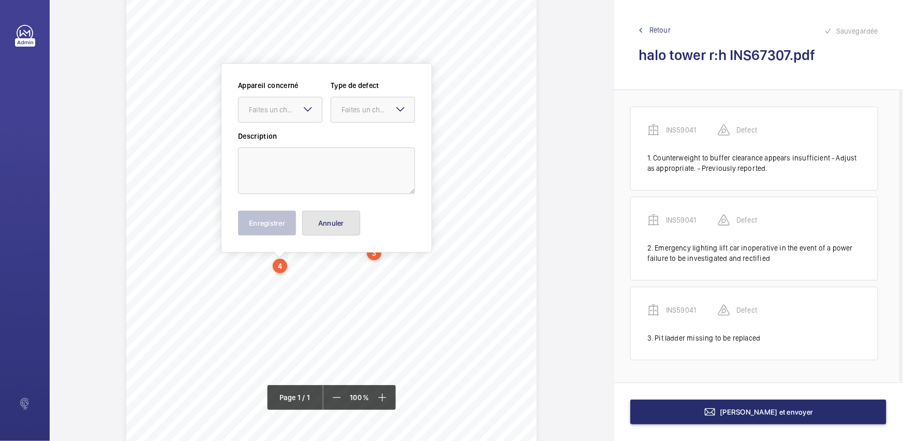
click at [345, 221] on button "Annuler" at bounding box center [331, 223] width 58 height 25
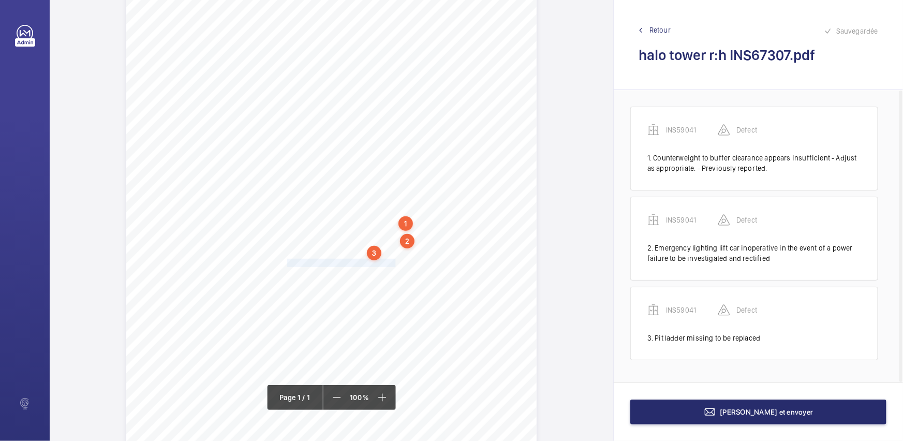
drag, startPoint x: 286, startPoint y: 262, endPoint x: 393, endPoint y: 262, distance: 106.6
click at [393, 262] on span "Inoperative shaft lights to be reinstated." at bounding box center [342, 262] width 110 height 7
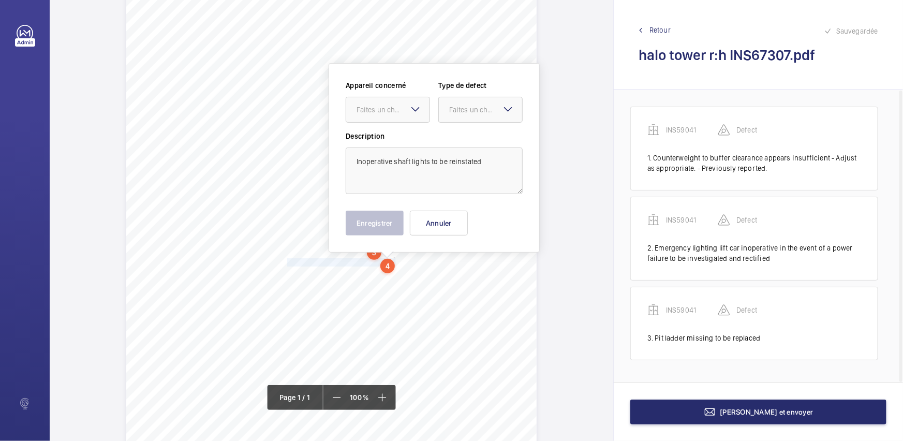
drag, startPoint x: 415, startPoint y: 100, endPoint x: 414, endPoint y: 115, distance: 15.0
click at [415, 103] on div "Faites un choix" at bounding box center [388, 110] width 84 height 26
click at [407, 143] on span "INS59041" at bounding box center [388, 141] width 63 height 10
click at [489, 116] on div at bounding box center [480, 109] width 83 height 25
click at [480, 148] on div "Standard" at bounding box center [480, 141] width 83 height 25
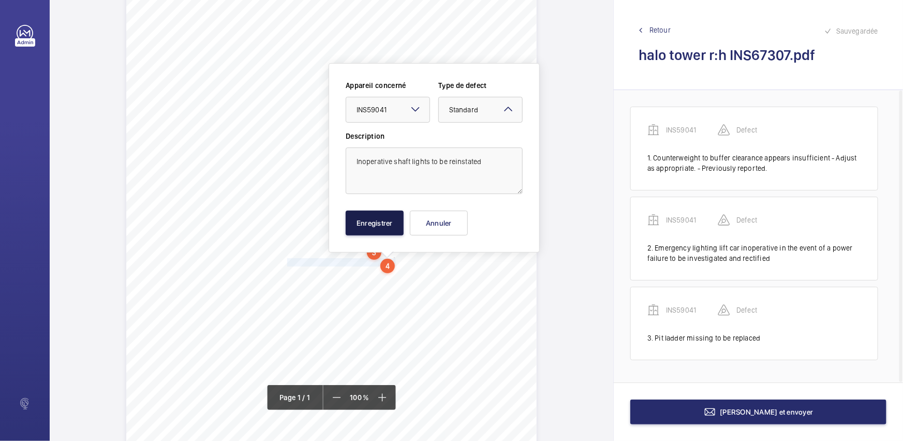
click at [388, 222] on button "Enregistrer" at bounding box center [375, 223] width 58 height 25
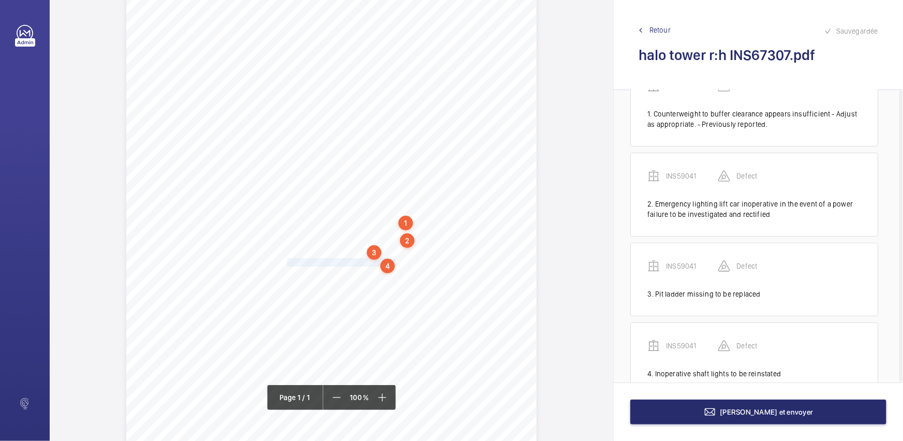
scroll to position [73, 0]
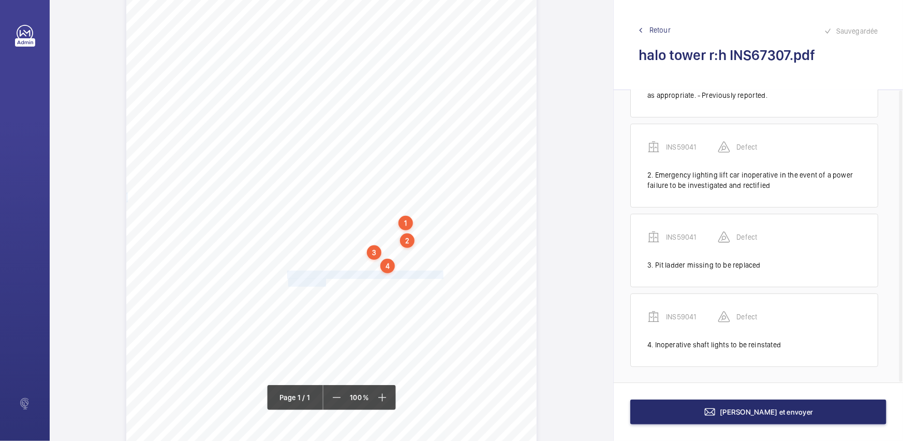
drag, startPoint x: 286, startPoint y: 272, endPoint x: 324, endPoint y: 282, distance: 39.1
click at [324, 282] on div "Signed: Lifting Operations and Lifting Equipment Regulations 1998 Report of Tho…" at bounding box center [331, 219] width 411 height 581
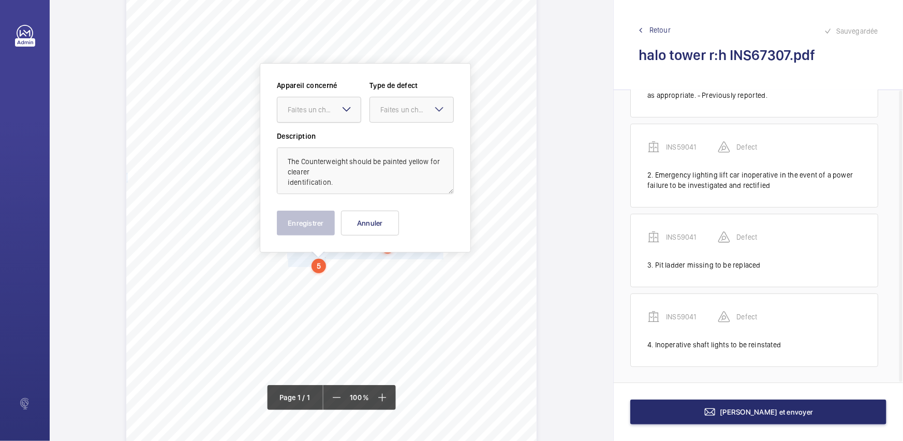
click at [342, 122] on div "Faites un choix" at bounding box center [319, 110] width 84 height 26
drag, startPoint x: 342, startPoint y: 124, endPoint x: 398, endPoint y: 129, distance: 55.6
click at [347, 141] on span "INS59041" at bounding box center [319, 141] width 63 height 10
drag, startPoint x: 419, startPoint y: 113, endPoint x: 420, endPoint y: 125, distance: 11.4
click at [420, 115] on div "Faites un choix" at bounding box center [411, 110] width 83 height 10
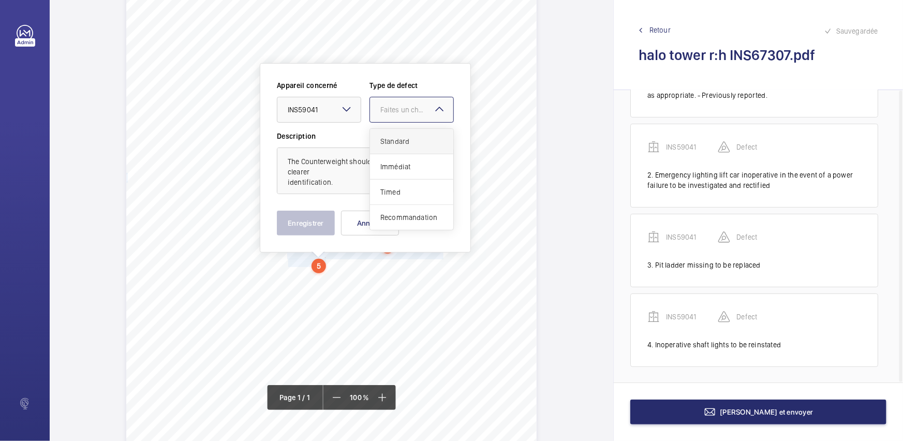
click at [414, 137] on span "Standard" at bounding box center [412, 141] width 63 height 10
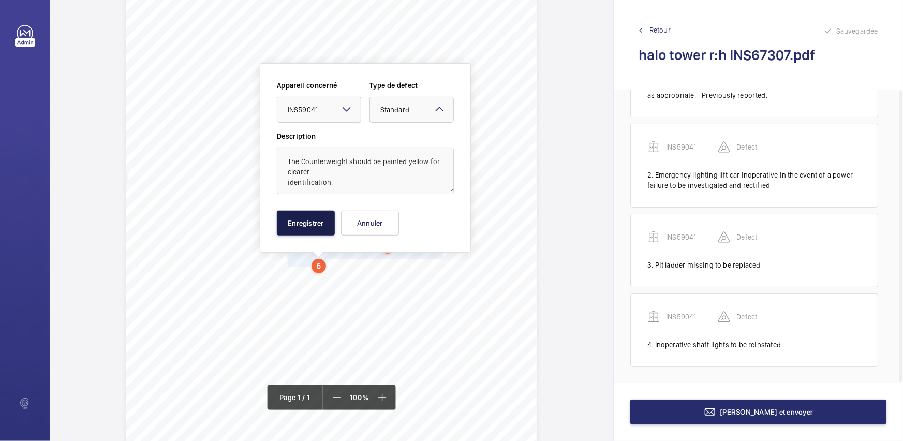
click at [325, 213] on button "Enregistrer" at bounding box center [306, 223] width 58 height 25
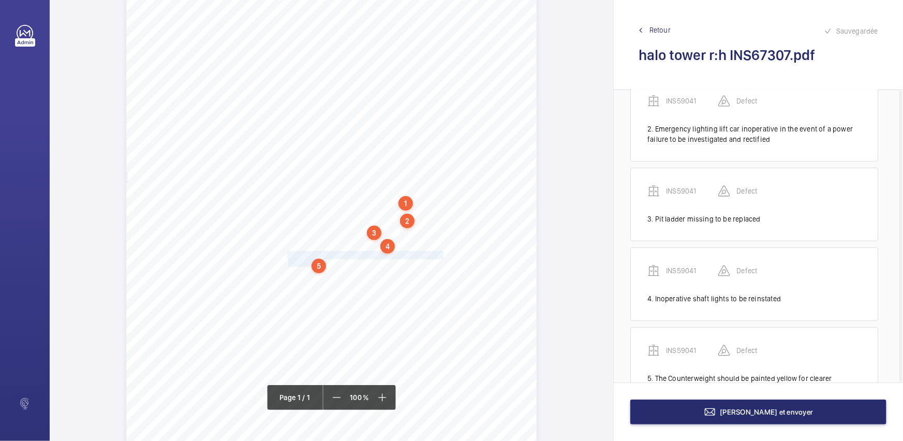
scroll to position [163, 0]
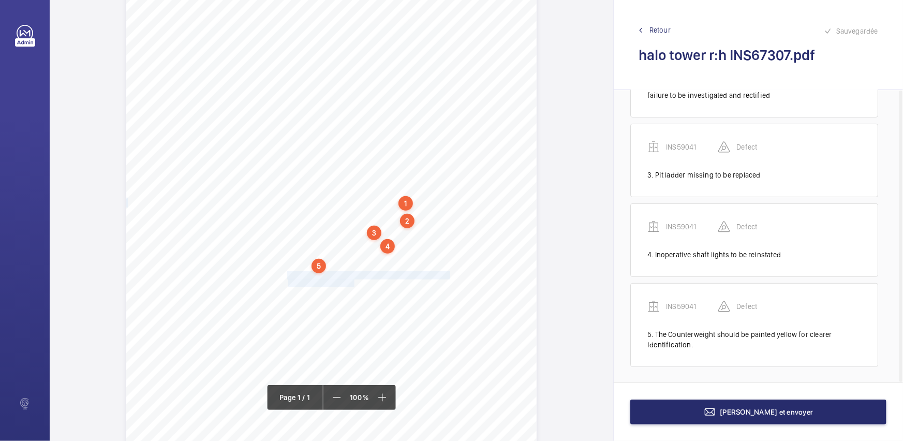
drag, startPoint x: 287, startPoint y: 273, endPoint x: 353, endPoint y: 282, distance: 66.8
click at [353, 282] on div "Signed: Lifting Operations and Lifting Equipment Regulations 1998 Report of Tho…" at bounding box center [331, 199] width 411 height 581
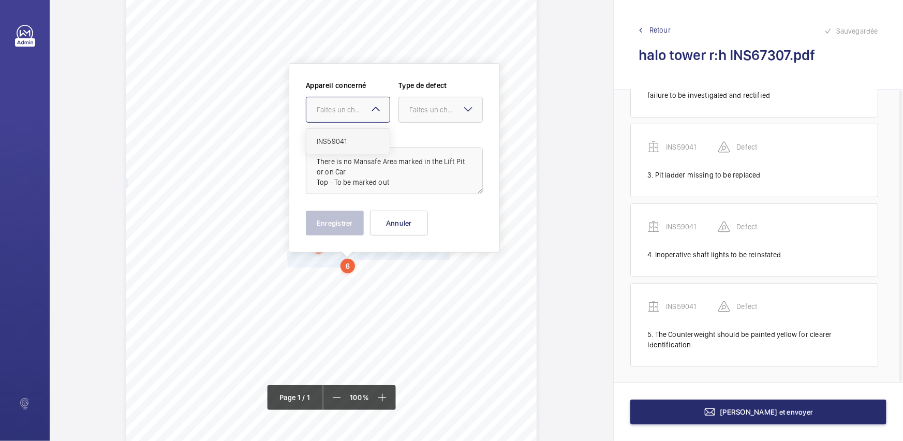
drag, startPoint x: 361, startPoint y: 116, endPoint x: 363, endPoint y: 143, distance: 27.0
click at [362, 120] on div at bounding box center [347, 109] width 83 height 25
drag, startPoint x: 363, startPoint y: 143, endPoint x: 396, endPoint y: 135, distance: 33.7
click at [365, 143] on span "INS59041" at bounding box center [348, 141] width 63 height 10
click at [426, 115] on div at bounding box center [440, 109] width 83 height 25
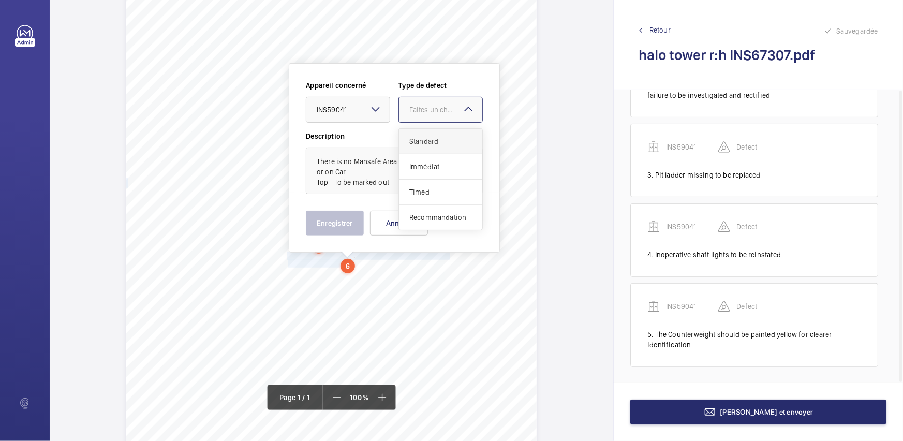
click at [421, 136] on span "Standard" at bounding box center [441, 141] width 63 height 10
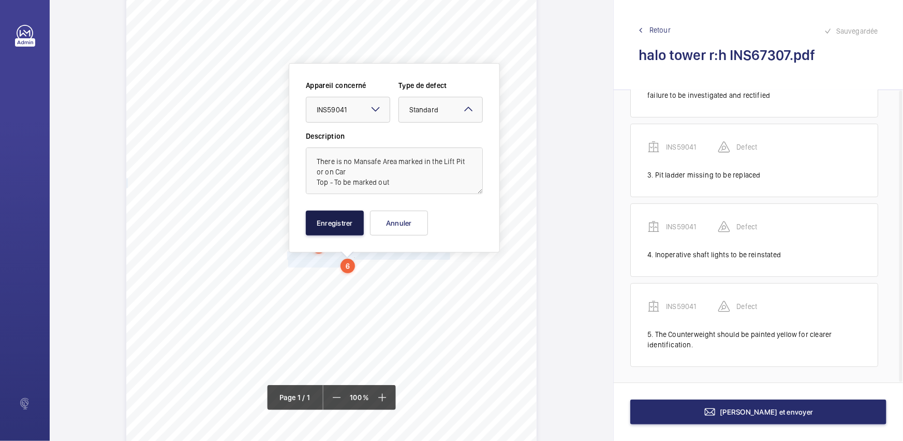
click at [349, 223] on button "Enregistrer" at bounding box center [335, 223] width 58 height 25
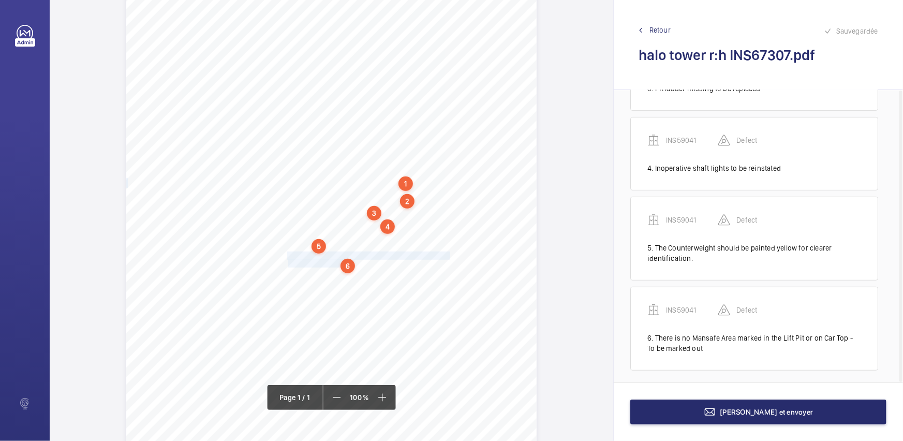
scroll to position [253, 0]
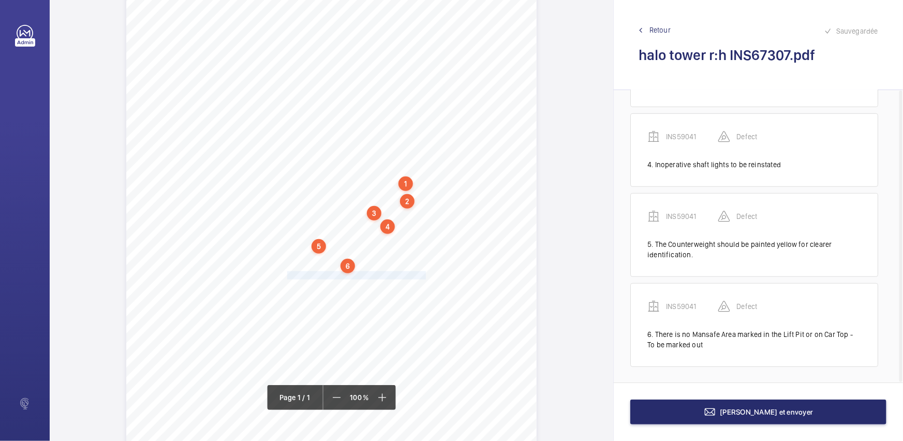
drag, startPoint x: 286, startPoint y: 274, endPoint x: 423, endPoint y: 275, distance: 137.2
click at [423, 275] on span "Risk assessment to be completed and left on site." at bounding box center [357, 275] width 140 height 7
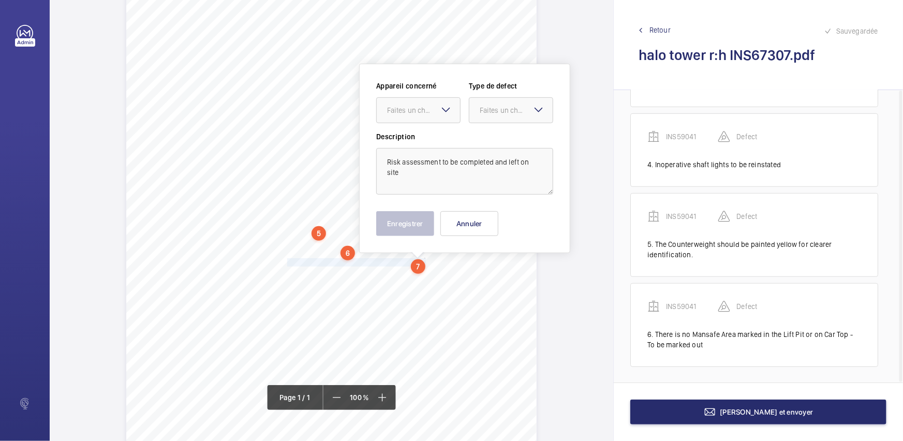
drag, startPoint x: 435, startPoint y: 115, endPoint x: 440, endPoint y: 123, distance: 9.5
click at [438, 120] on div at bounding box center [418, 110] width 83 height 25
drag, startPoint x: 445, startPoint y: 139, endPoint x: 500, endPoint y: 123, distance: 57.2
click at [452, 138] on div "INS59041" at bounding box center [418, 141] width 83 height 25
drag, startPoint x: 507, startPoint y: 119, endPoint x: 508, endPoint y: 125, distance: 6.3
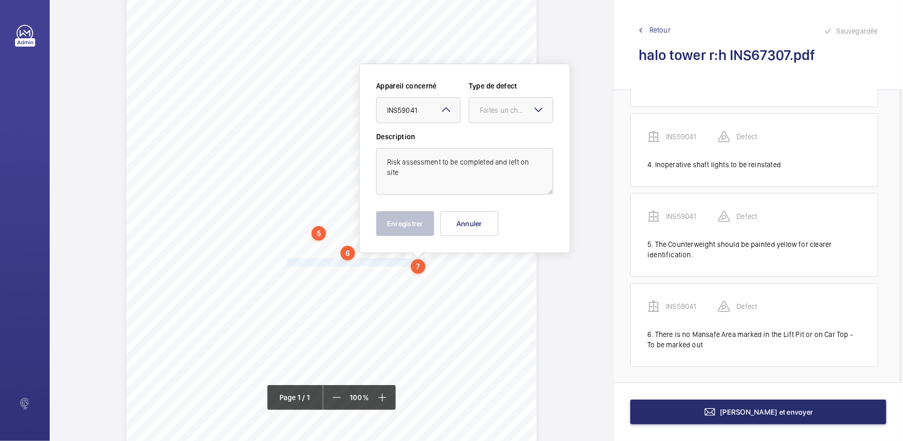
click at [508, 123] on div "Appareil concerné Faites un choix × INS59041 × Type de defect Faites un choix" at bounding box center [464, 106] width 177 height 51
click at [506, 145] on span "Standard" at bounding box center [511, 142] width 63 height 10
click at [431, 219] on button "Enregistrer" at bounding box center [405, 223] width 58 height 25
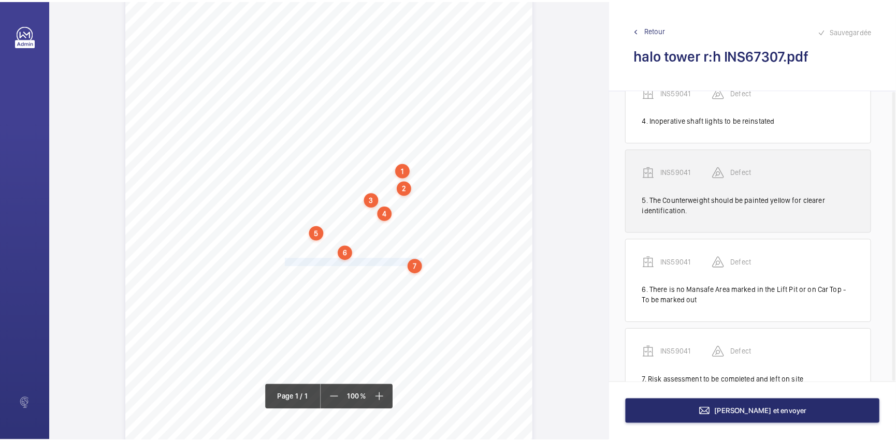
scroll to position [332, 0]
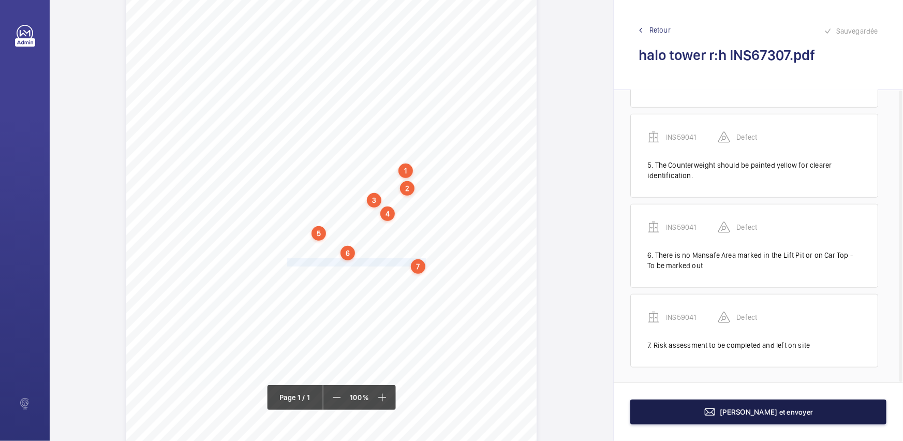
click at [865, 410] on button "[PERSON_NAME] et envoyer" at bounding box center [759, 412] width 256 height 25
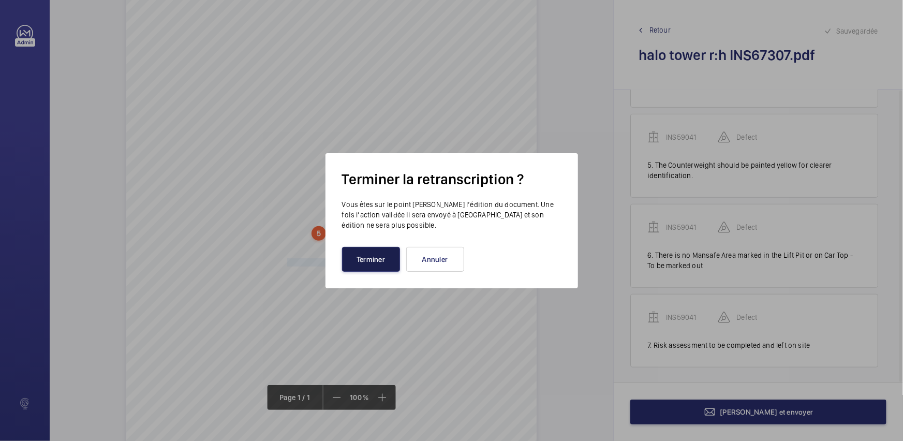
click at [375, 253] on button "Terminer" at bounding box center [371, 259] width 58 height 25
